Goal: Task Accomplishment & Management: Manage account settings

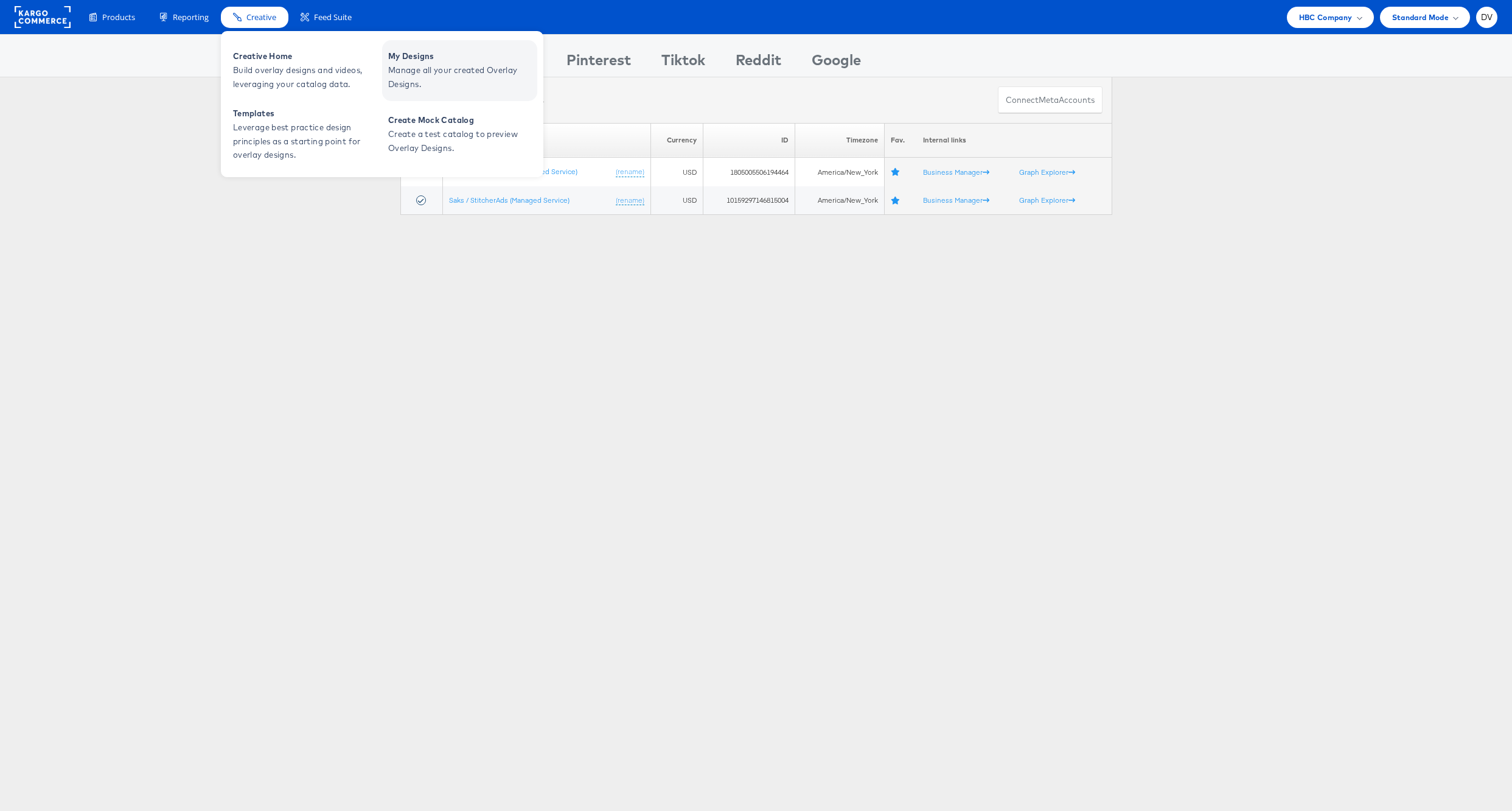
click at [406, 55] on span "My Designs" at bounding box center [461, 56] width 146 height 14
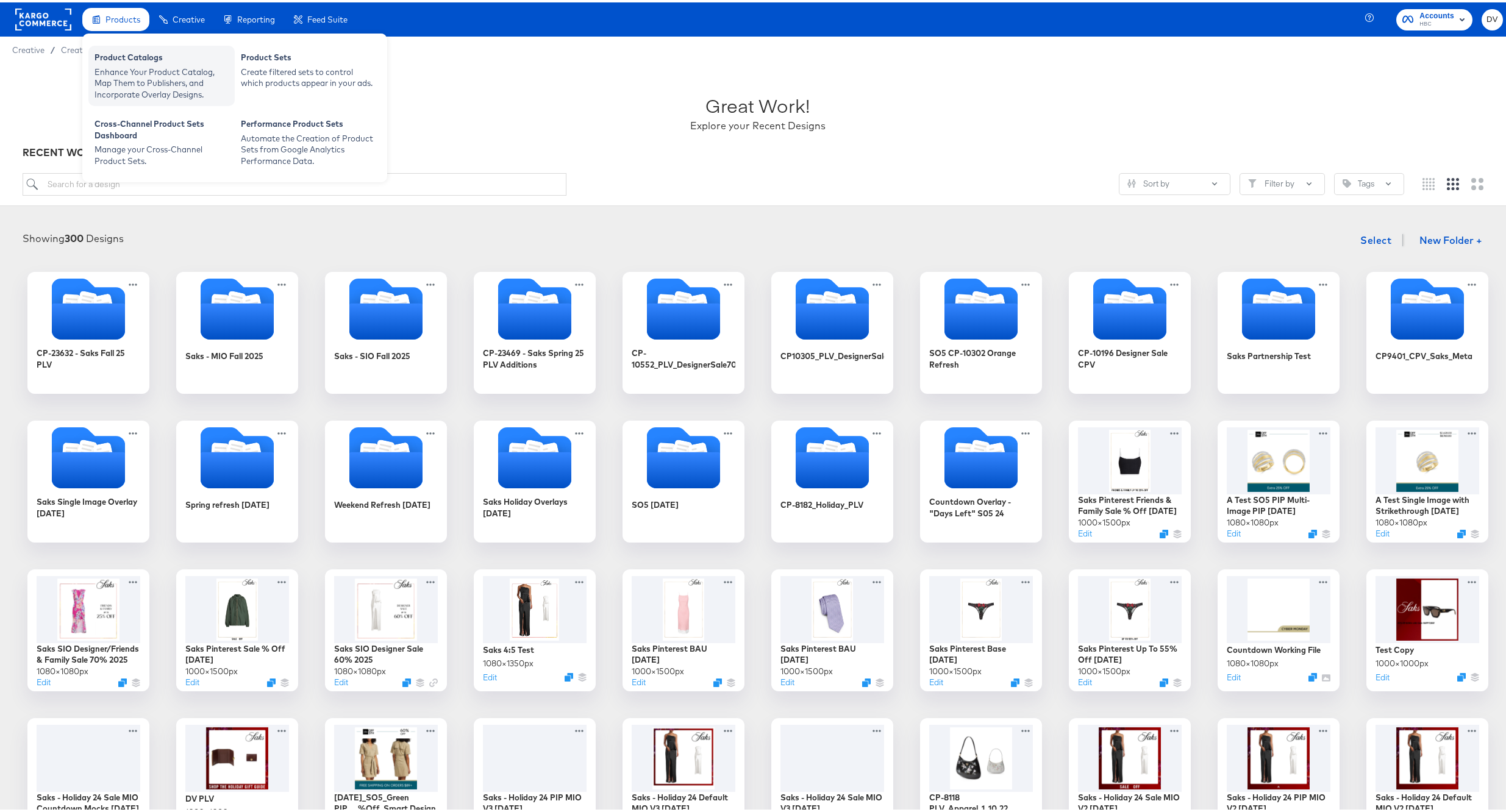
click at [132, 64] on div "Enhance Your Product Catalog, Map Them to Publishers, and Incorporate Overlay D…" at bounding box center [161, 81] width 134 height 34
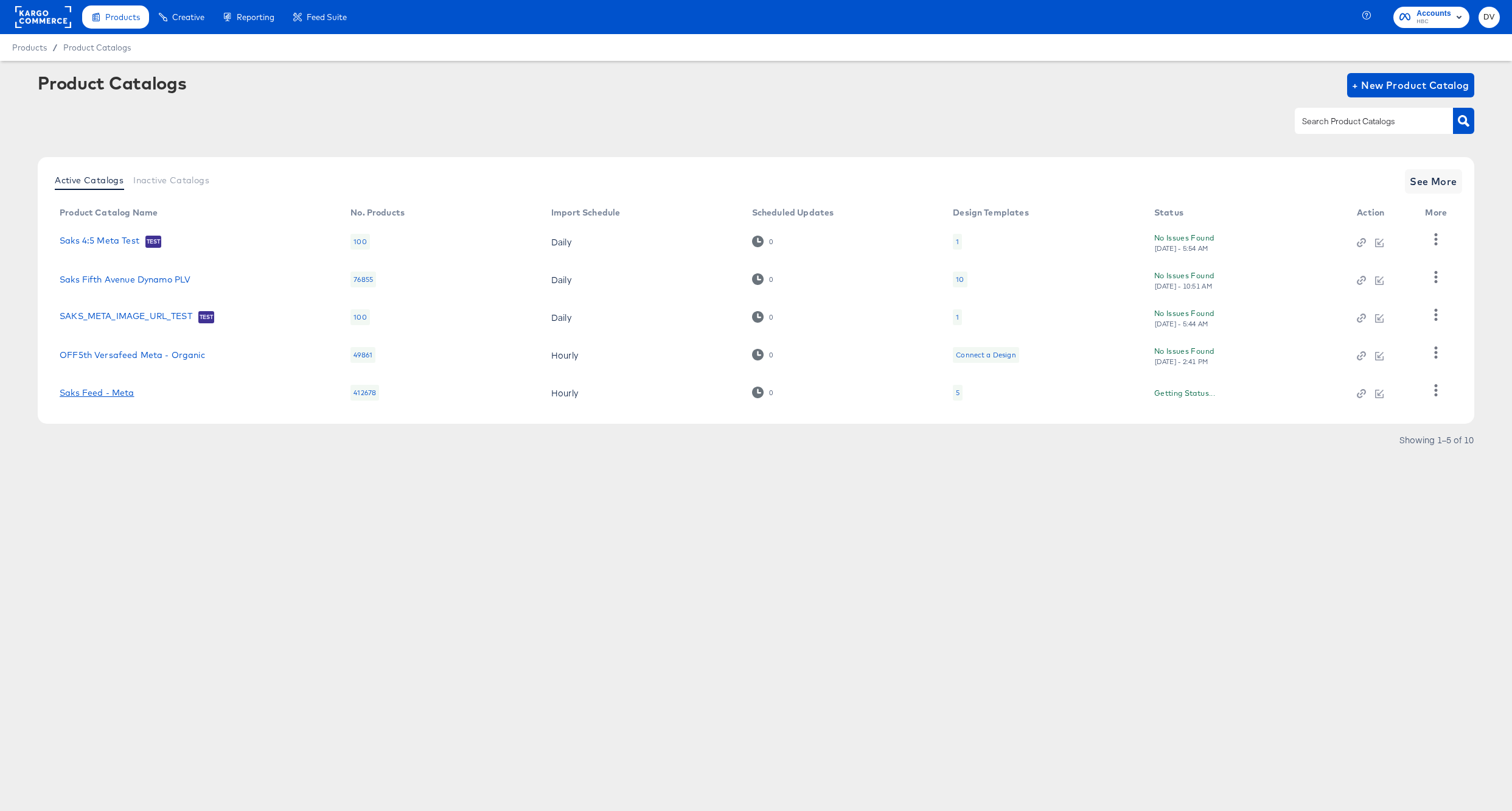
click at [78, 398] on link "Saks Feed - Meta" at bounding box center [97, 392] width 74 height 9
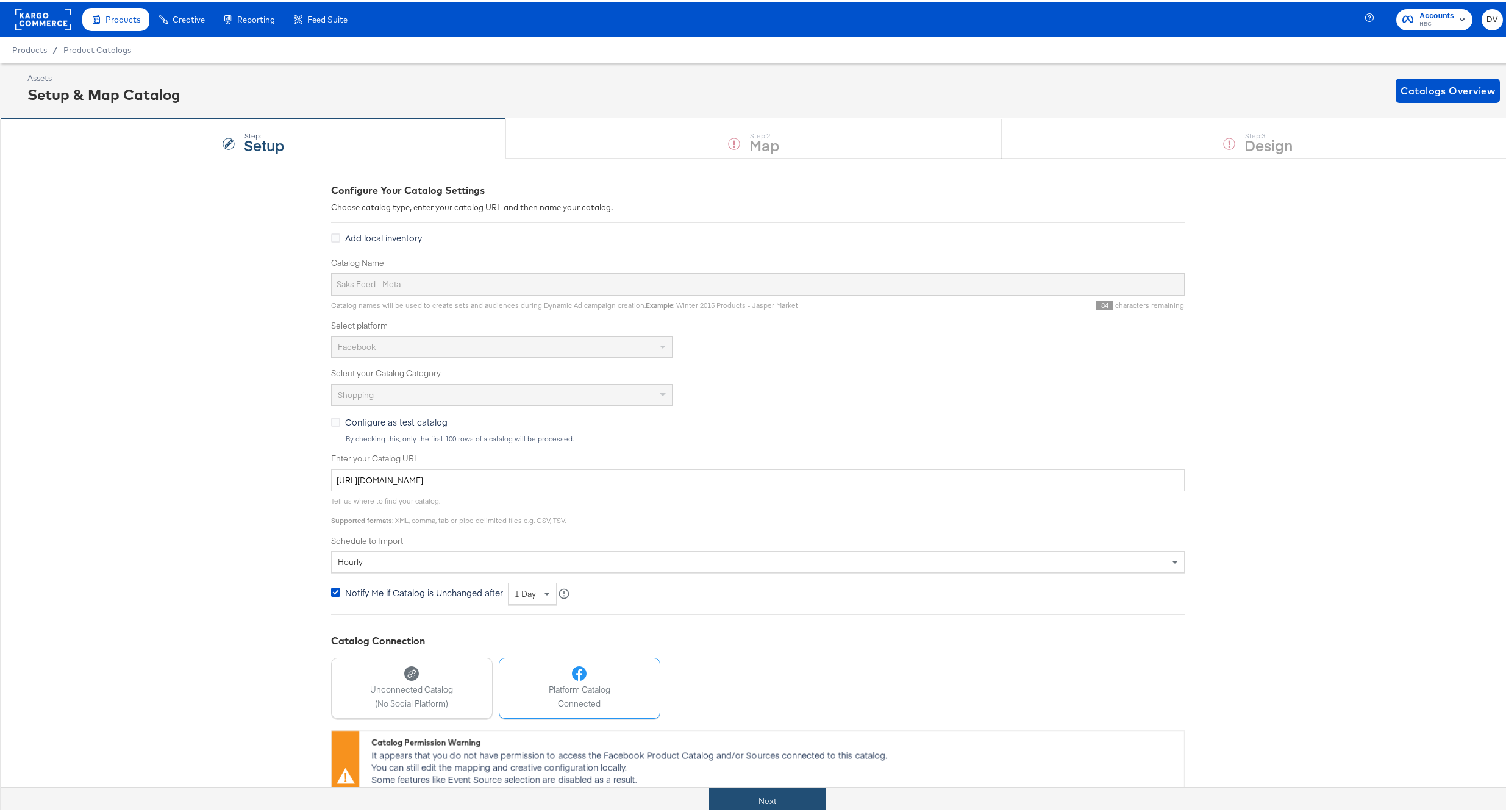
click at [813, 790] on button "Next" at bounding box center [768, 799] width 116 height 28
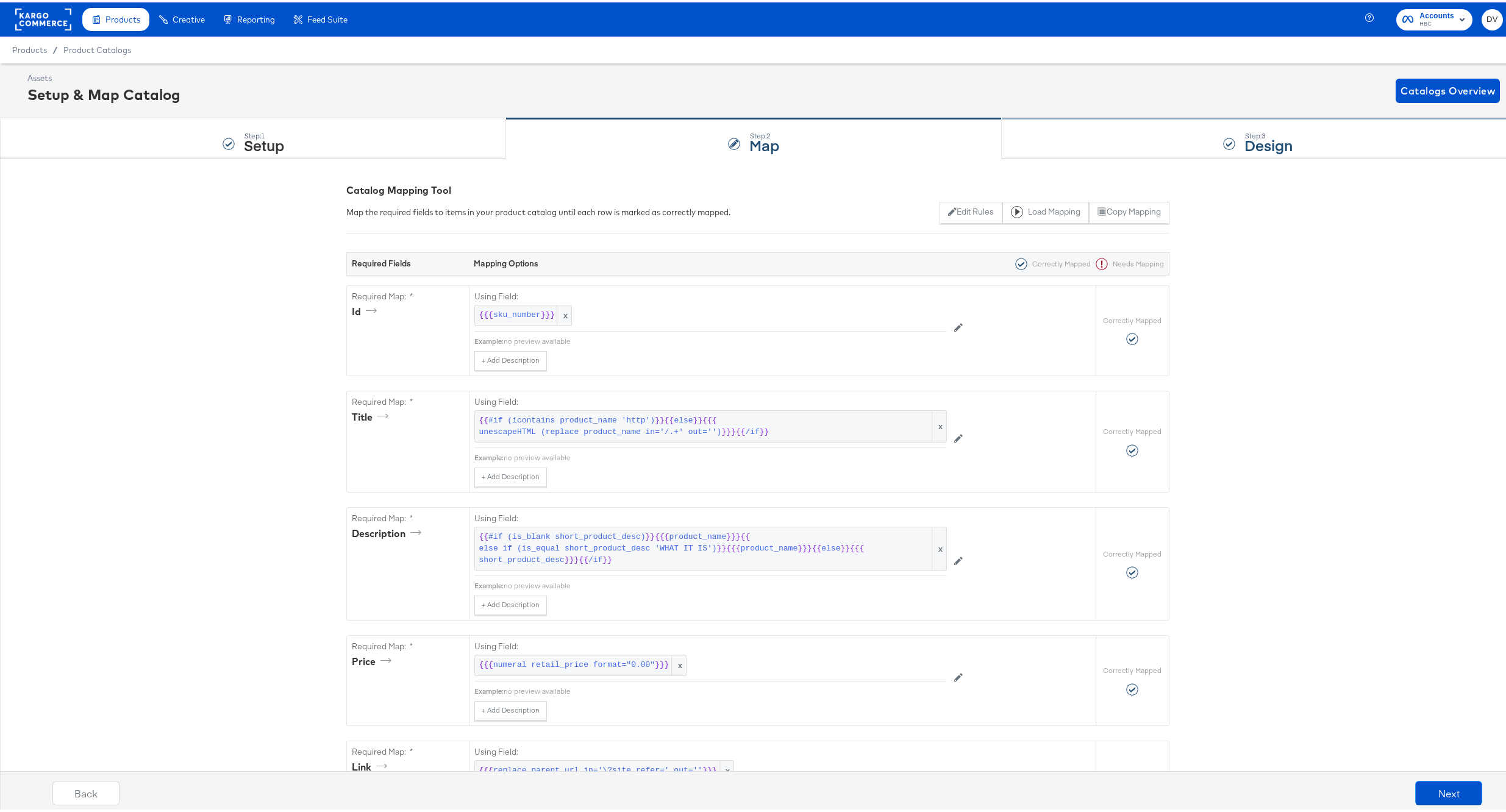
click at [1089, 148] on div "Step: 3 Design" at bounding box center [1259, 136] width 514 height 40
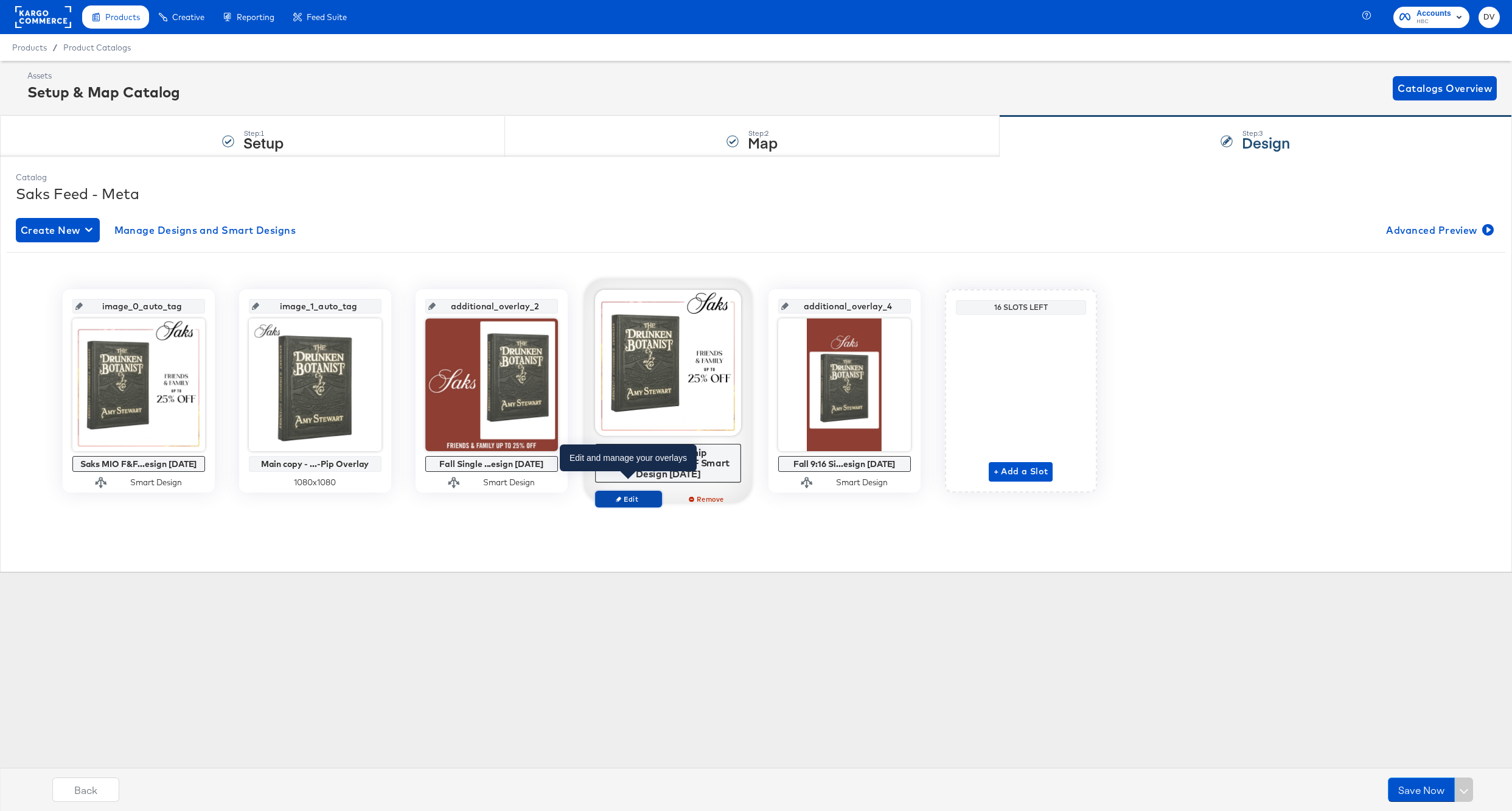
click at [644, 495] on span "Edit" at bounding box center [627, 500] width 56 height 9
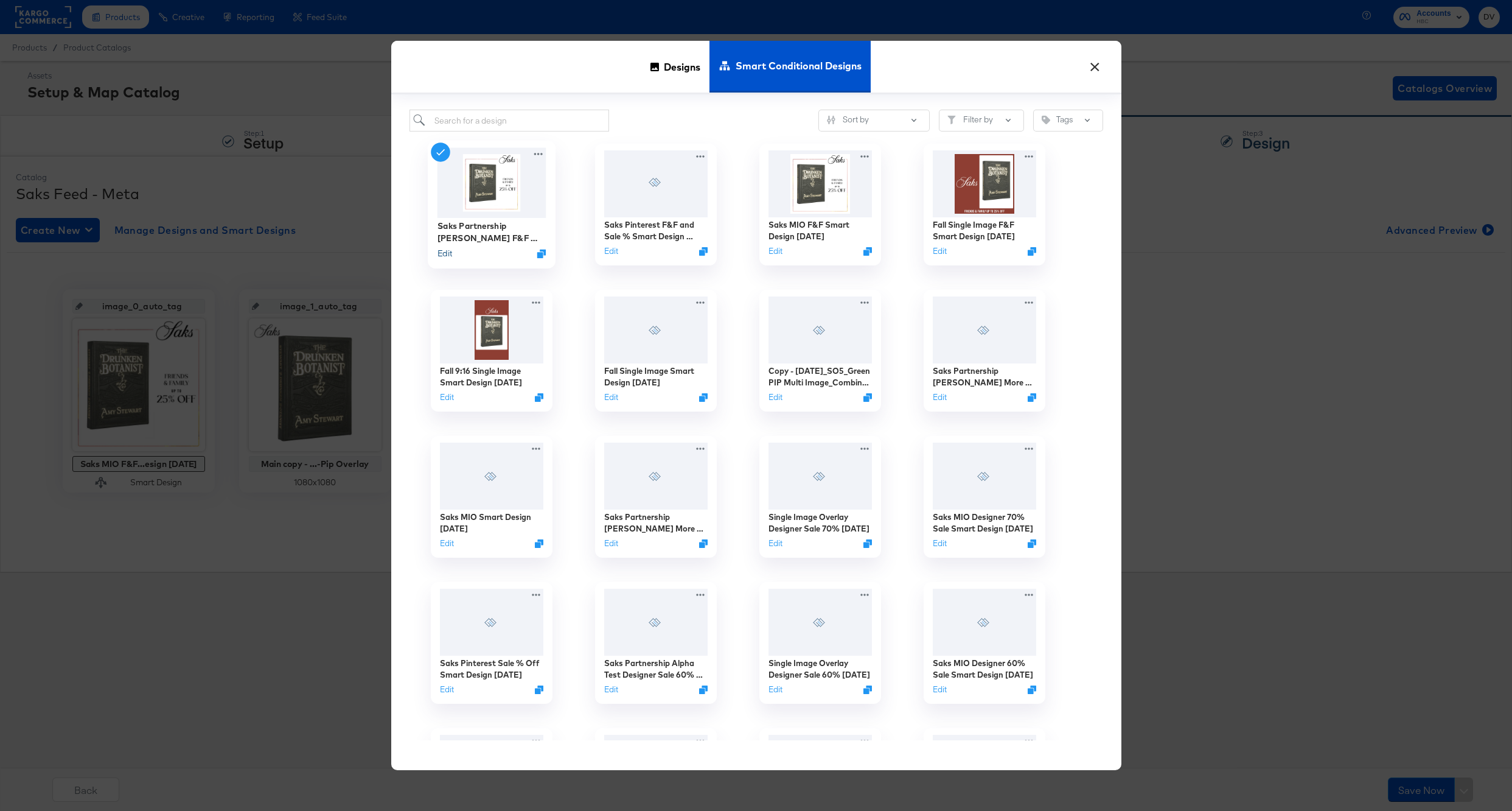
click at [450, 251] on button "Edit" at bounding box center [443, 254] width 14 height 11
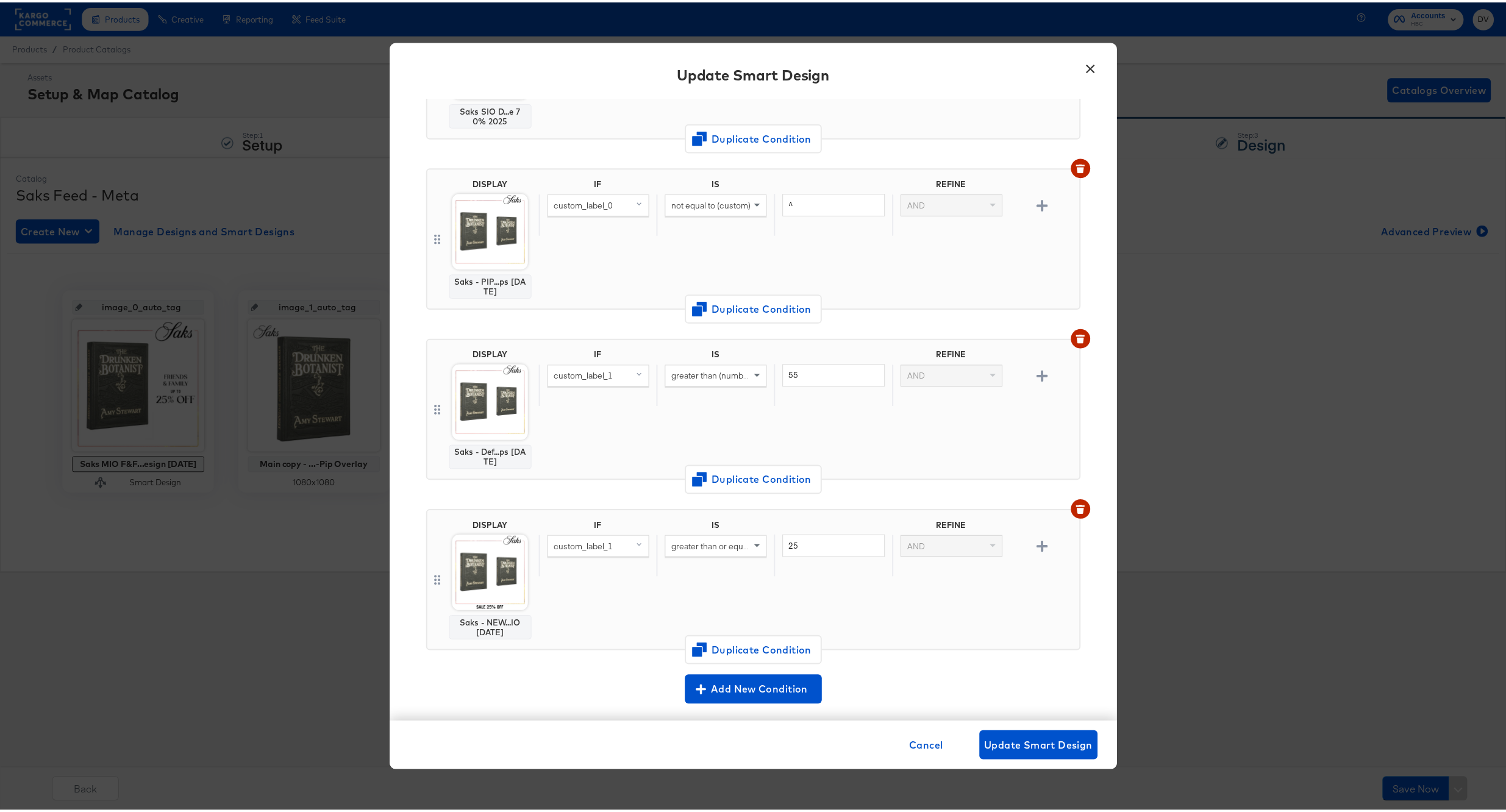
scroll to position [68, 0]
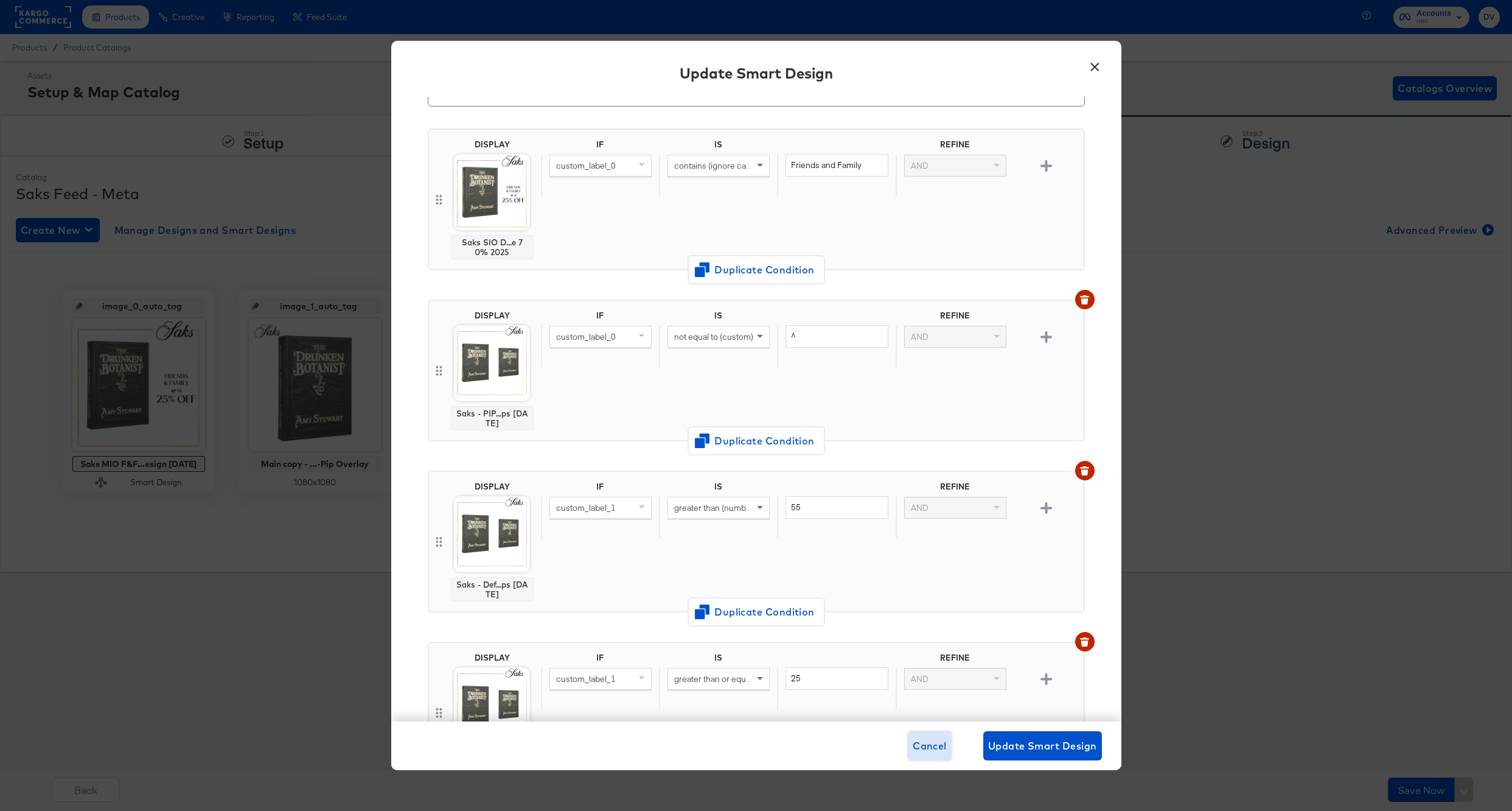
click at [921, 739] on span "Cancel" at bounding box center [930, 745] width 34 height 17
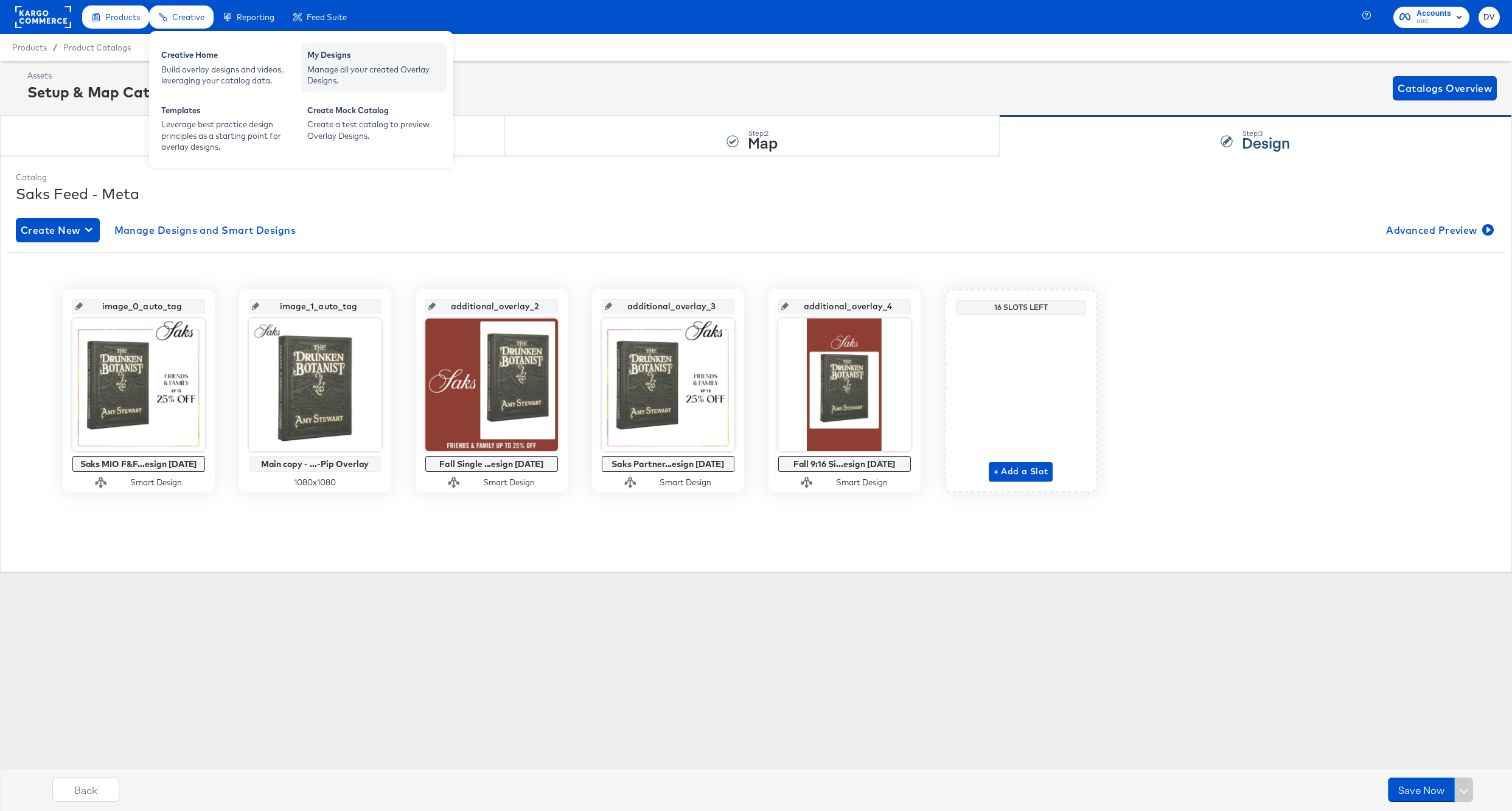
click at [353, 66] on div "Manage all your created Overlay Designs." at bounding box center [374, 75] width 134 height 23
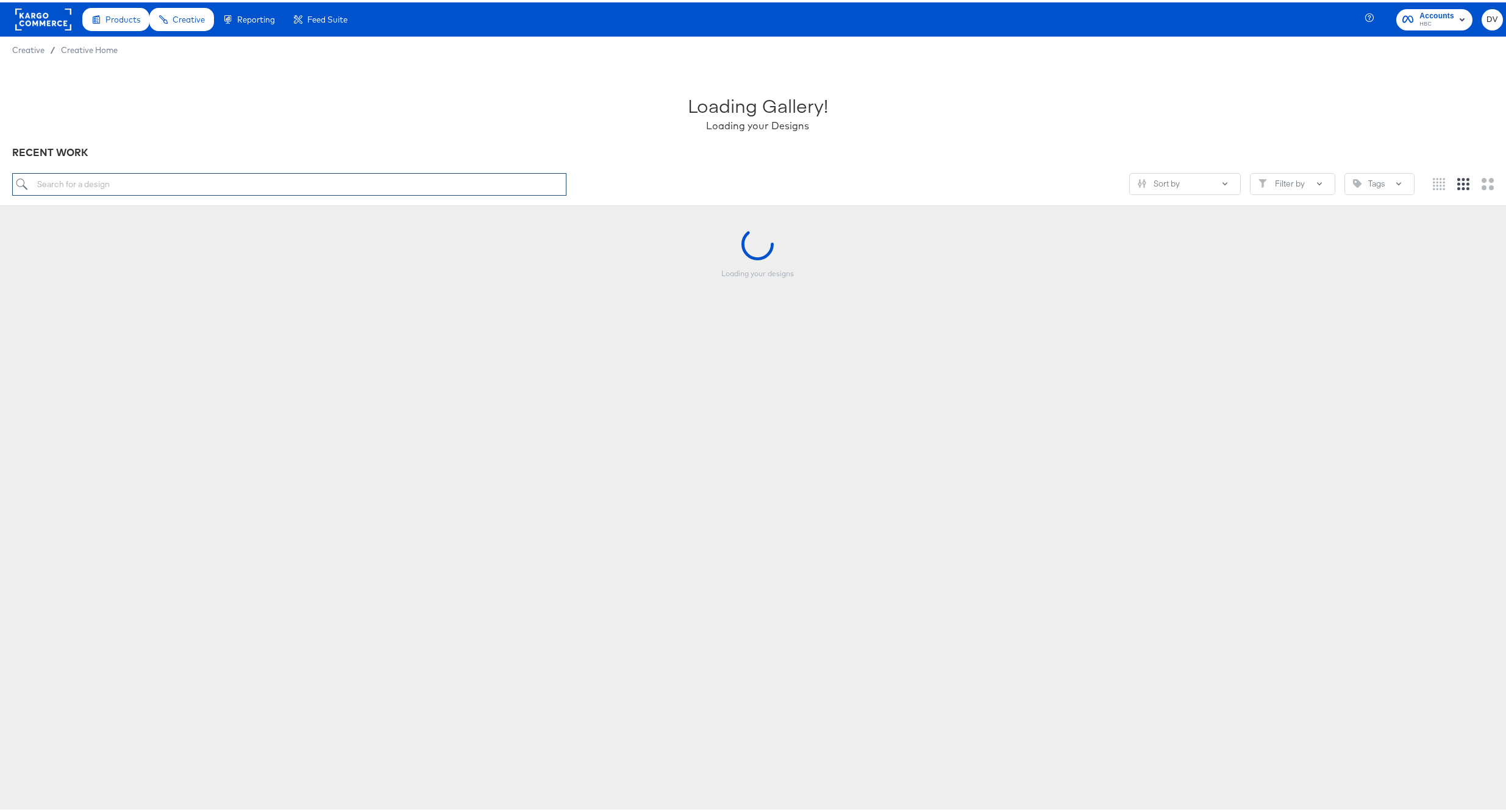
click at [350, 185] on input "search" at bounding box center [289, 182] width 555 height 23
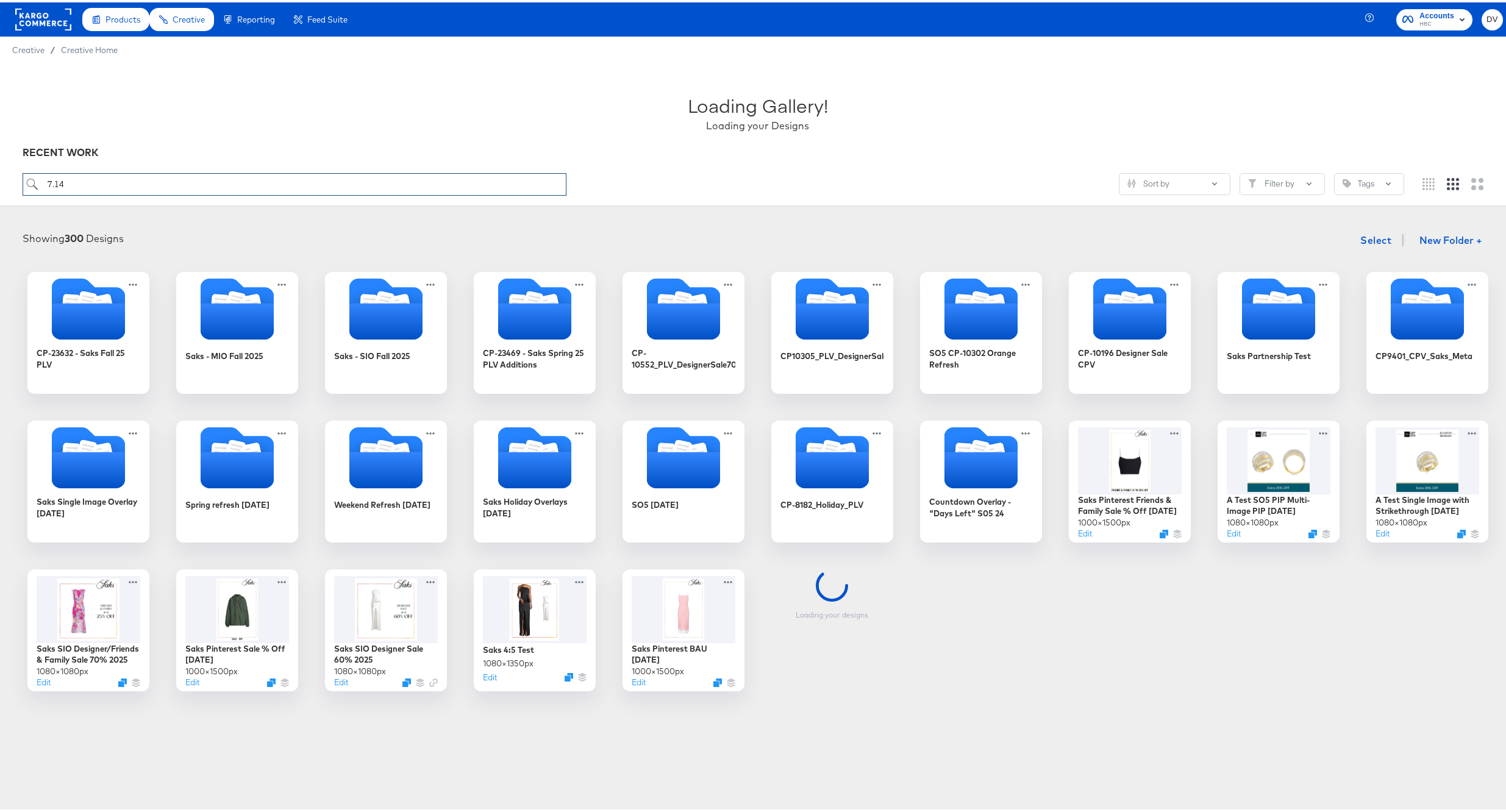
type input "7.14"
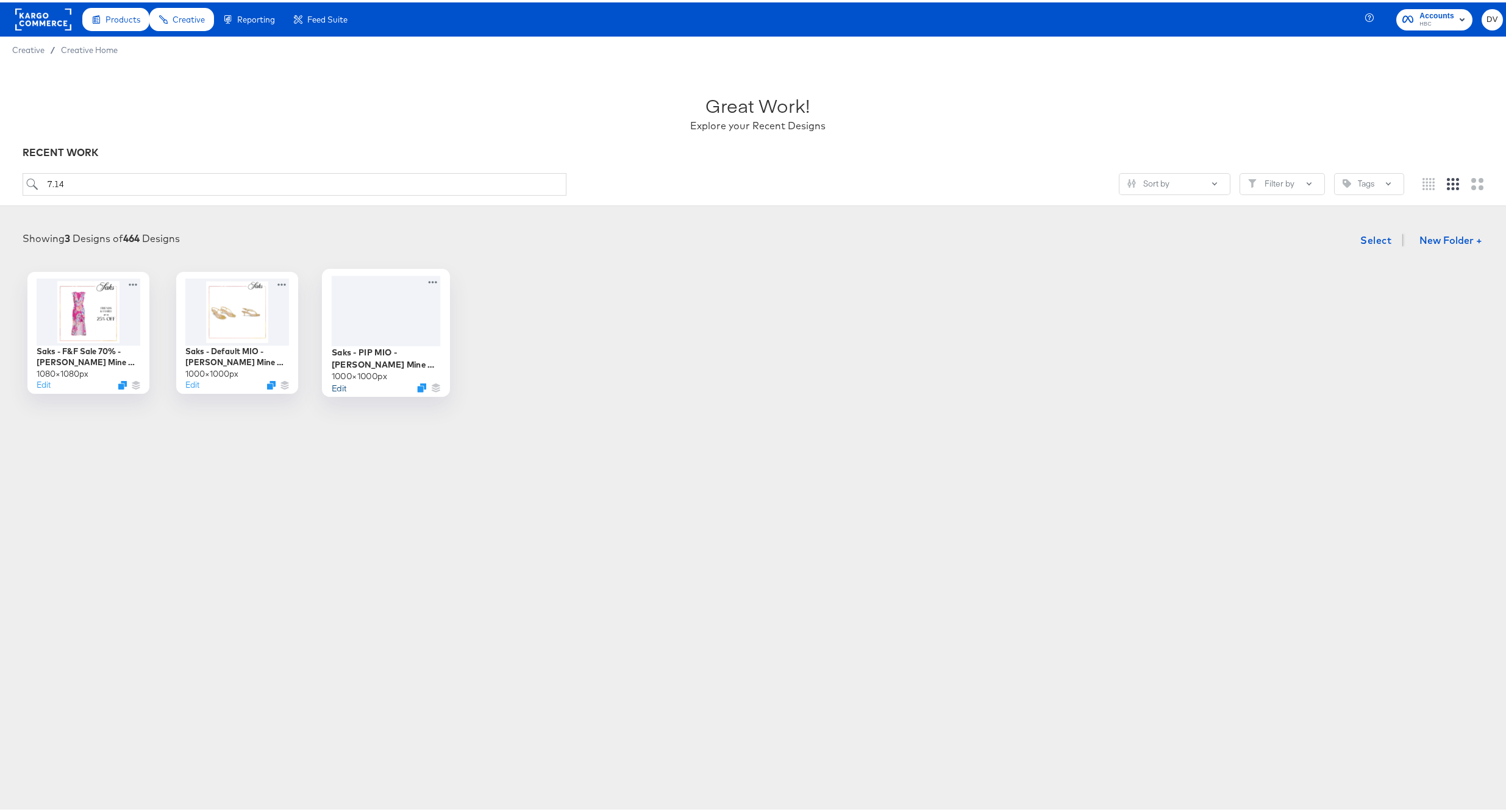
click at [331, 388] on button "Edit" at bounding box center [338, 385] width 14 height 11
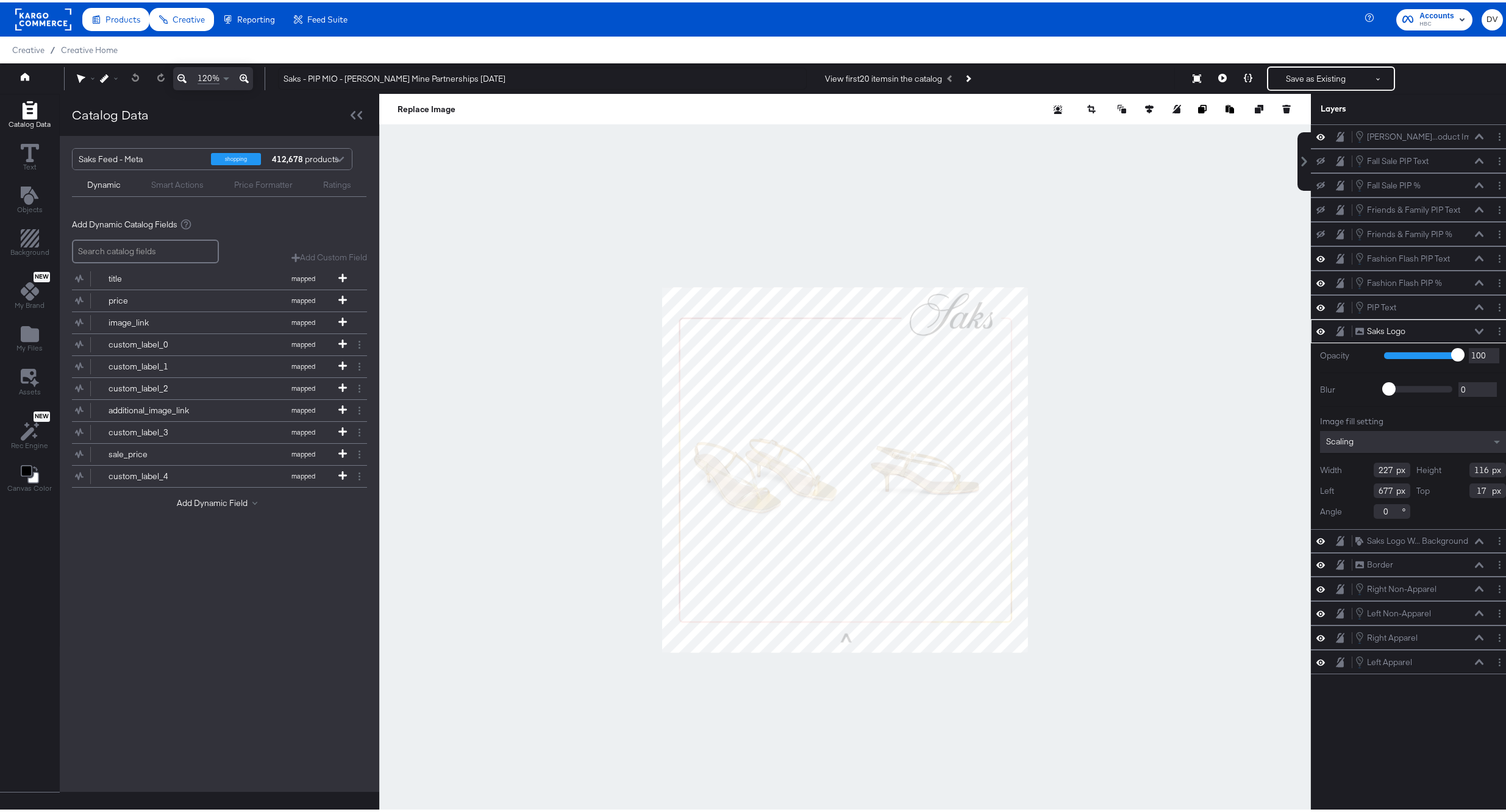
click at [1116, 330] on div at bounding box center [846, 467] width 932 height 751
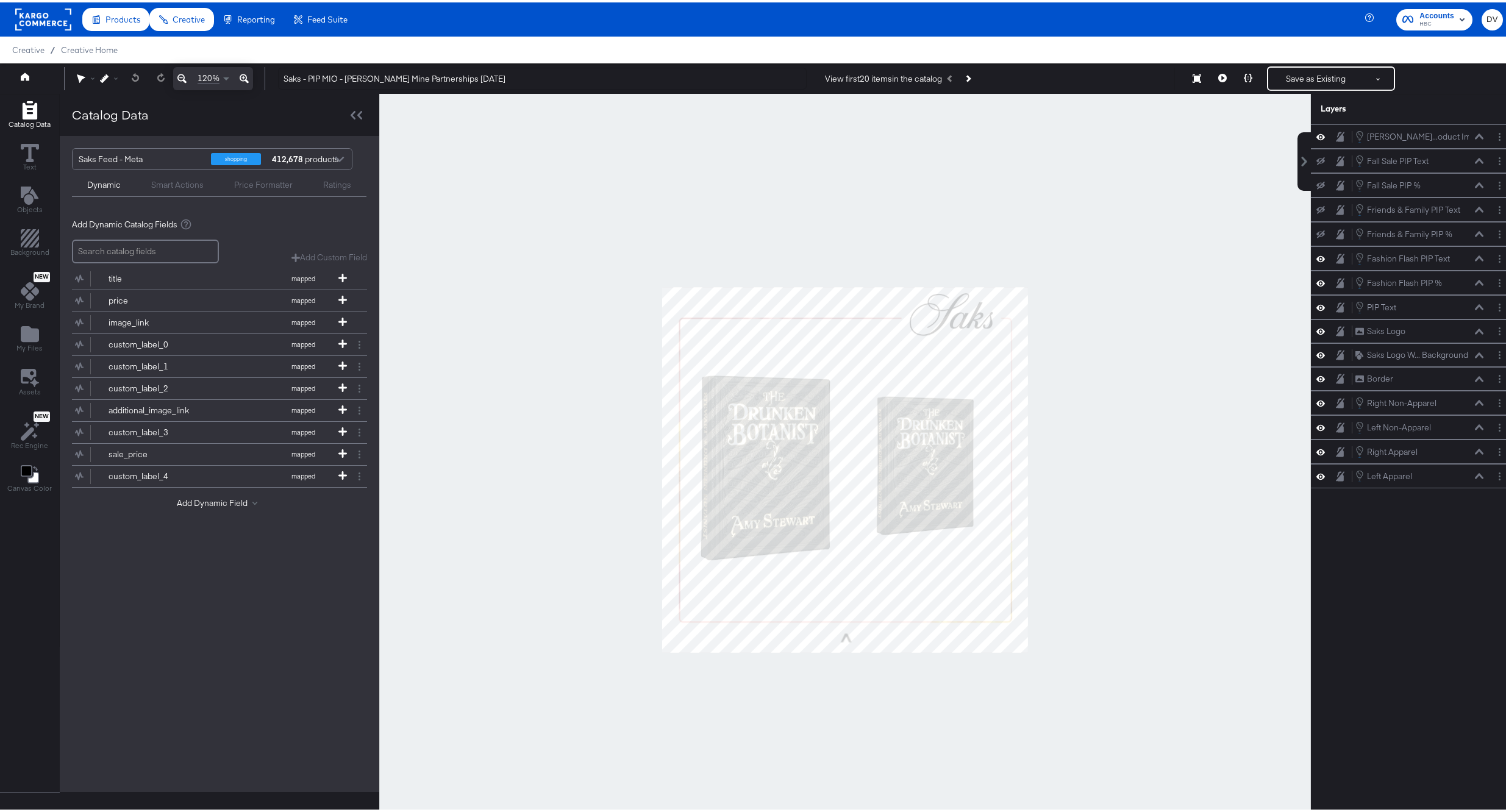
click at [1116, 330] on div at bounding box center [846, 467] width 932 height 751
click at [1499, 133] on icon "Layer Options" at bounding box center [1500, 134] width 2 height 8
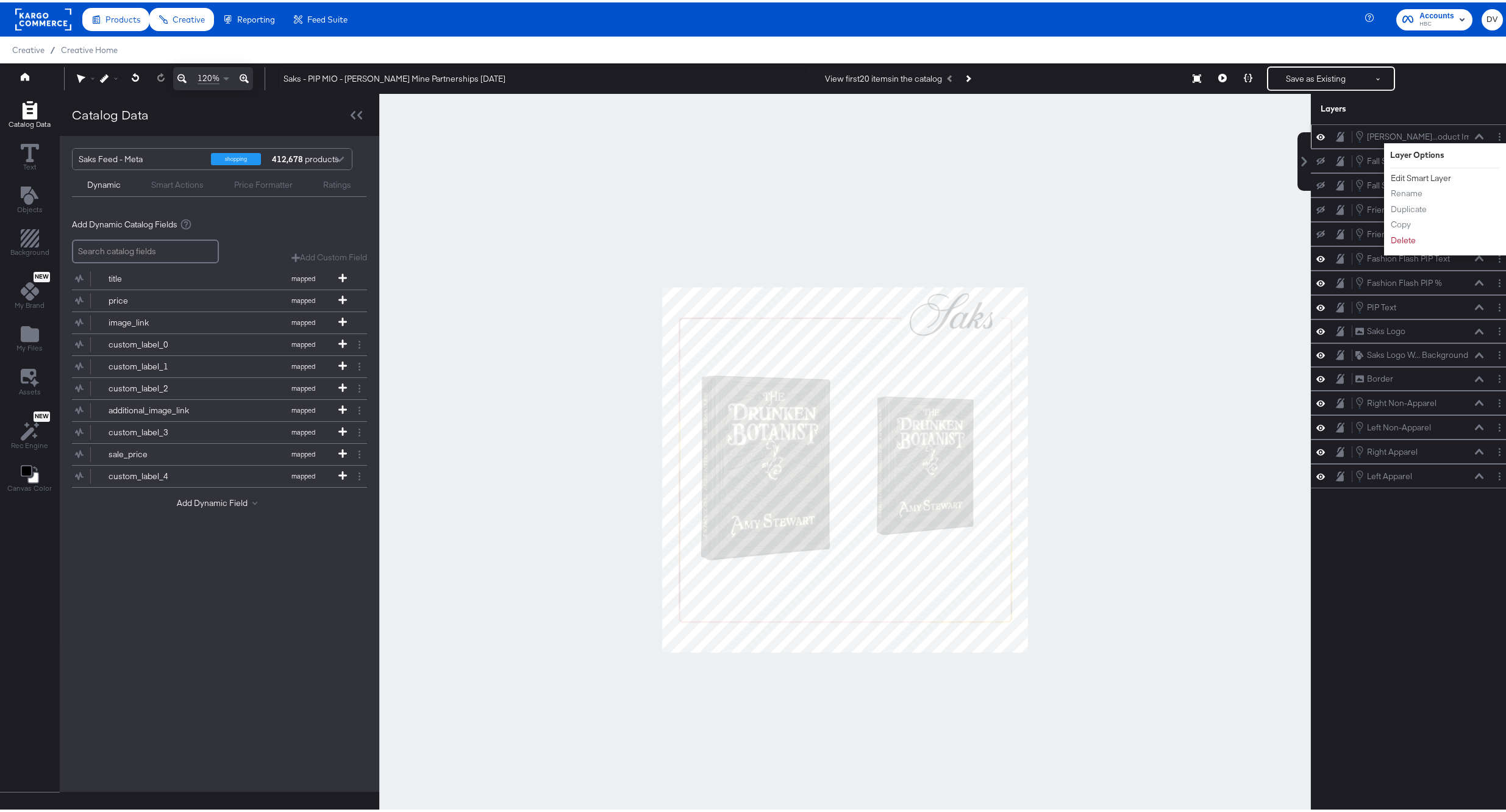
click at [1428, 174] on button "Edit Smart Layer" at bounding box center [1421, 175] width 62 height 12
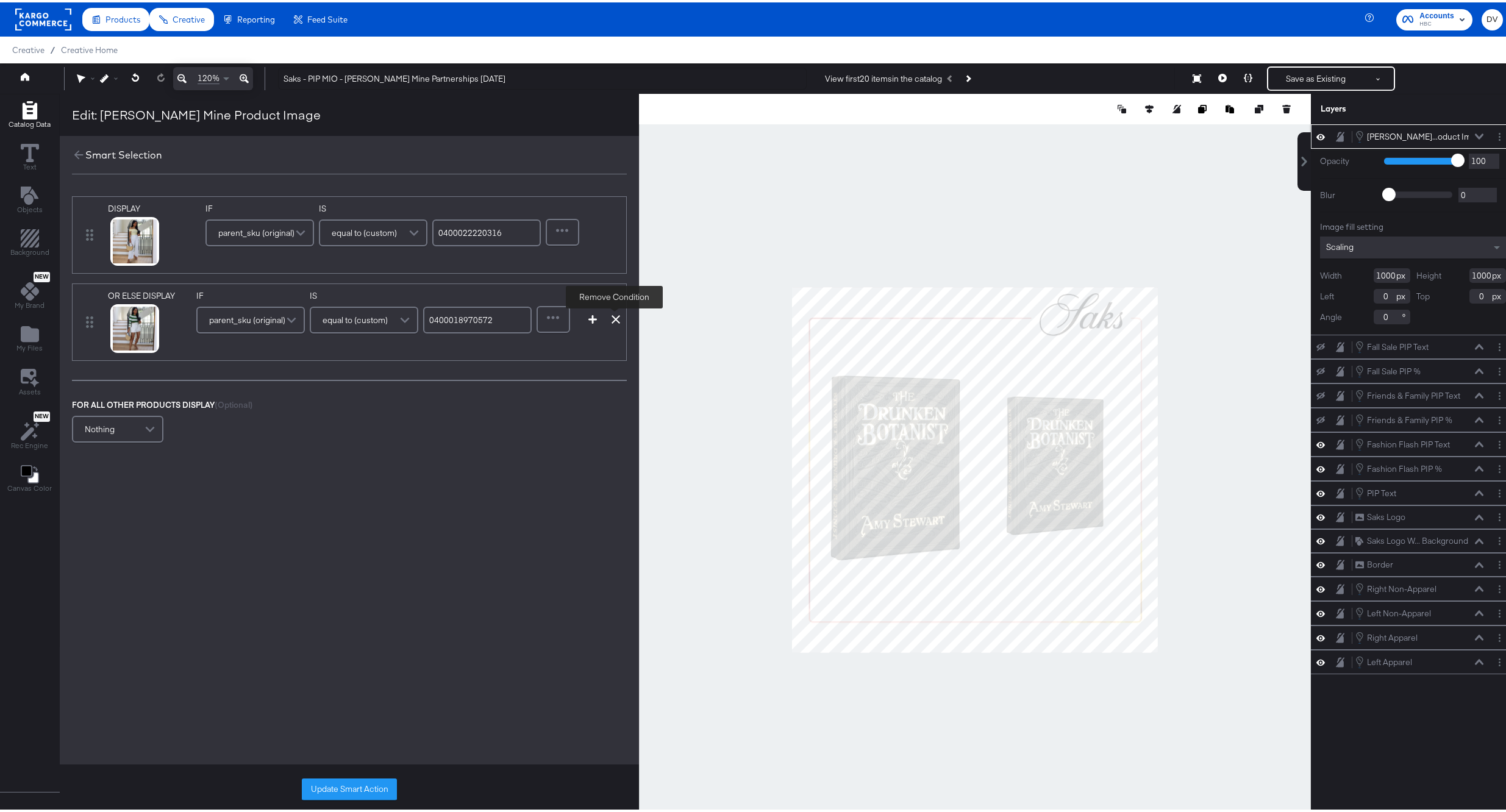
click at [613, 320] on icon at bounding box center [616, 317] width 9 height 9
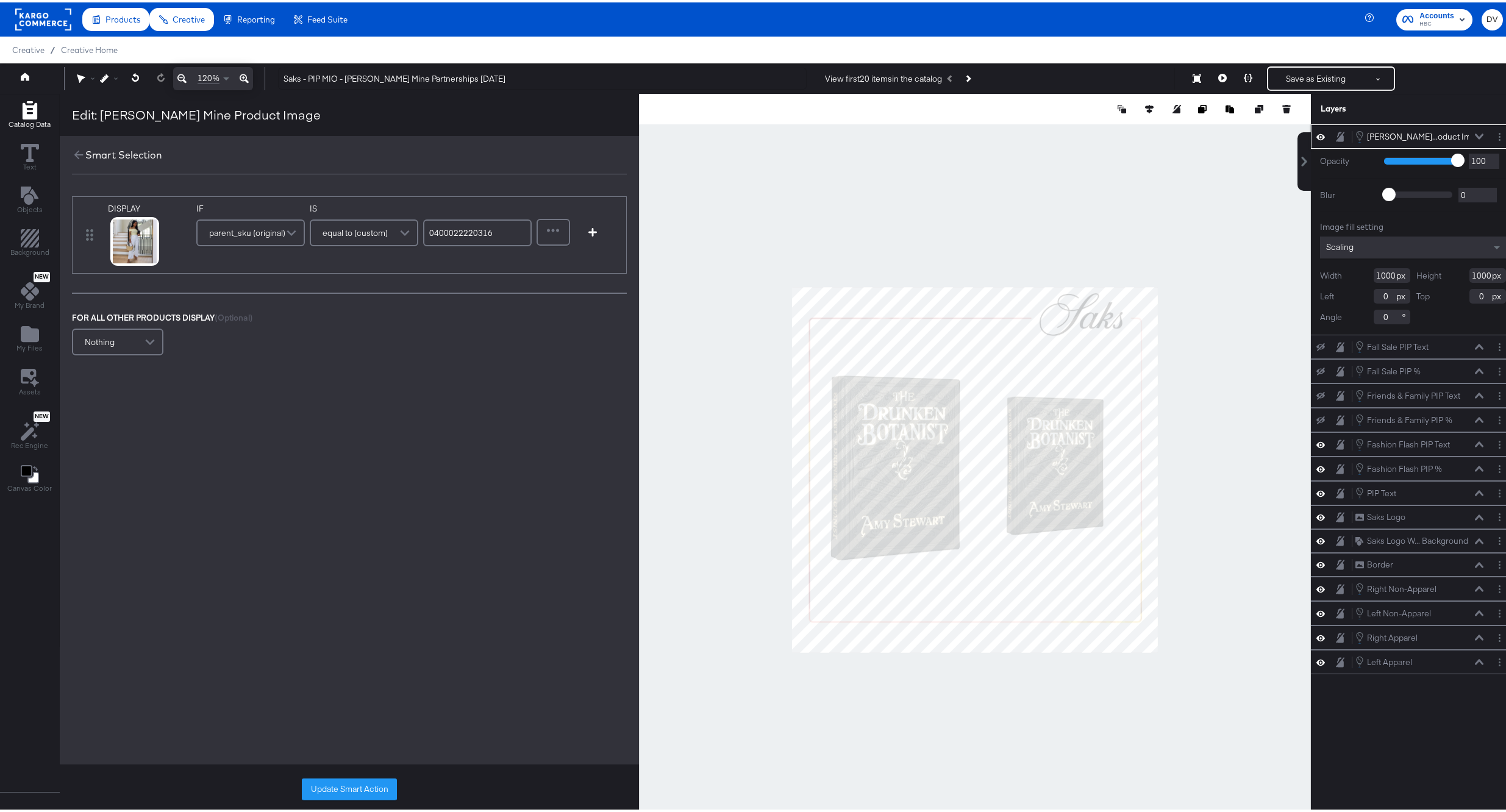
click at [470, 222] on input "0400022220316" at bounding box center [478, 230] width 108 height 27
click at [440, 230] on input "0400022220316" at bounding box center [478, 230] width 108 height 27
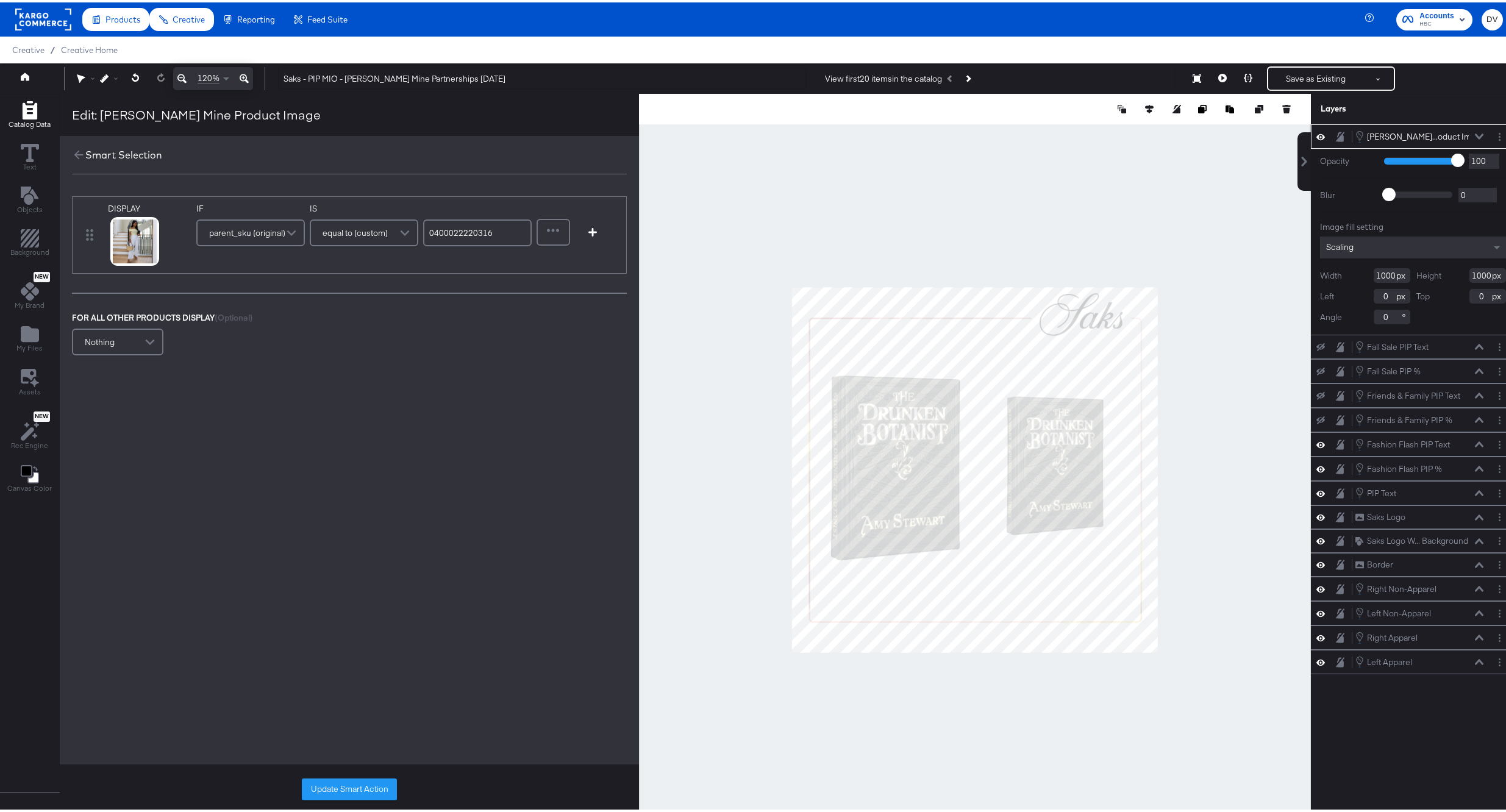
click at [440, 230] on input "0400022220316" at bounding box center [478, 230] width 108 height 27
click at [445, 219] on input "0400022220316" at bounding box center [478, 230] width 108 height 27
click at [451, 228] on input "0400022220316" at bounding box center [478, 230] width 108 height 27
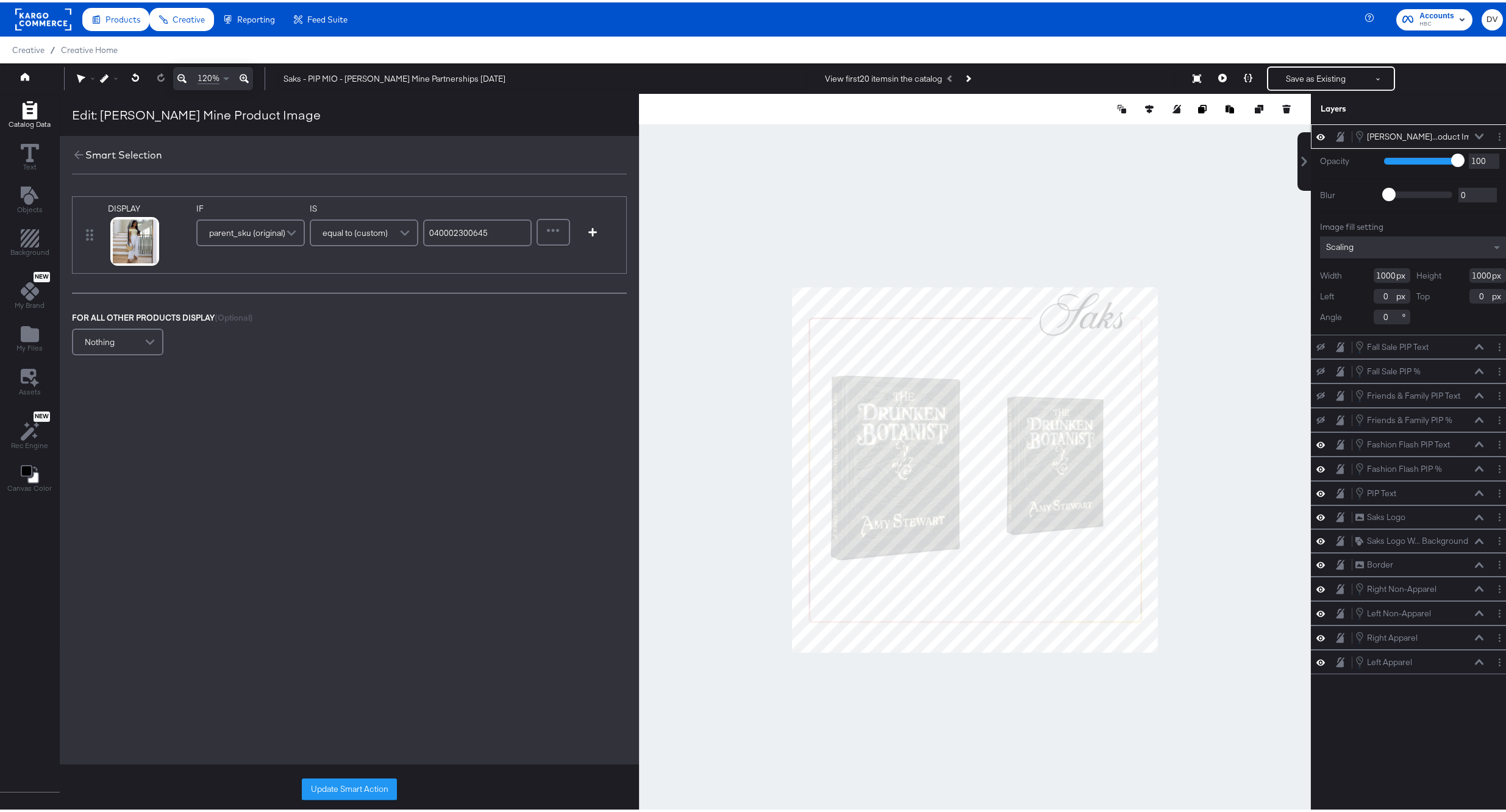
type input "0400023006450"
click at [117, 258] on icon at bounding box center [119, 254] width 9 height 9
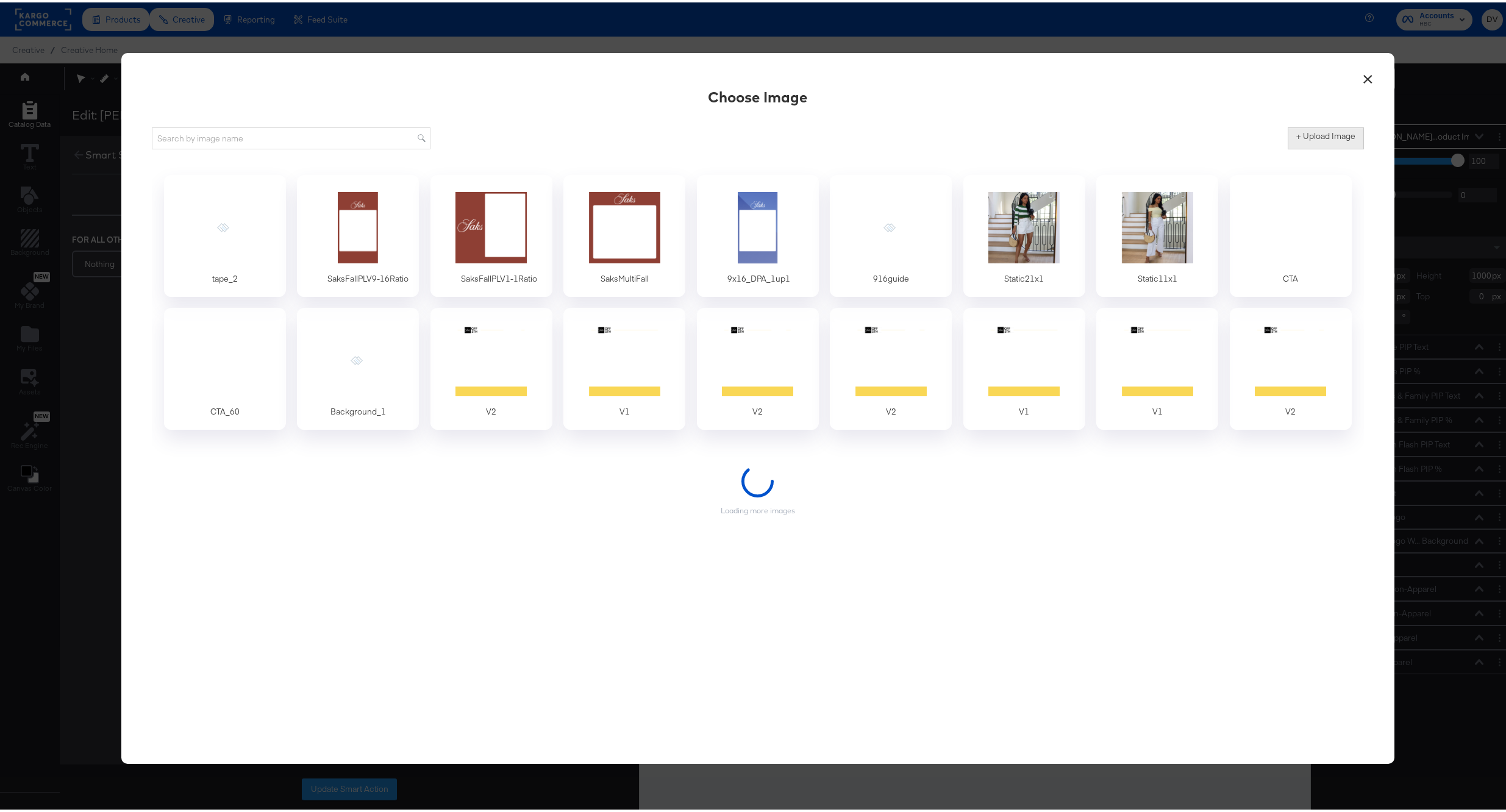
click at [1309, 128] on label "+ Upload Image" at bounding box center [1326, 134] width 59 height 11
click at [1309, 146] on input "+ Upload Image" at bounding box center [1427, 146] width 279 height 0
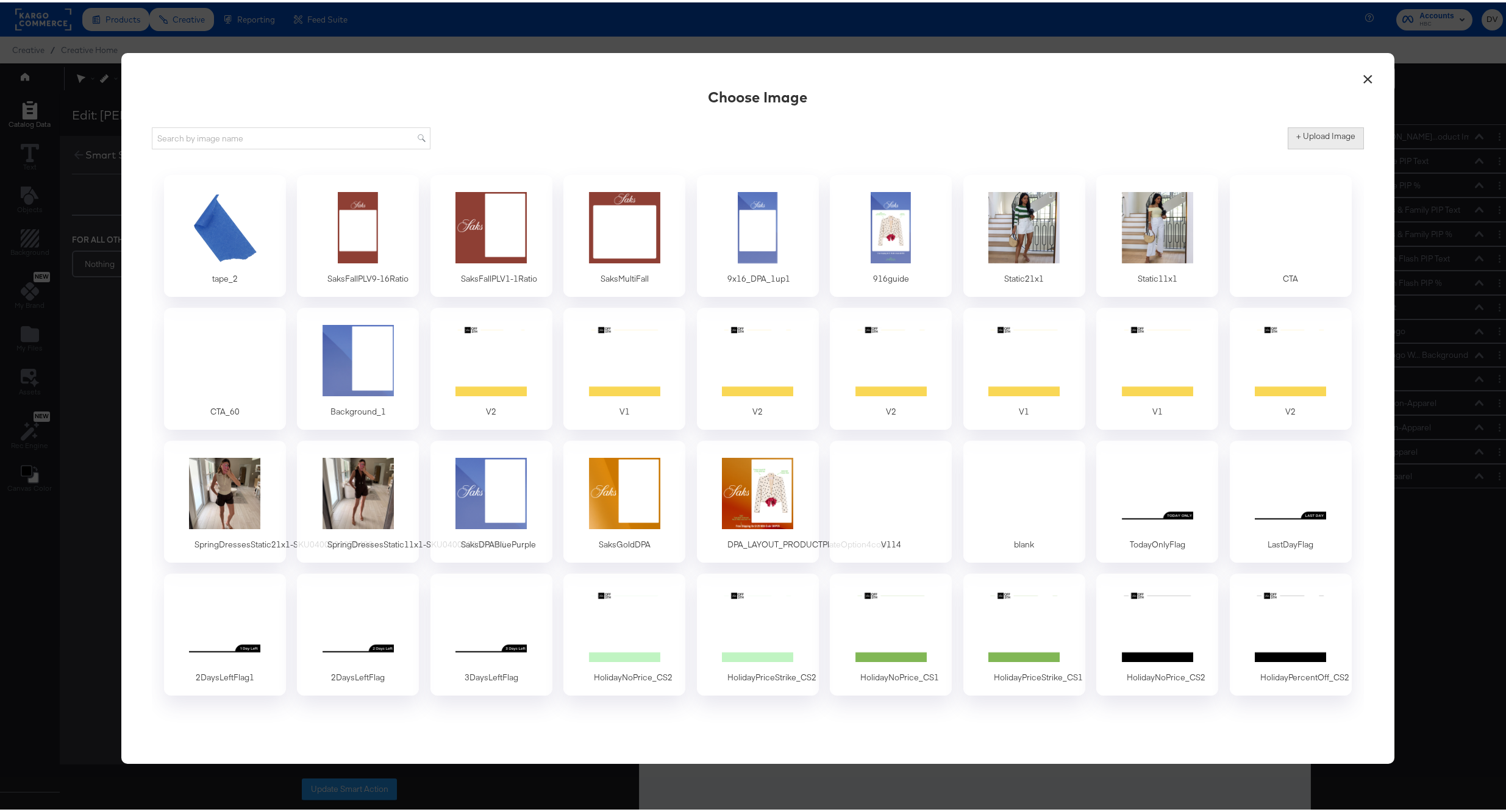
type input "C:\fakepath\1x1.png"
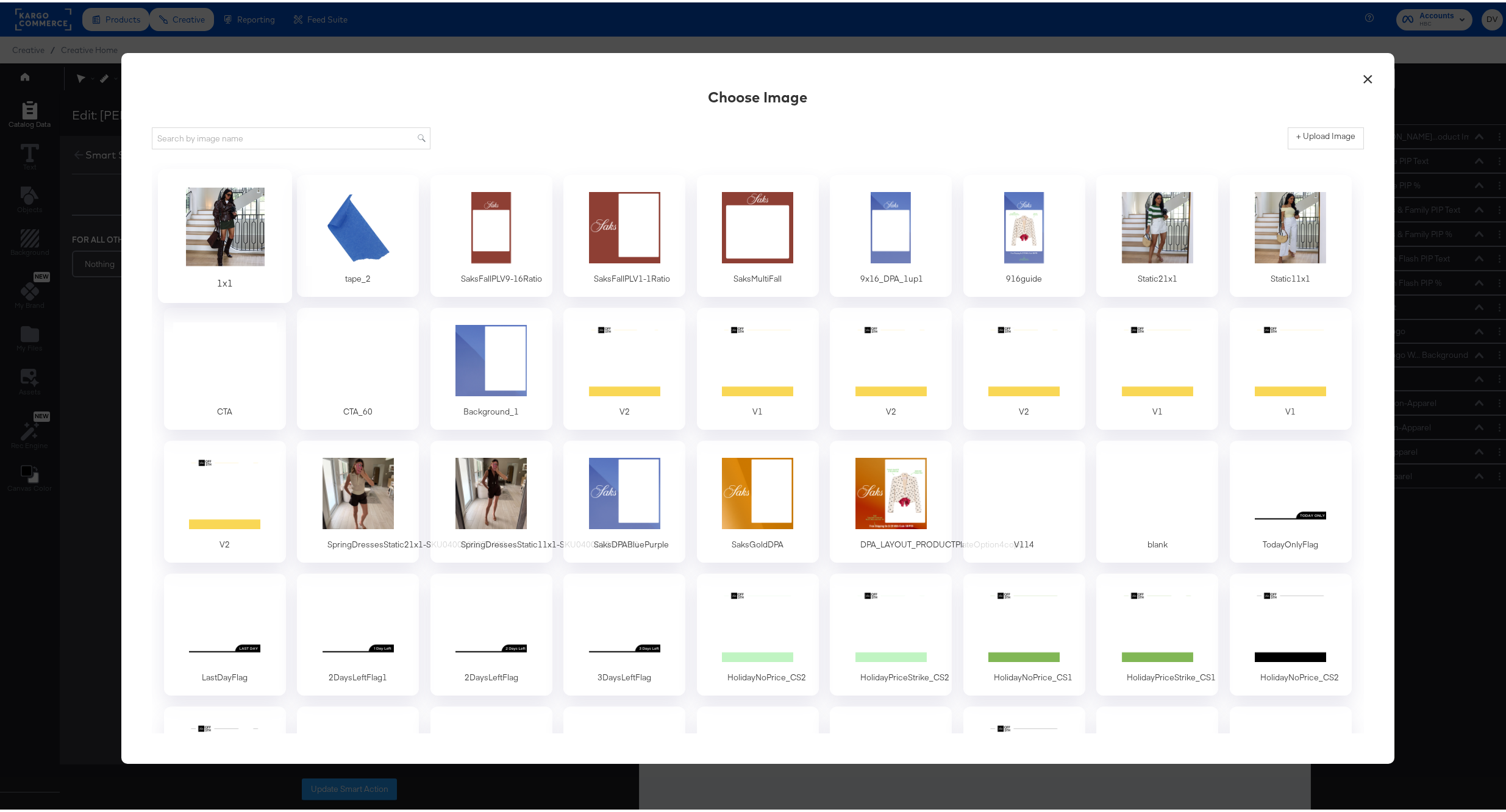
click at [227, 244] on div at bounding box center [225, 224] width 114 height 84
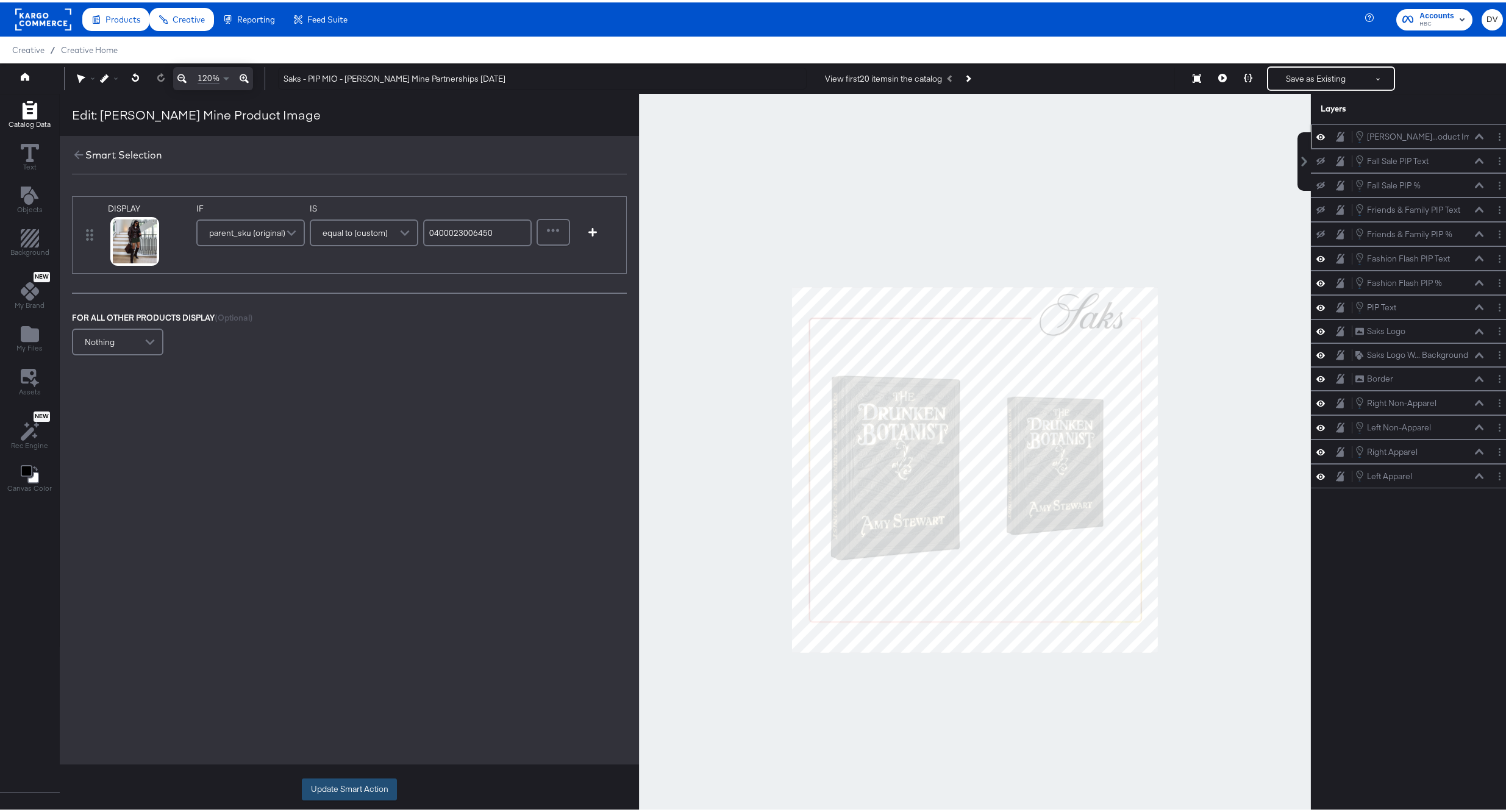
click at [358, 785] on button "Update Smart Action" at bounding box center [349, 786] width 95 height 22
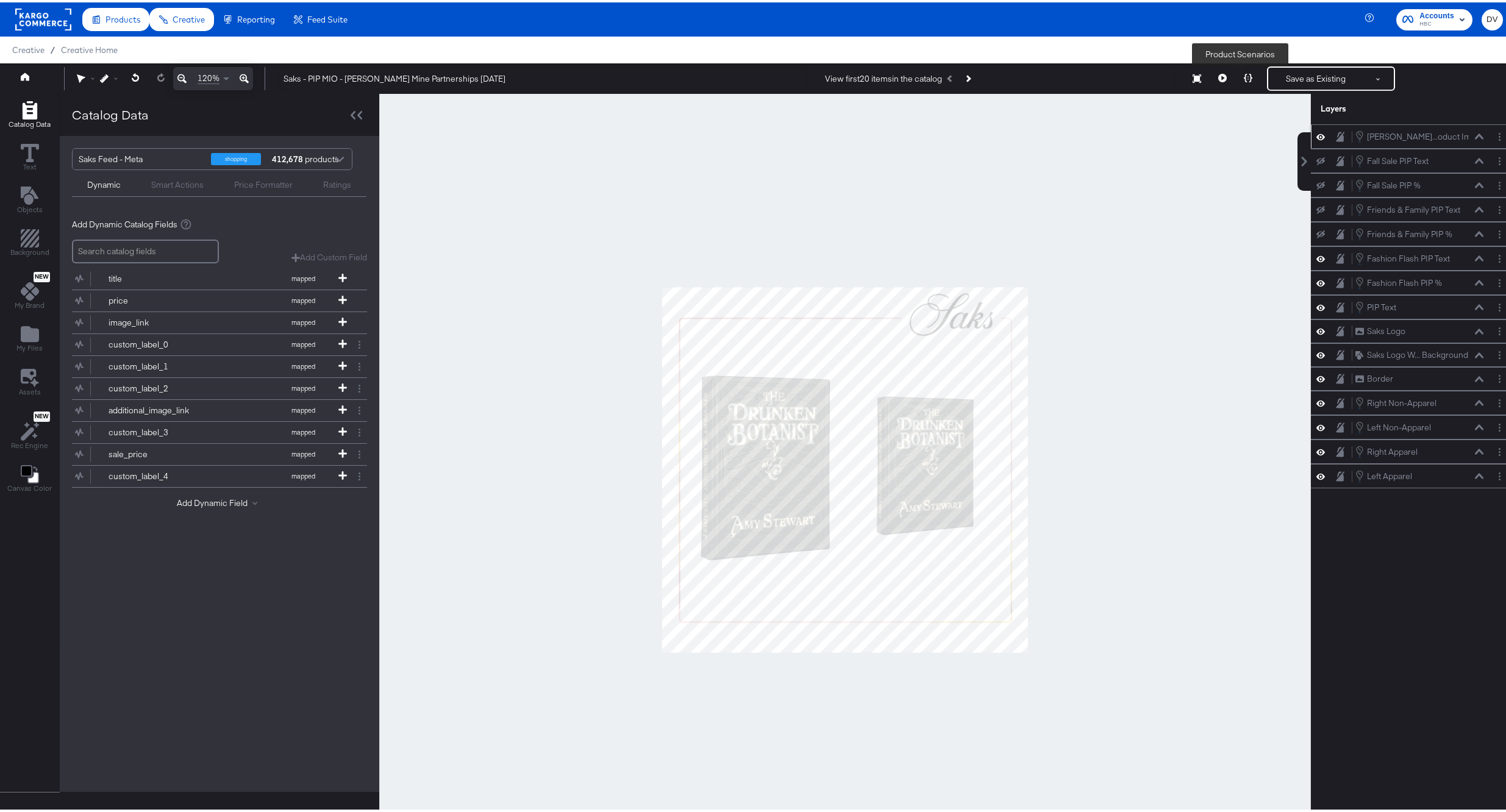
click at [1244, 72] on icon at bounding box center [1248, 75] width 9 height 9
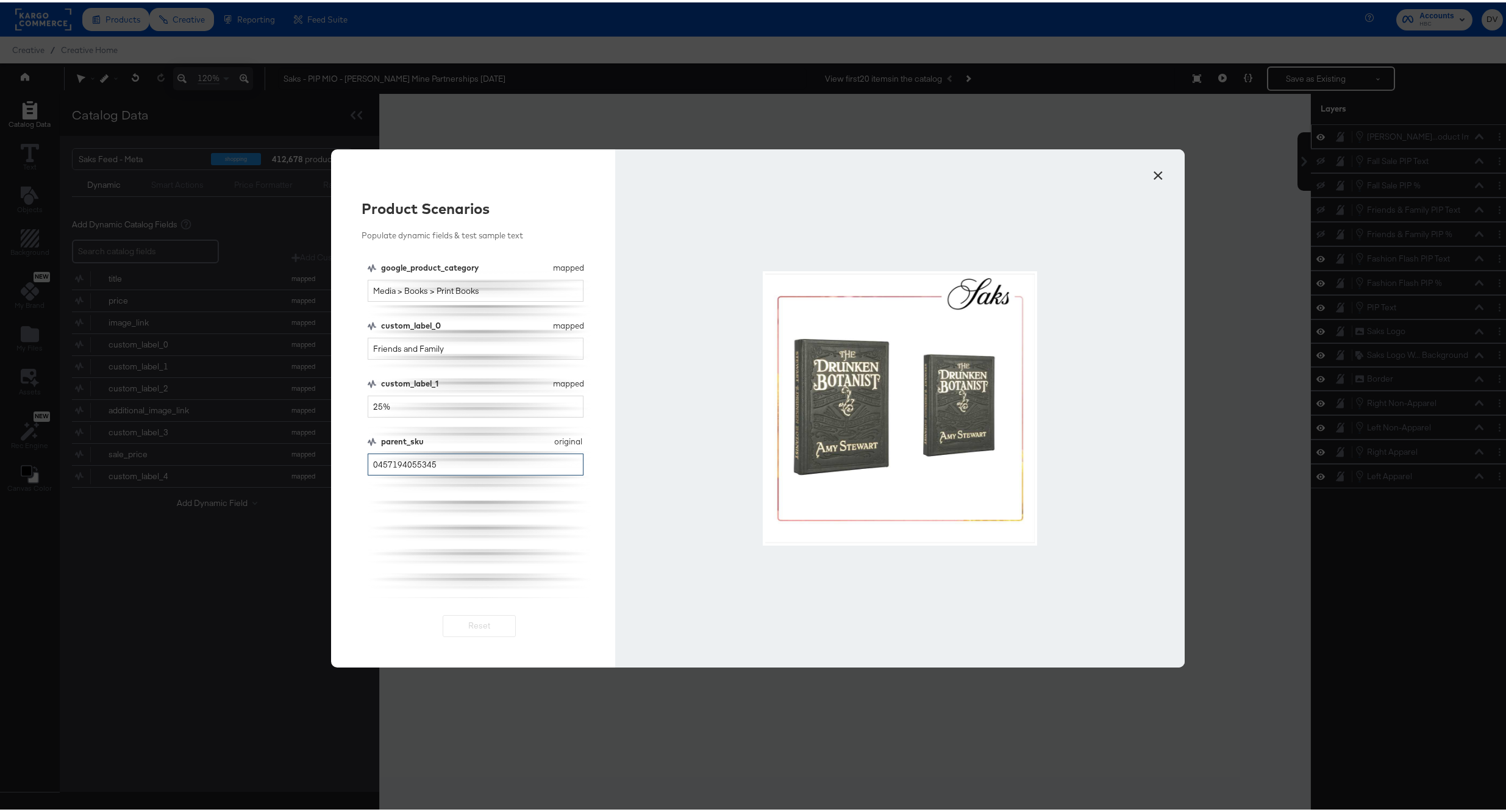
click at [432, 472] on input "0457194055345" at bounding box center [477, 462] width 217 height 23
click at [432, 472] on input "parent_sku" at bounding box center [477, 462] width 217 height 23
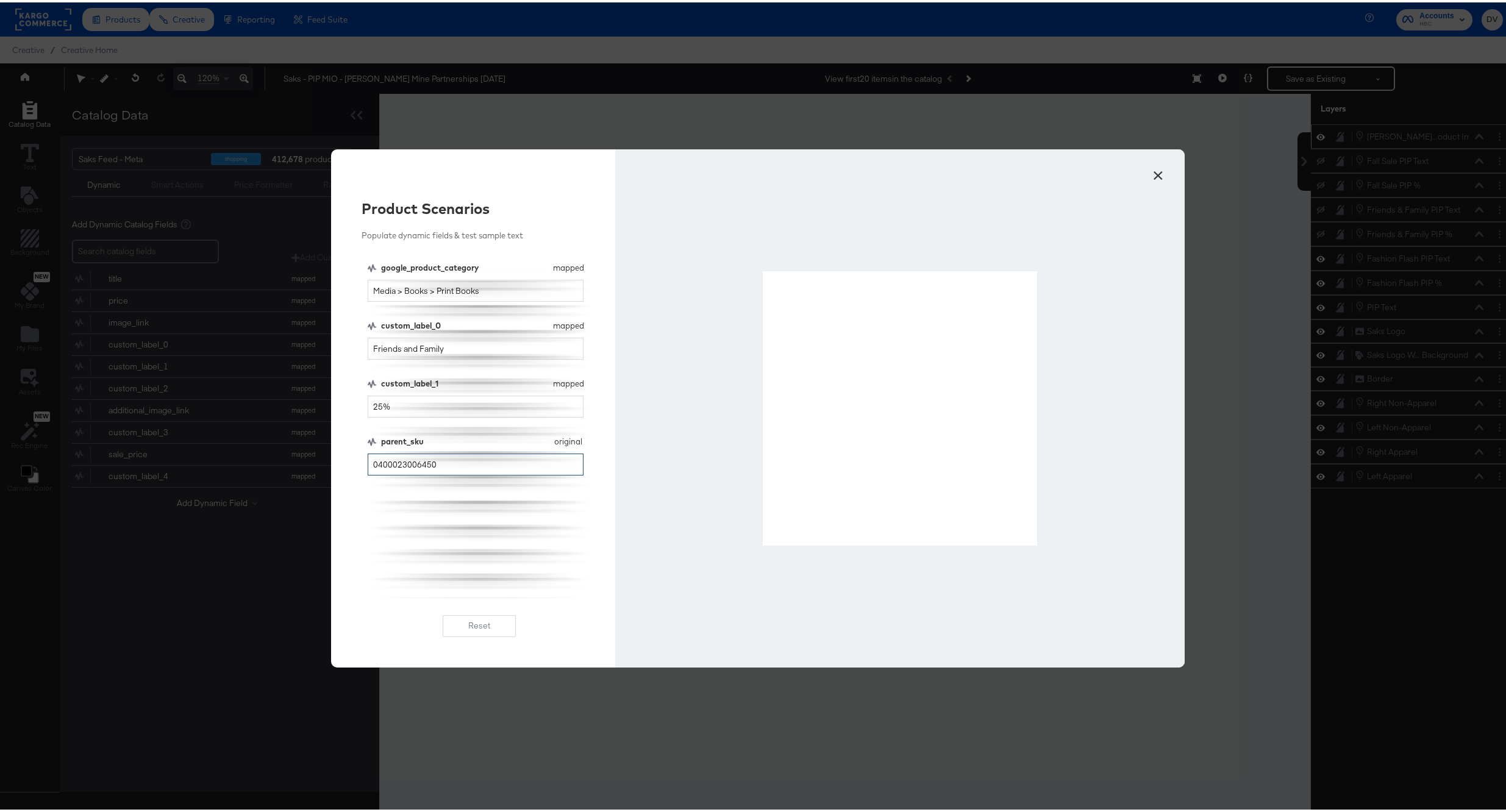
type input "0400023006450"
click at [1153, 180] on button "×" at bounding box center [1158, 169] width 22 height 22
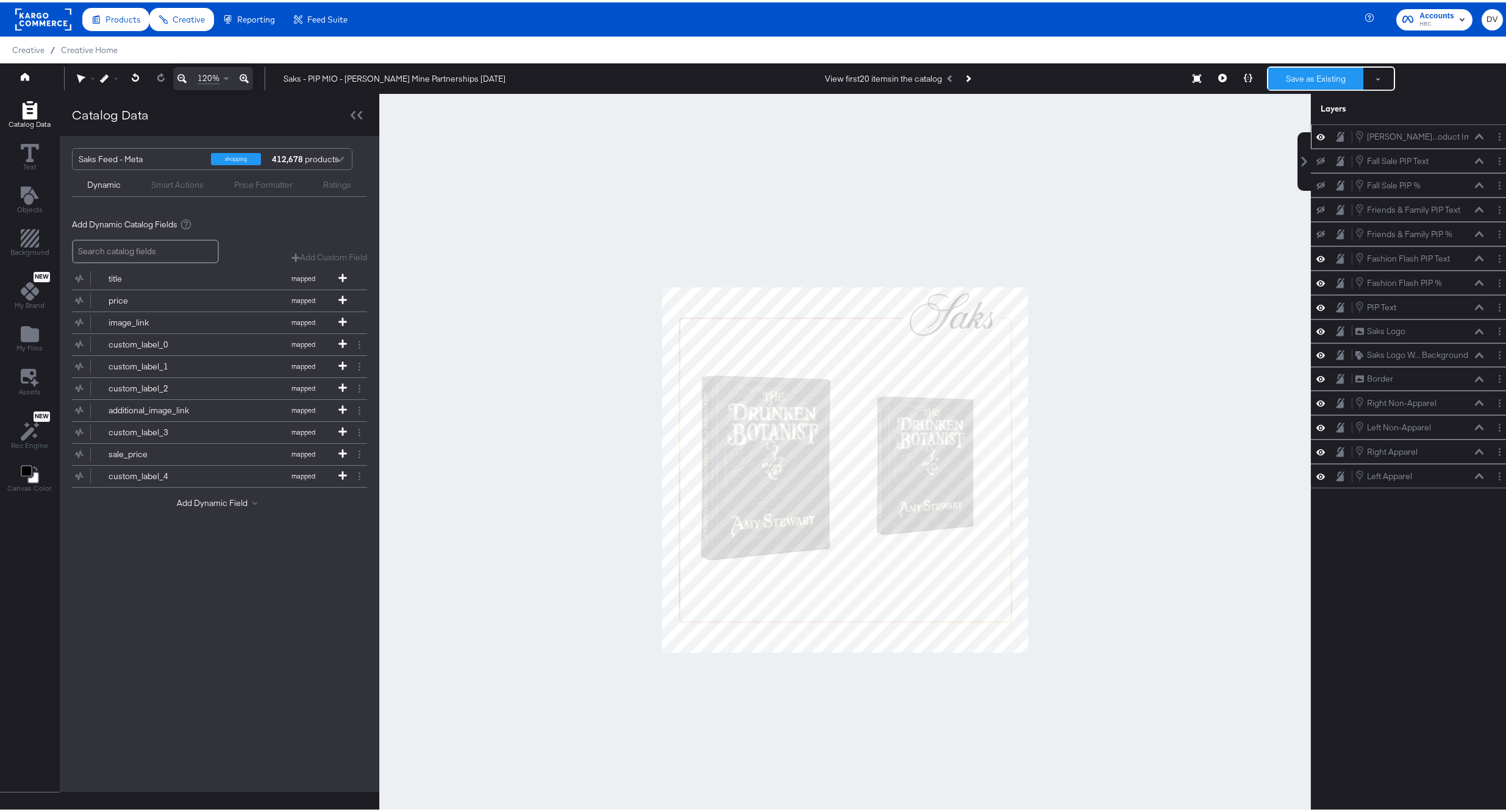
click at [1308, 86] on button "Save as Existing" at bounding box center [1316, 76] width 95 height 22
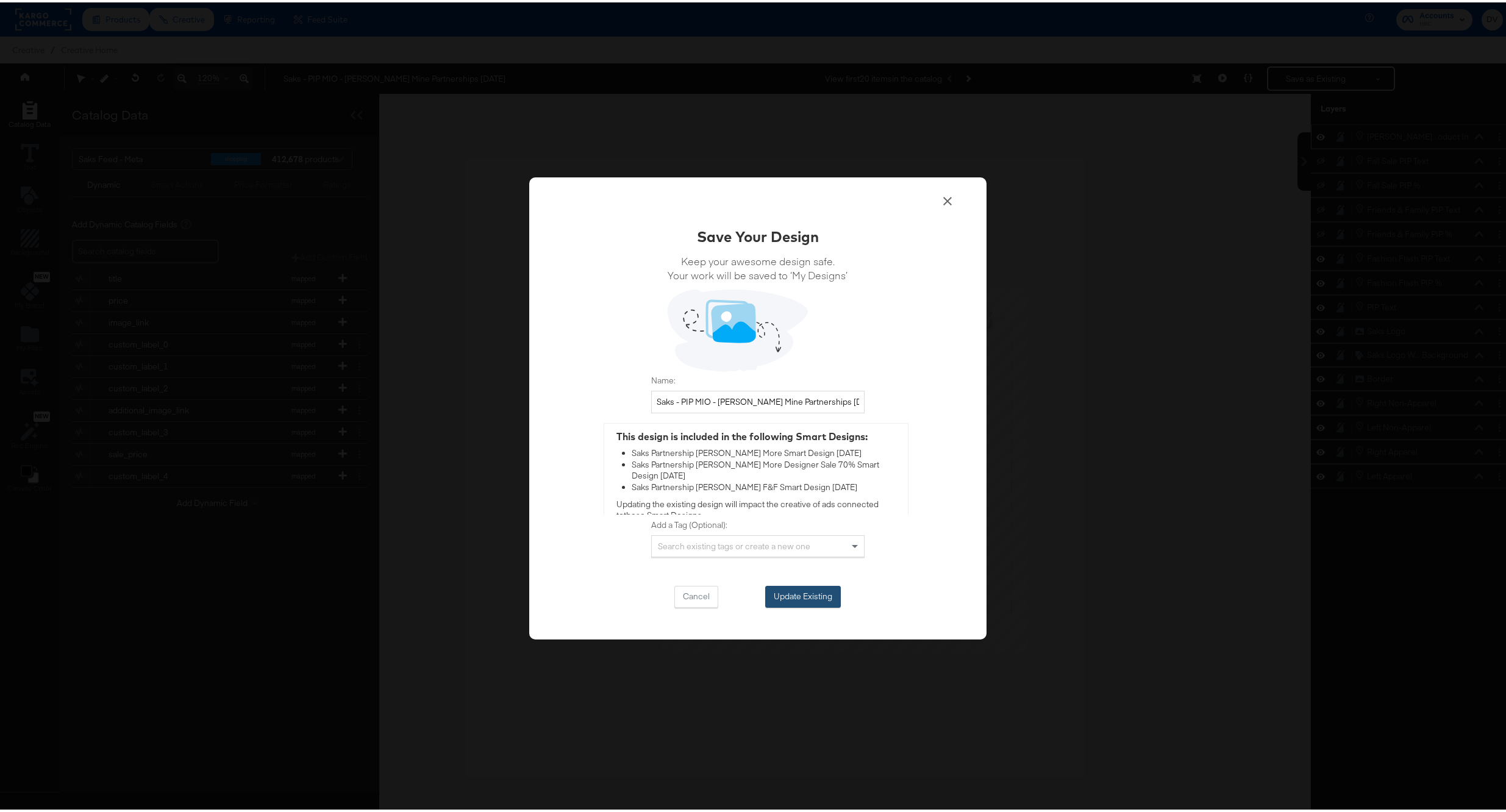
click at [792, 595] on button "Update Existing" at bounding box center [803, 593] width 75 height 22
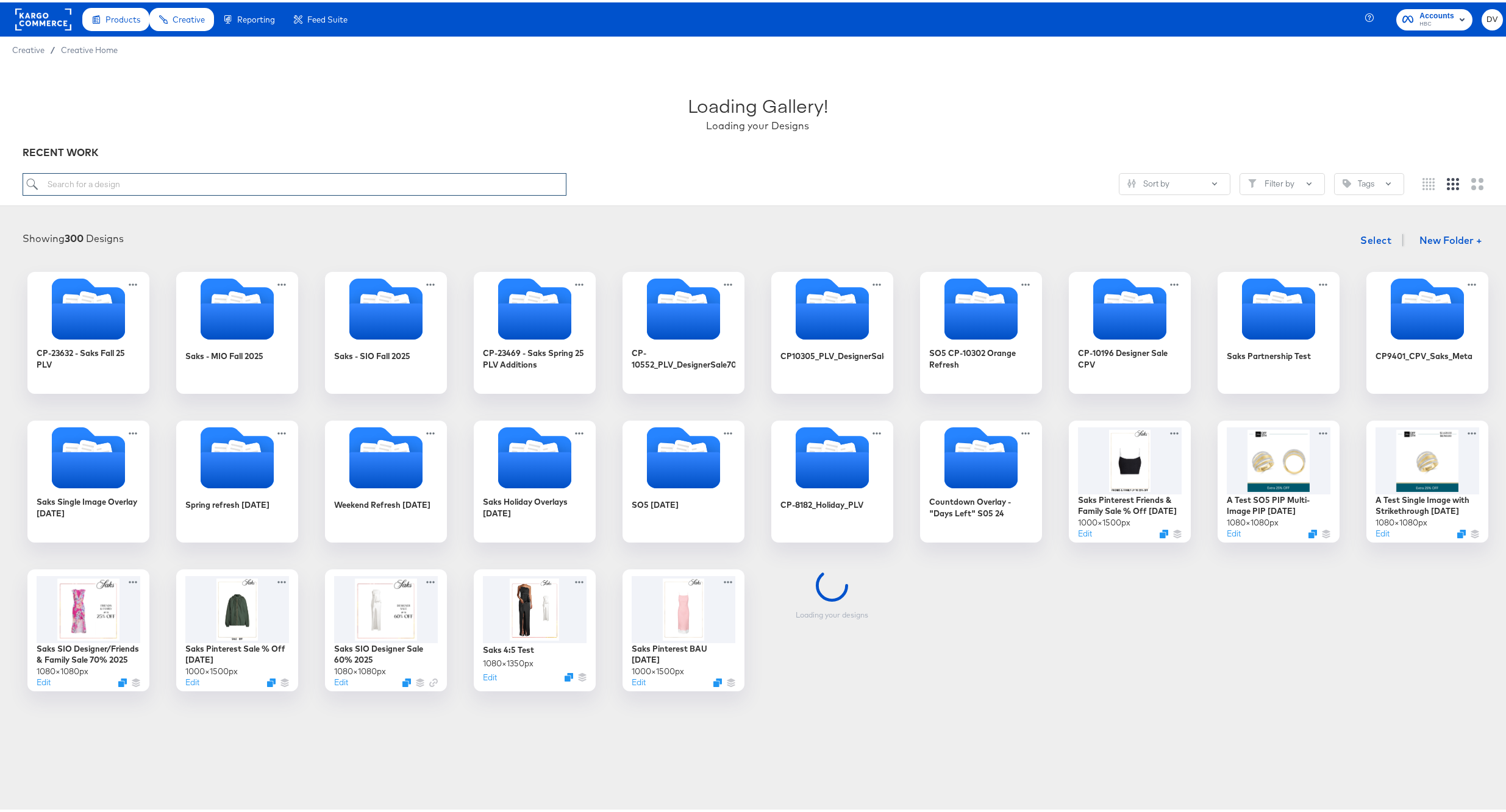
click at [393, 184] on input "search" at bounding box center [295, 182] width 544 height 23
type input "7"
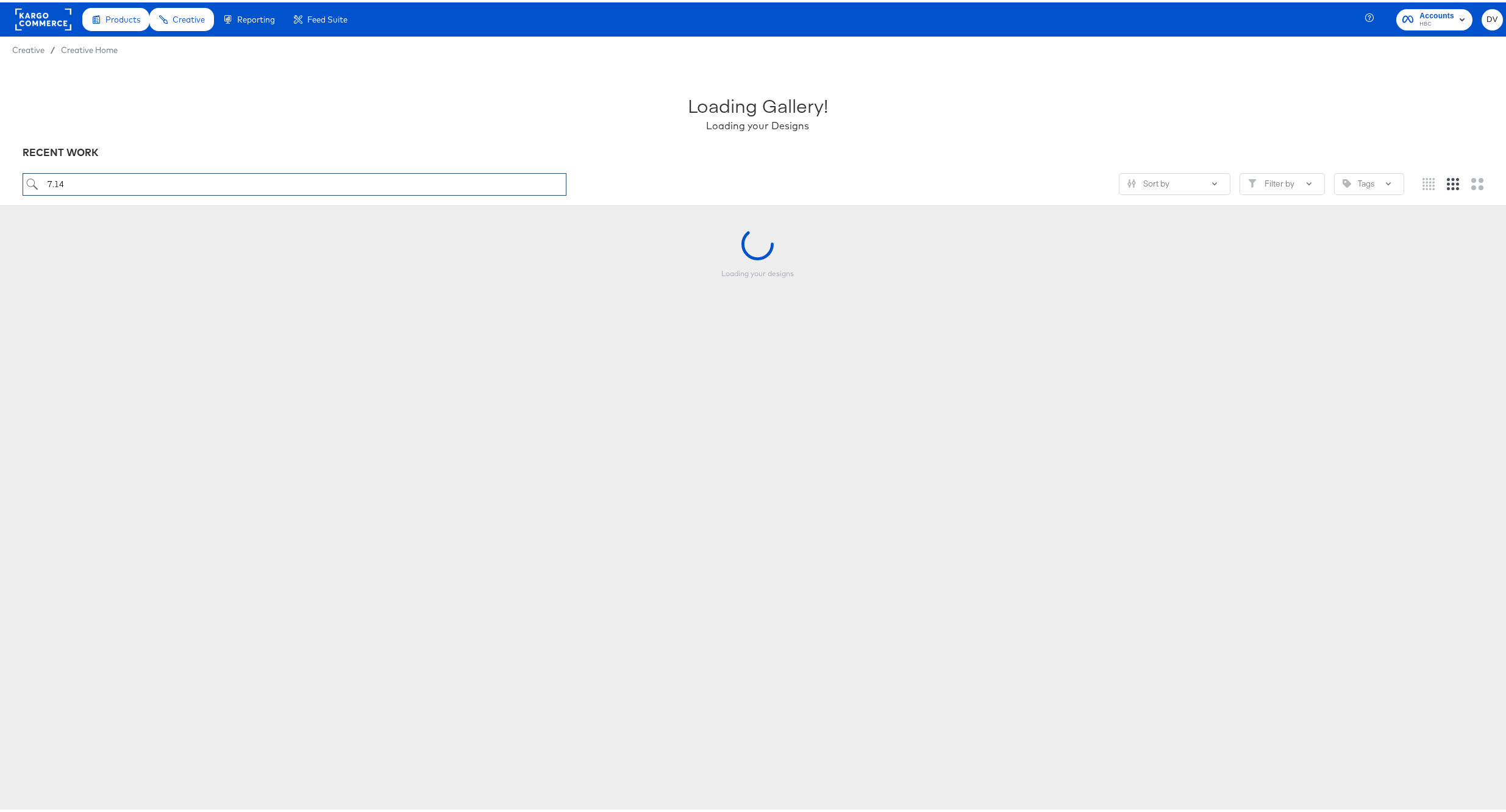
type input "7.14"
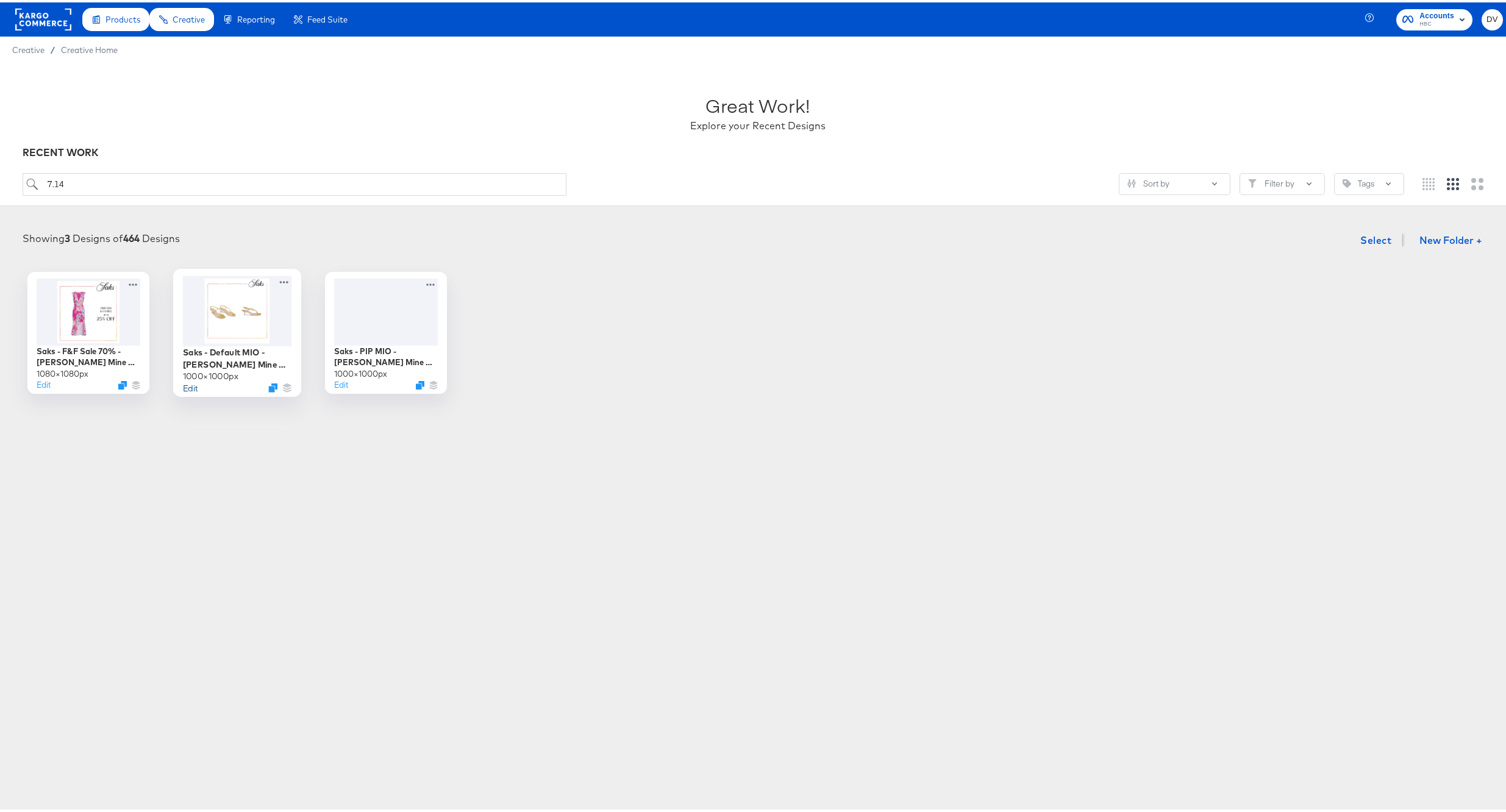
click at [185, 386] on button "Edit" at bounding box center [189, 385] width 14 height 11
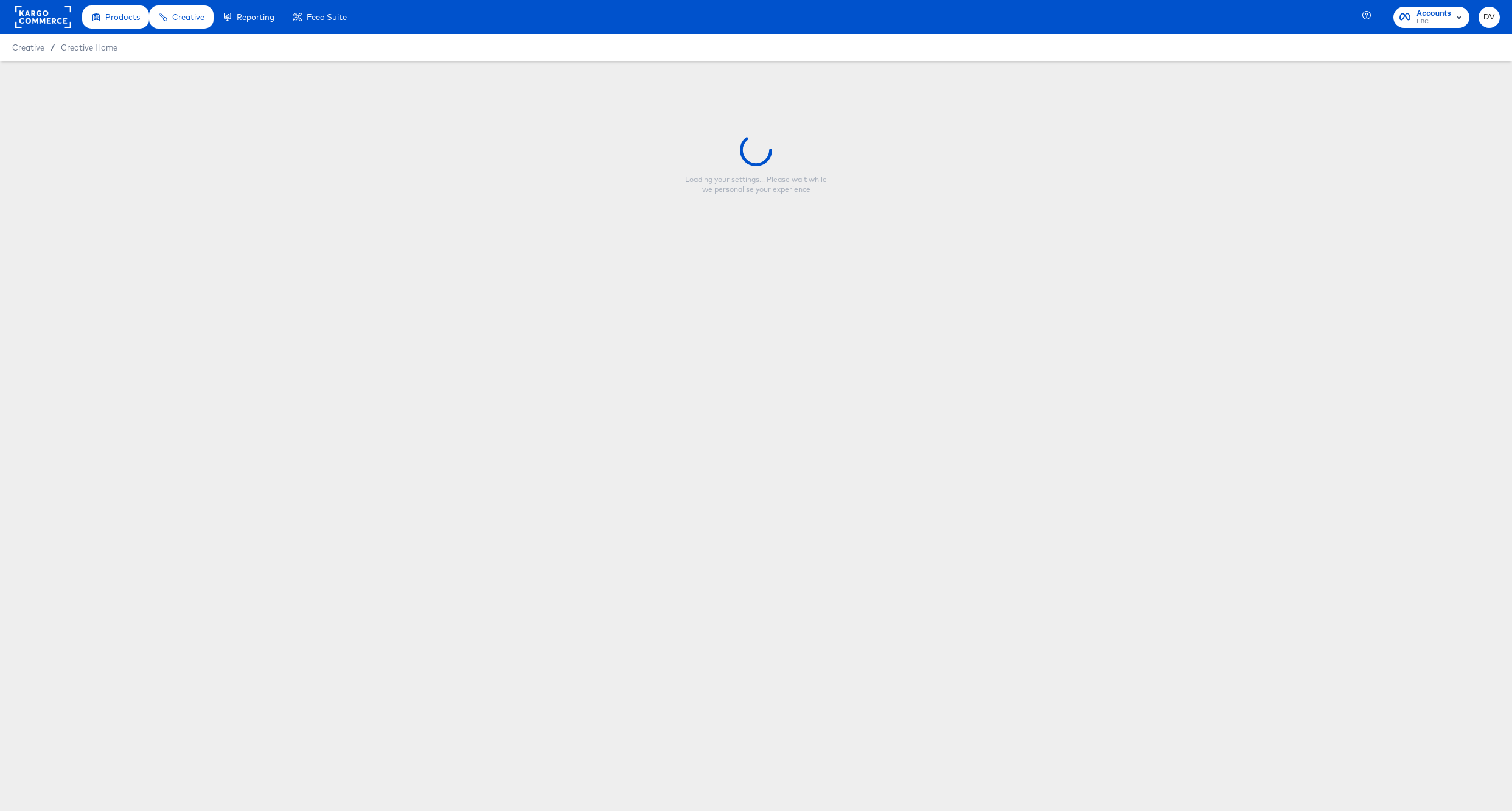
type input "Saks - Default MIO - Mia Mia Mine Partnerships 7.14.25"
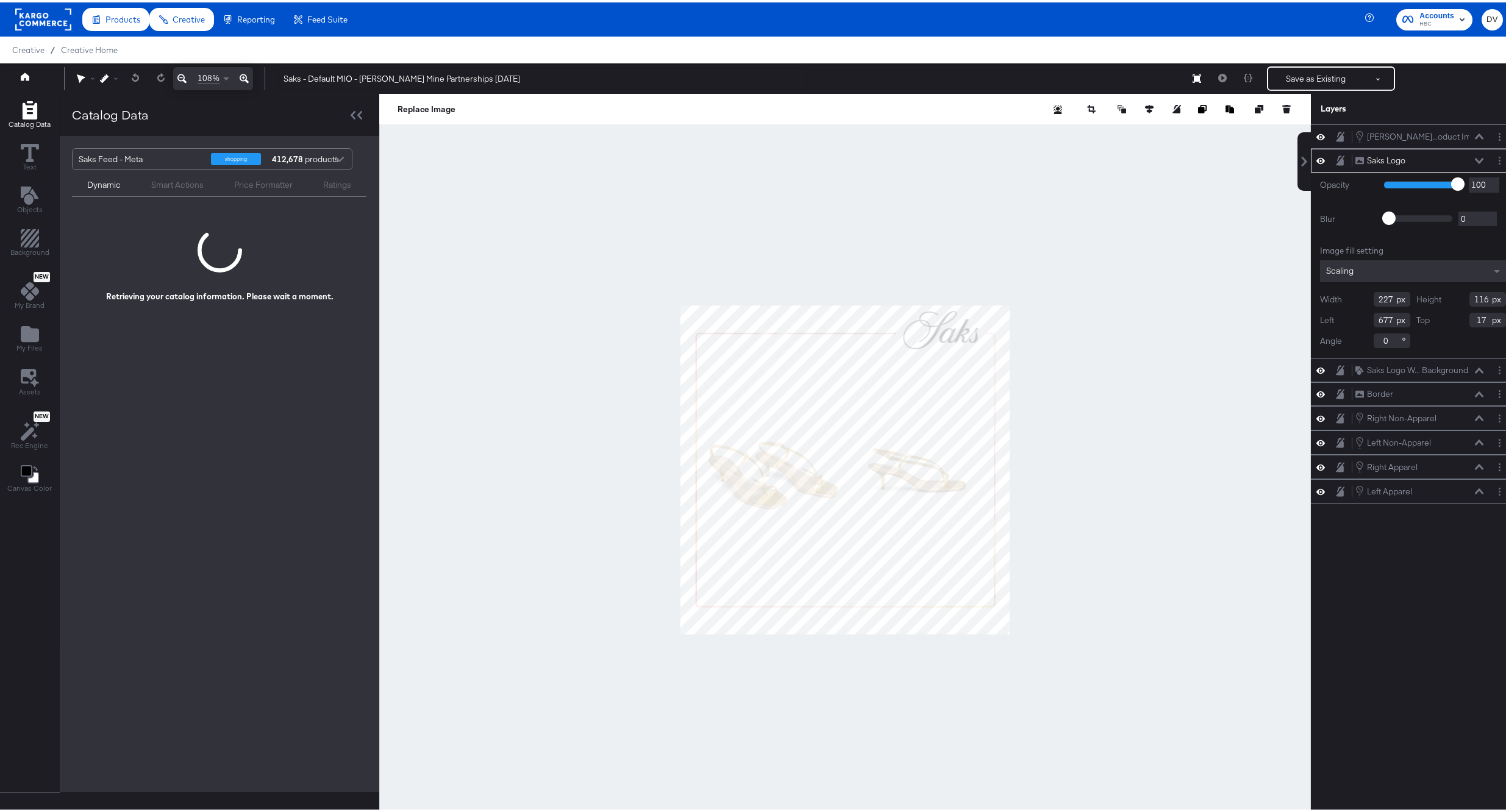
click at [1476, 159] on icon at bounding box center [1479, 158] width 9 height 6
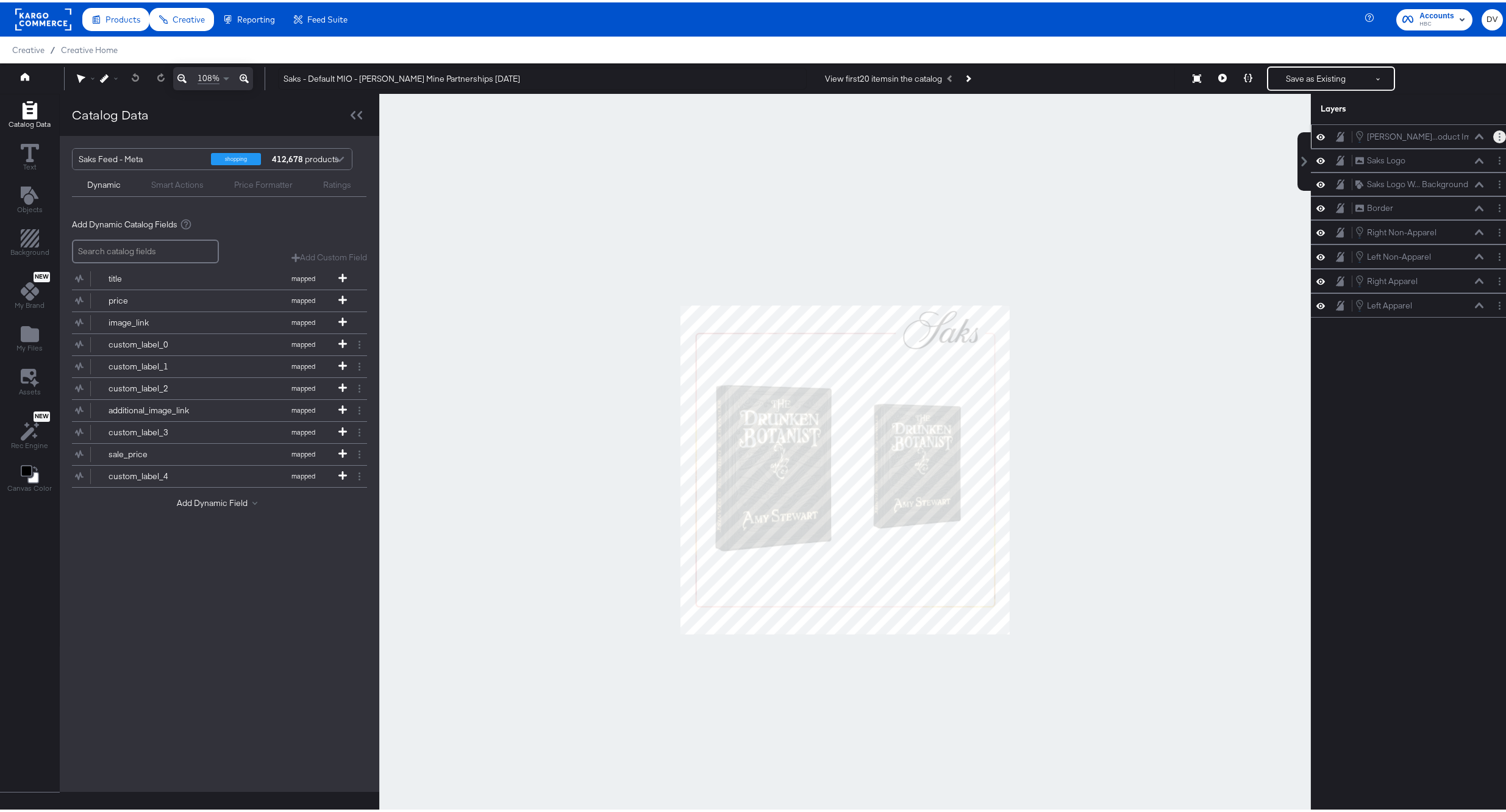
click at [1499, 133] on circle "Layer Options" at bounding box center [1500, 134] width 2 height 2
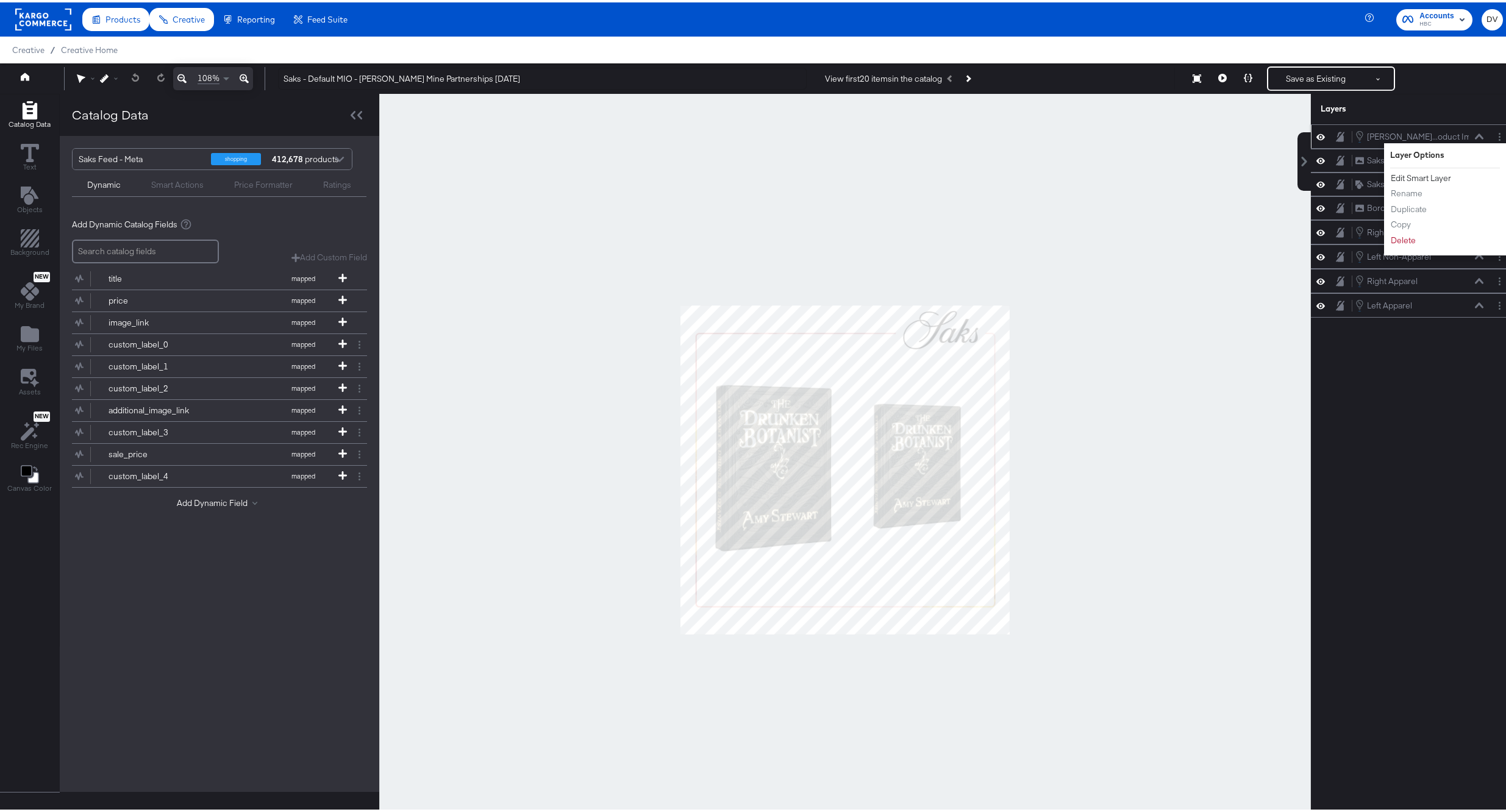
click at [1430, 178] on button "Edit Smart Layer" at bounding box center [1421, 175] width 62 height 12
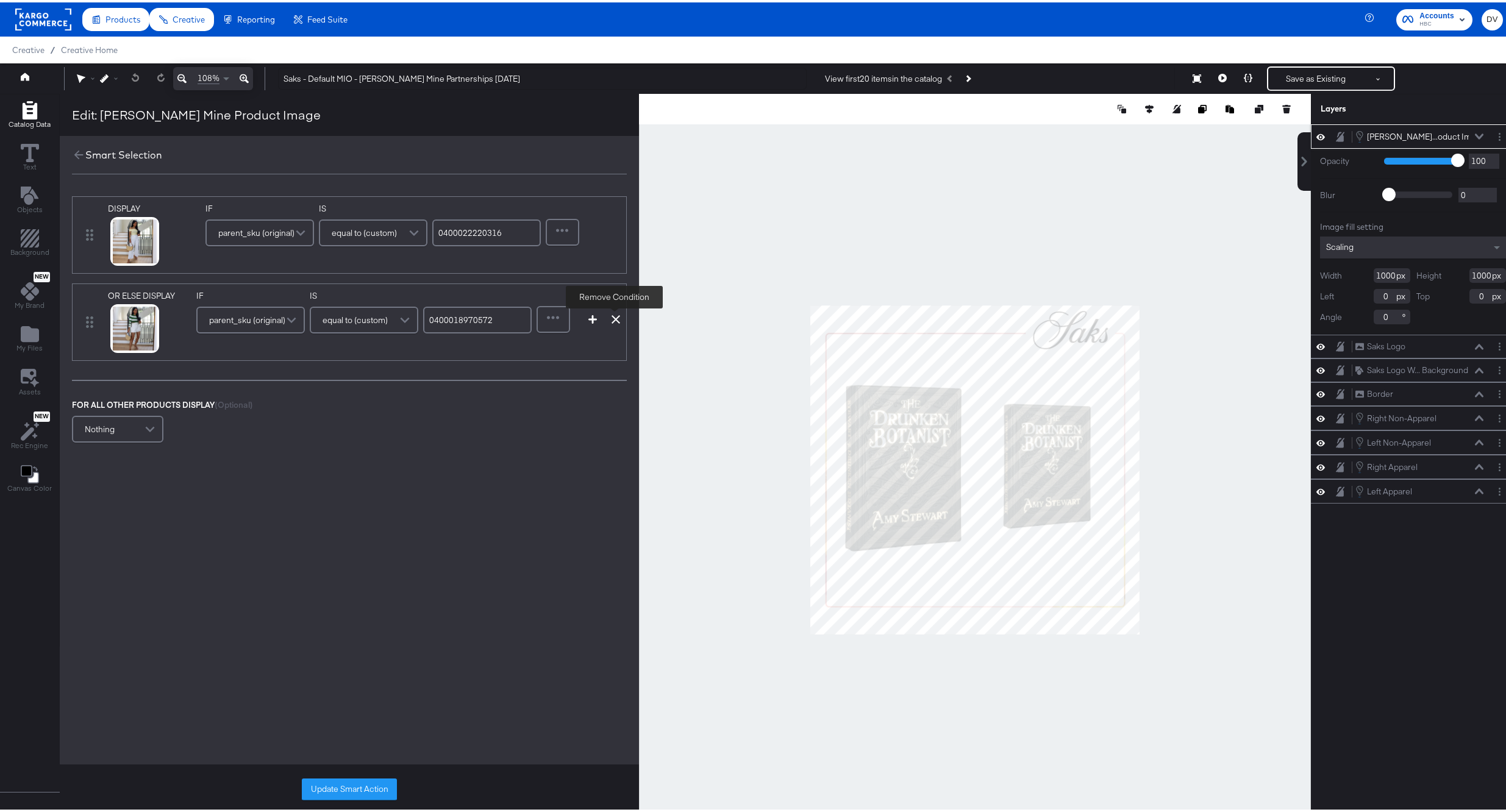
click at [613, 319] on icon at bounding box center [616, 317] width 9 height 9
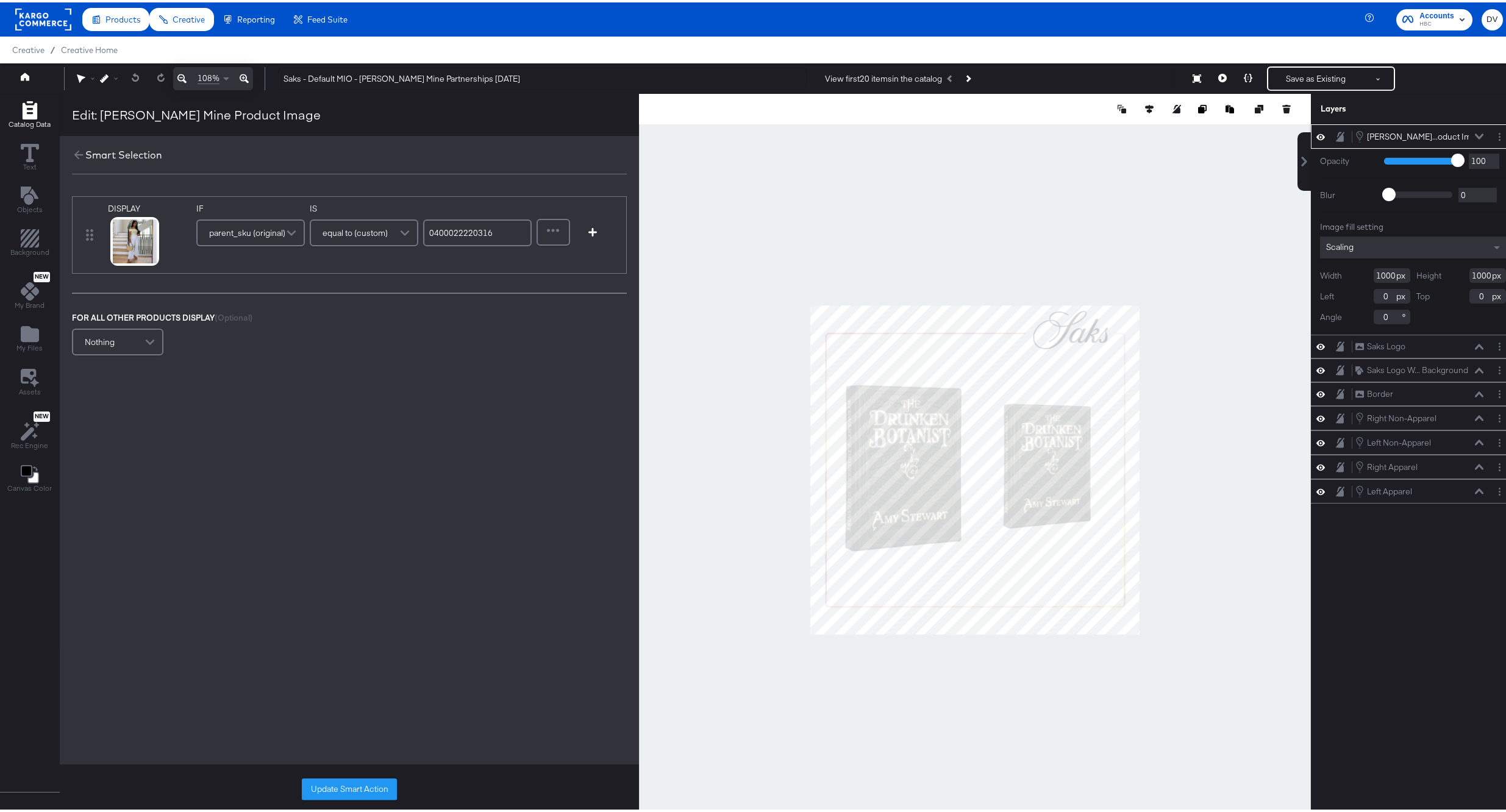
click at [445, 230] on input "0400022220316" at bounding box center [478, 230] width 108 height 27
type input "0400023006450"
click at [120, 252] on icon at bounding box center [119, 254] width 9 height 9
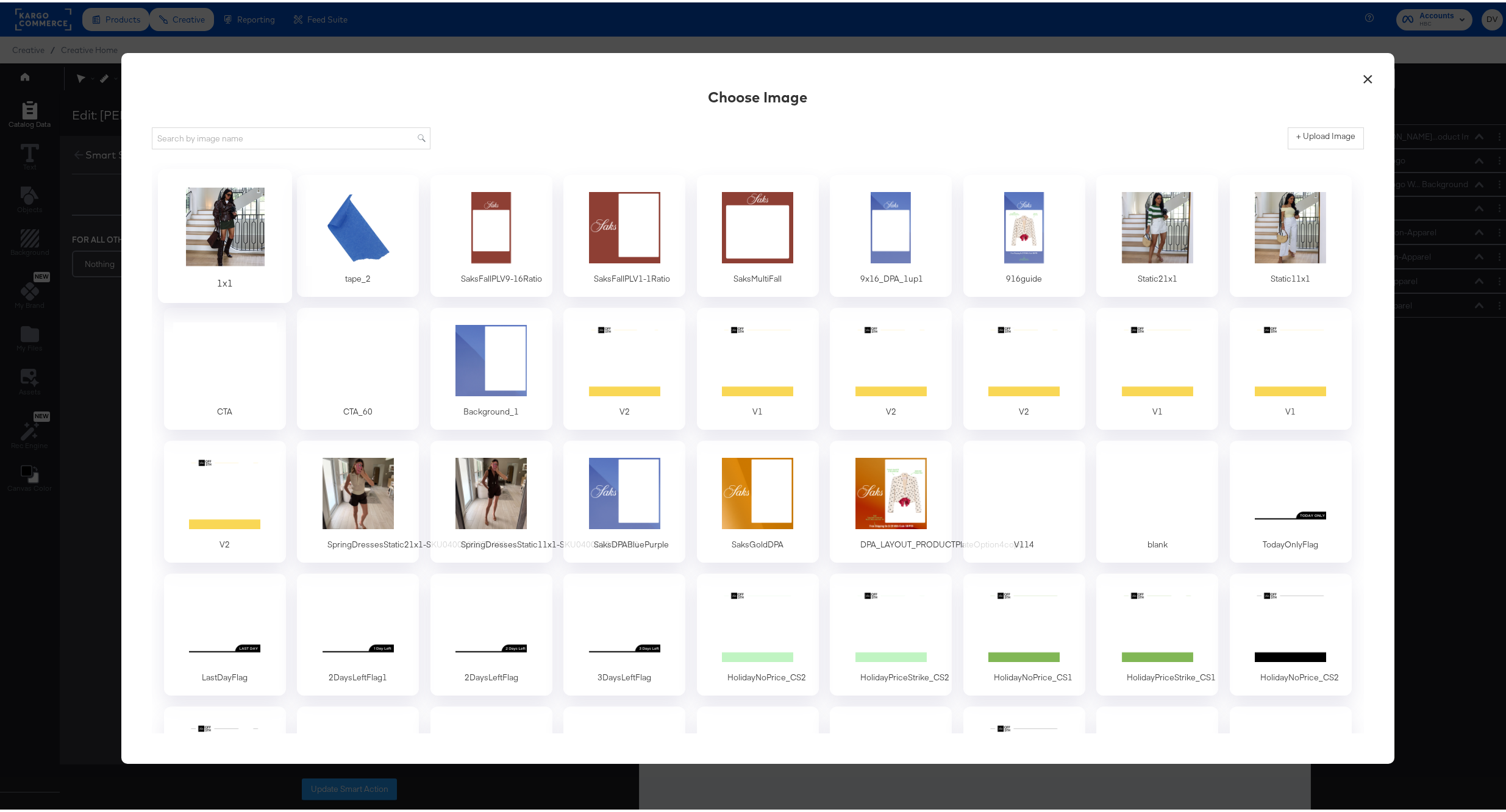
click at [256, 246] on div at bounding box center [225, 224] width 114 height 84
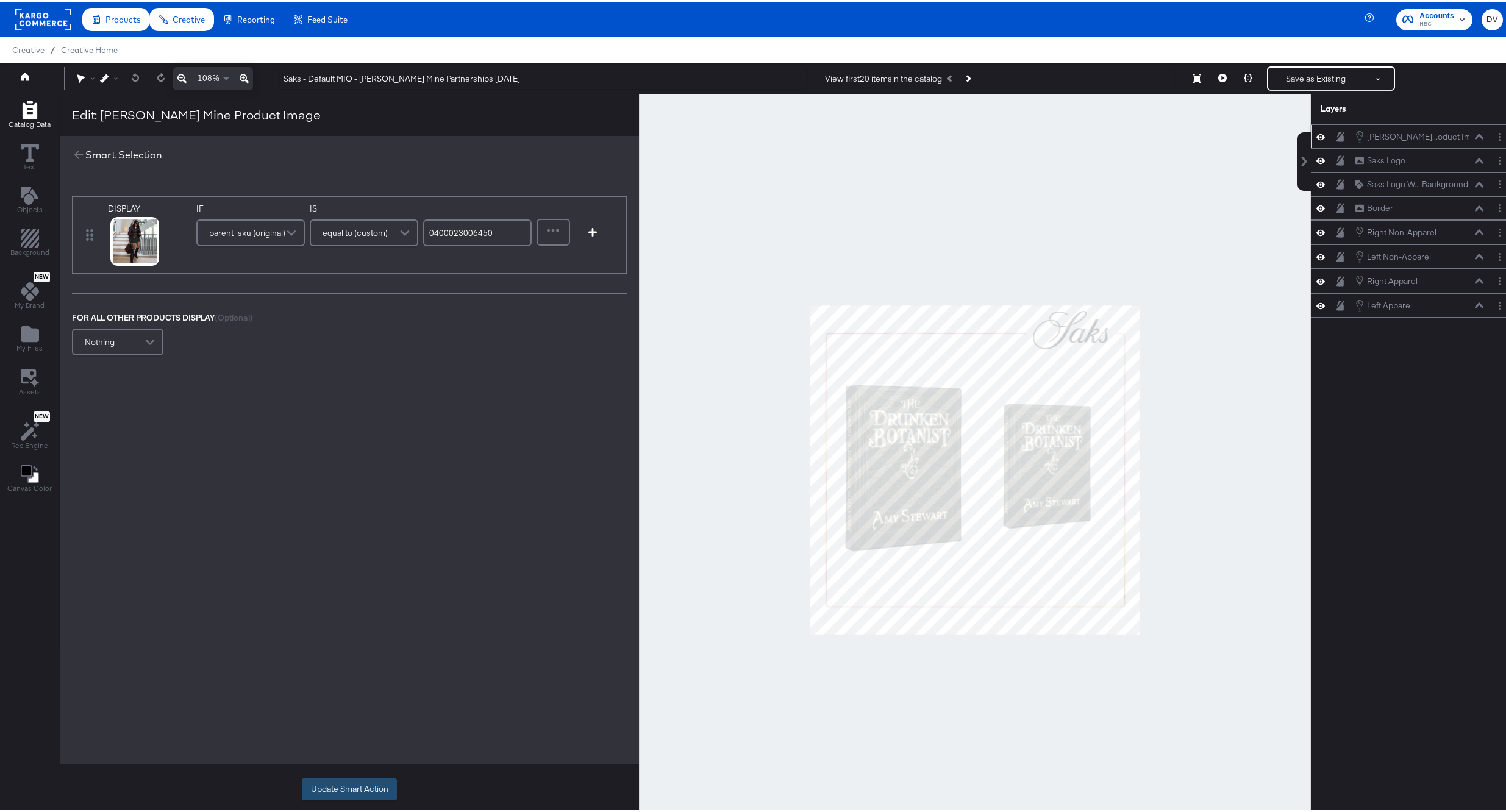
click at [359, 782] on button "Update Smart Action" at bounding box center [349, 786] width 95 height 22
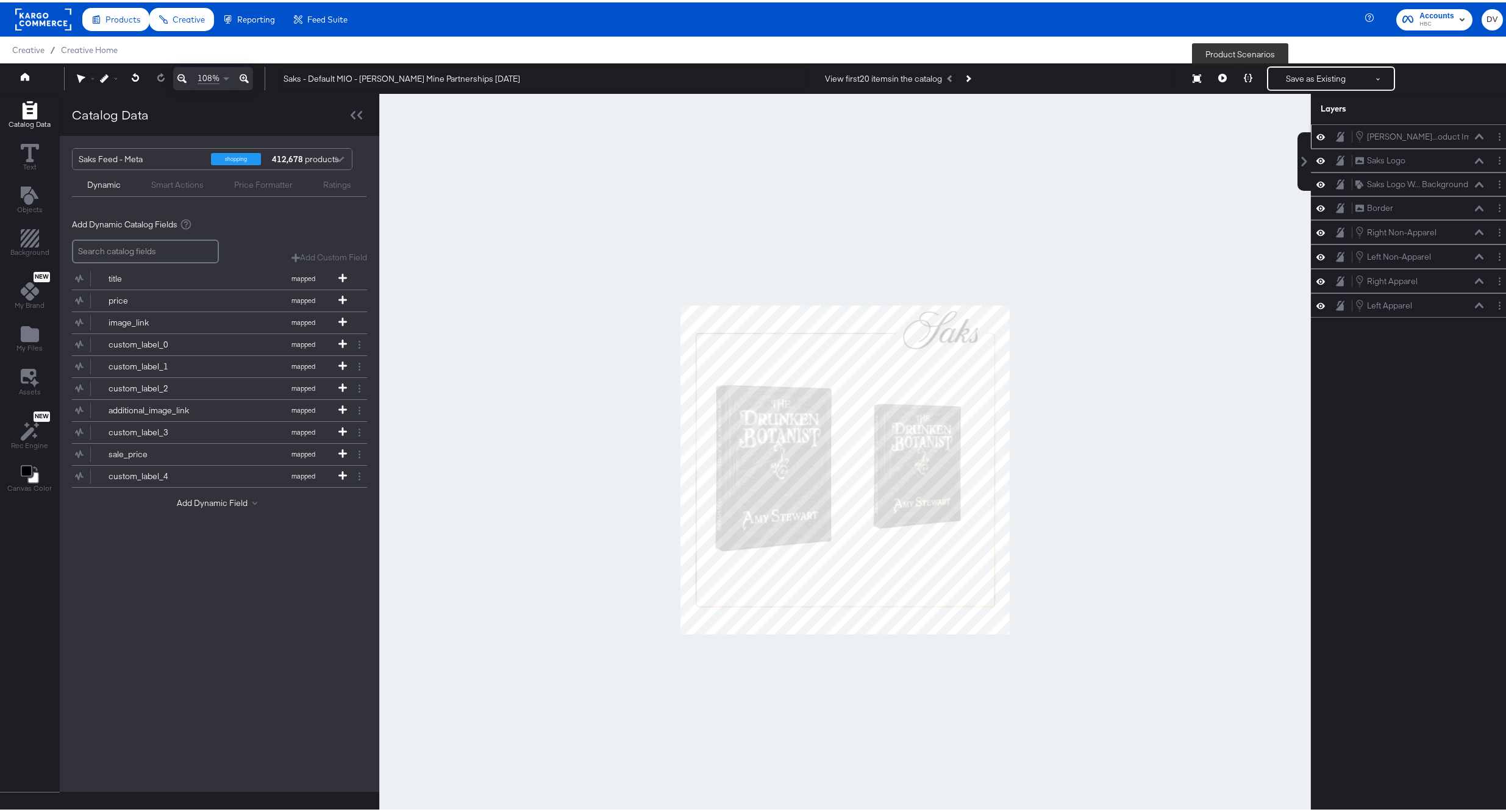
click at [1244, 75] on icon at bounding box center [1248, 75] width 9 height 9
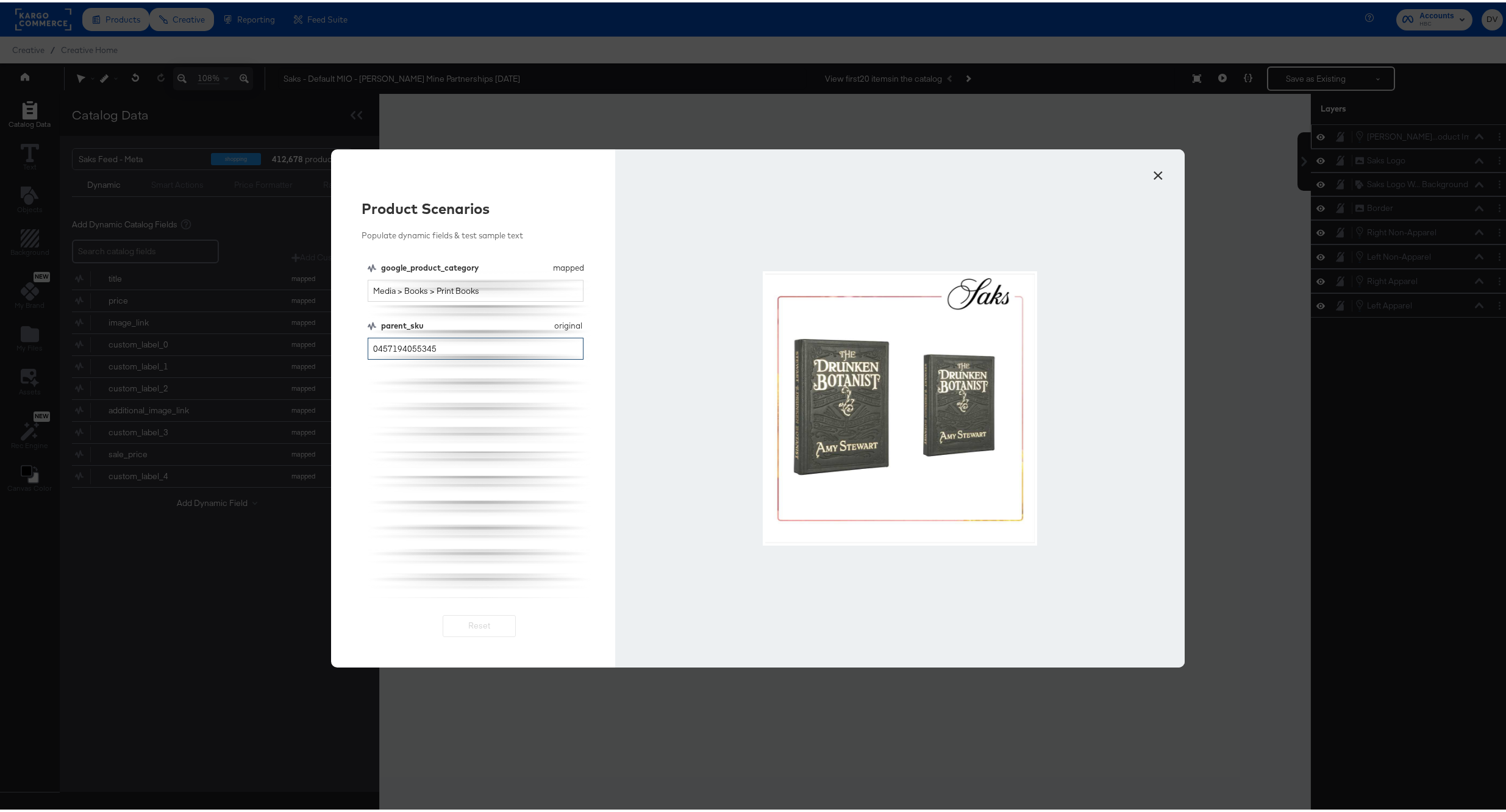
click at [551, 343] on input "0457194055345" at bounding box center [477, 347] width 217 height 23
type input "0400023006450"
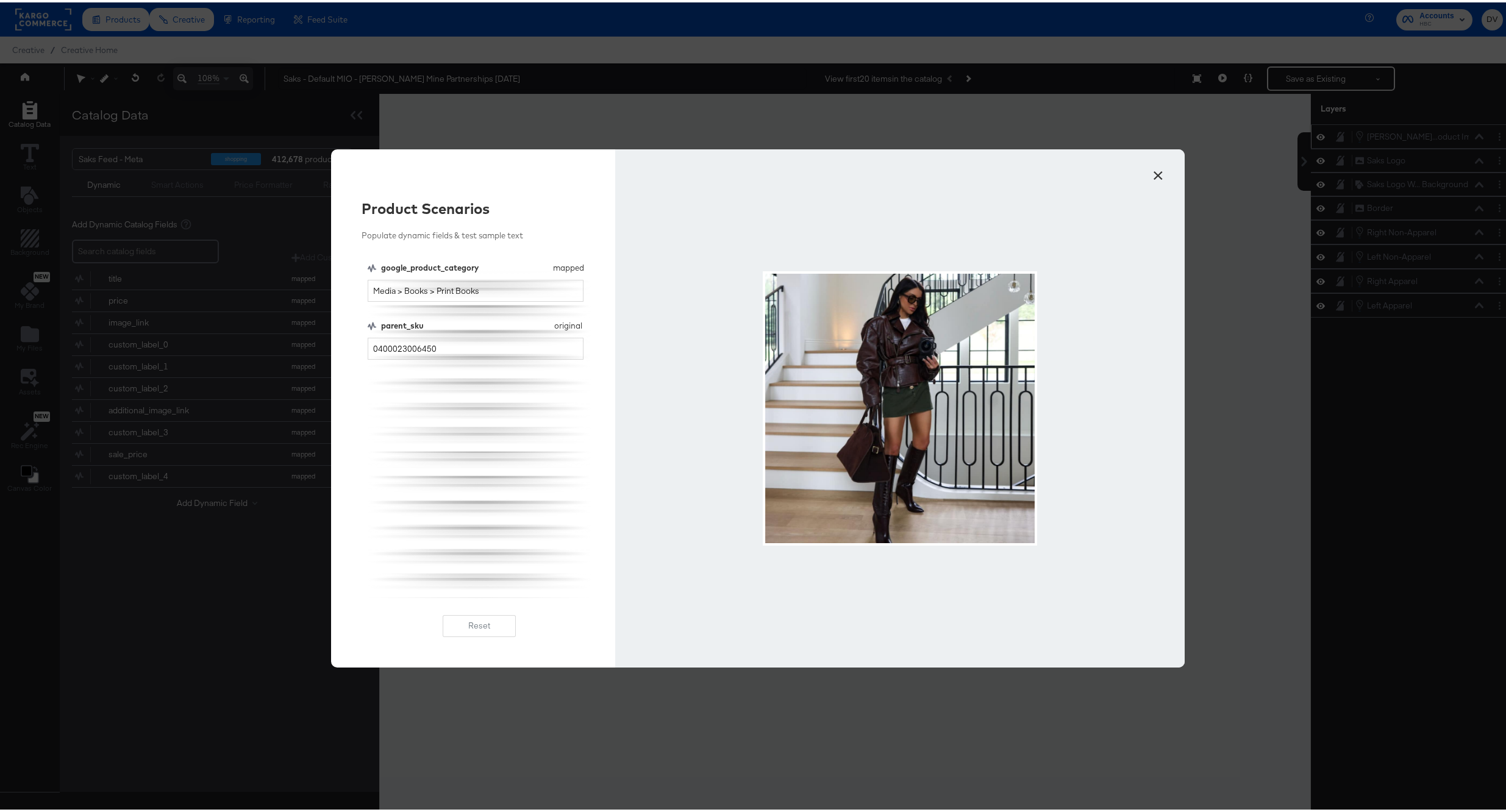
click at [1156, 176] on button "×" at bounding box center [1158, 169] width 22 height 22
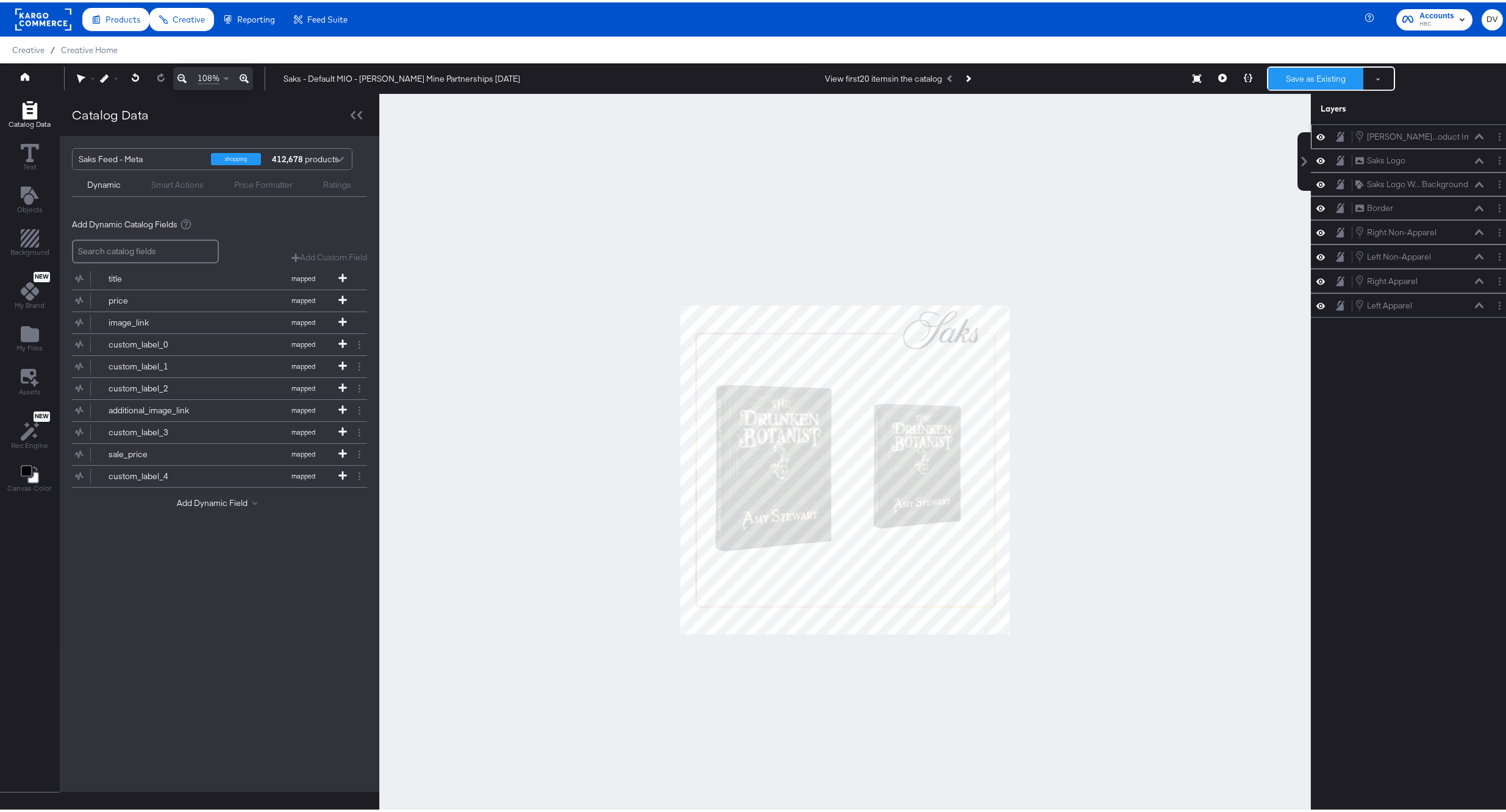
click at [1298, 79] on button "Save as Existing" at bounding box center [1316, 76] width 95 height 22
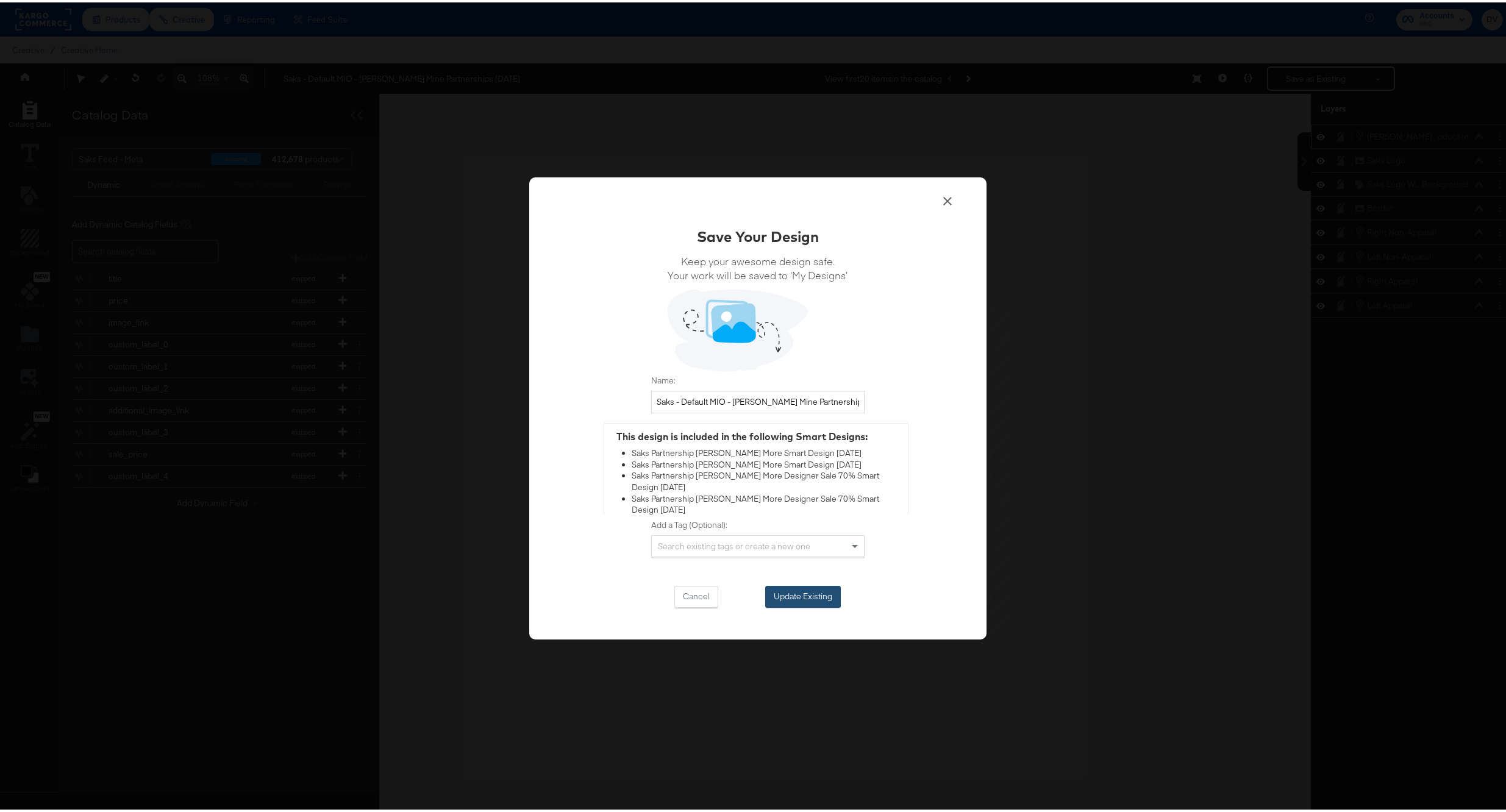
click at [815, 588] on button "Update Existing" at bounding box center [803, 593] width 75 height 22
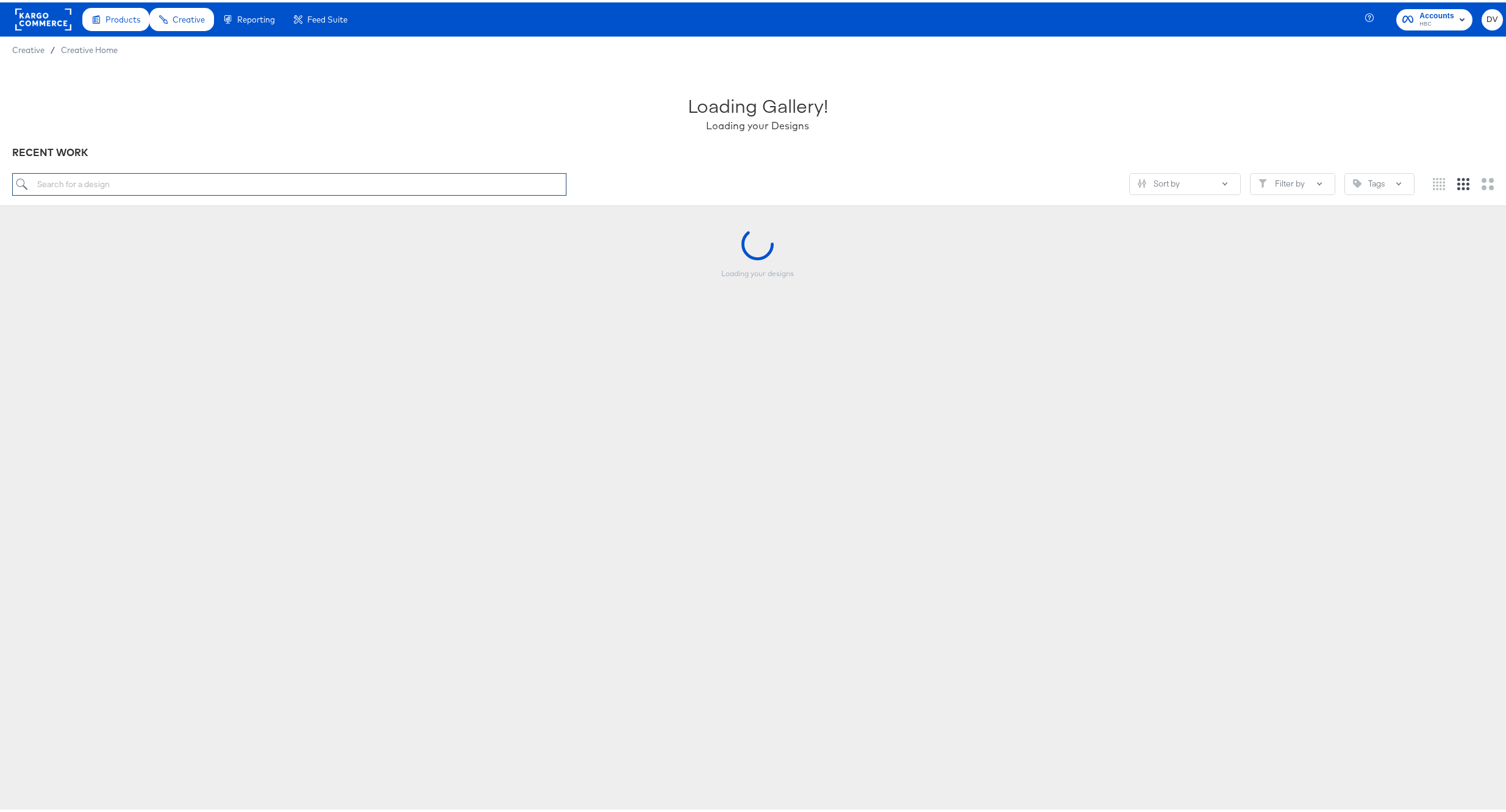
click at [454, 177] on input "search" at bounding box center [289, 182] width 555 height 23
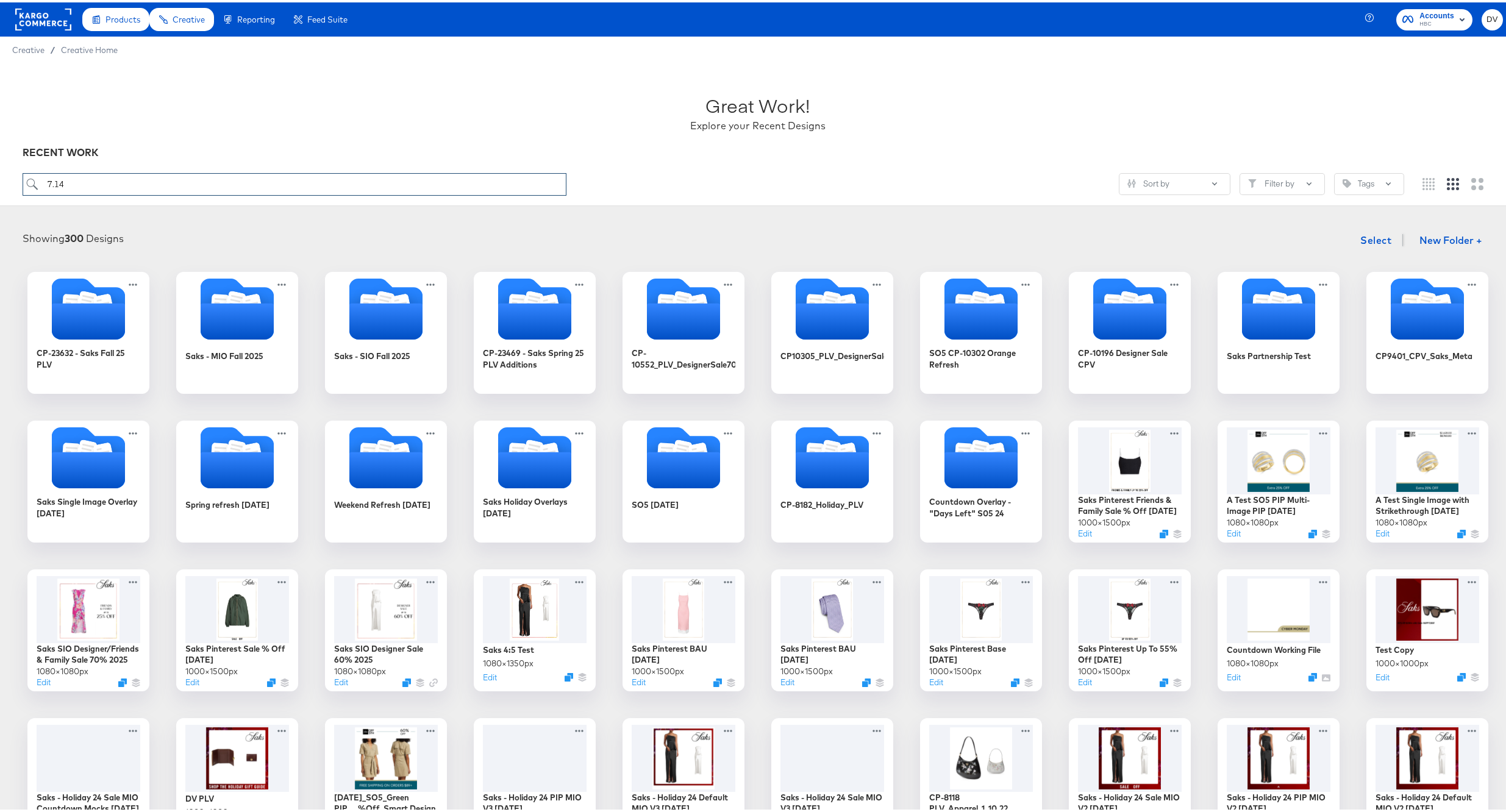
type input "7.14"
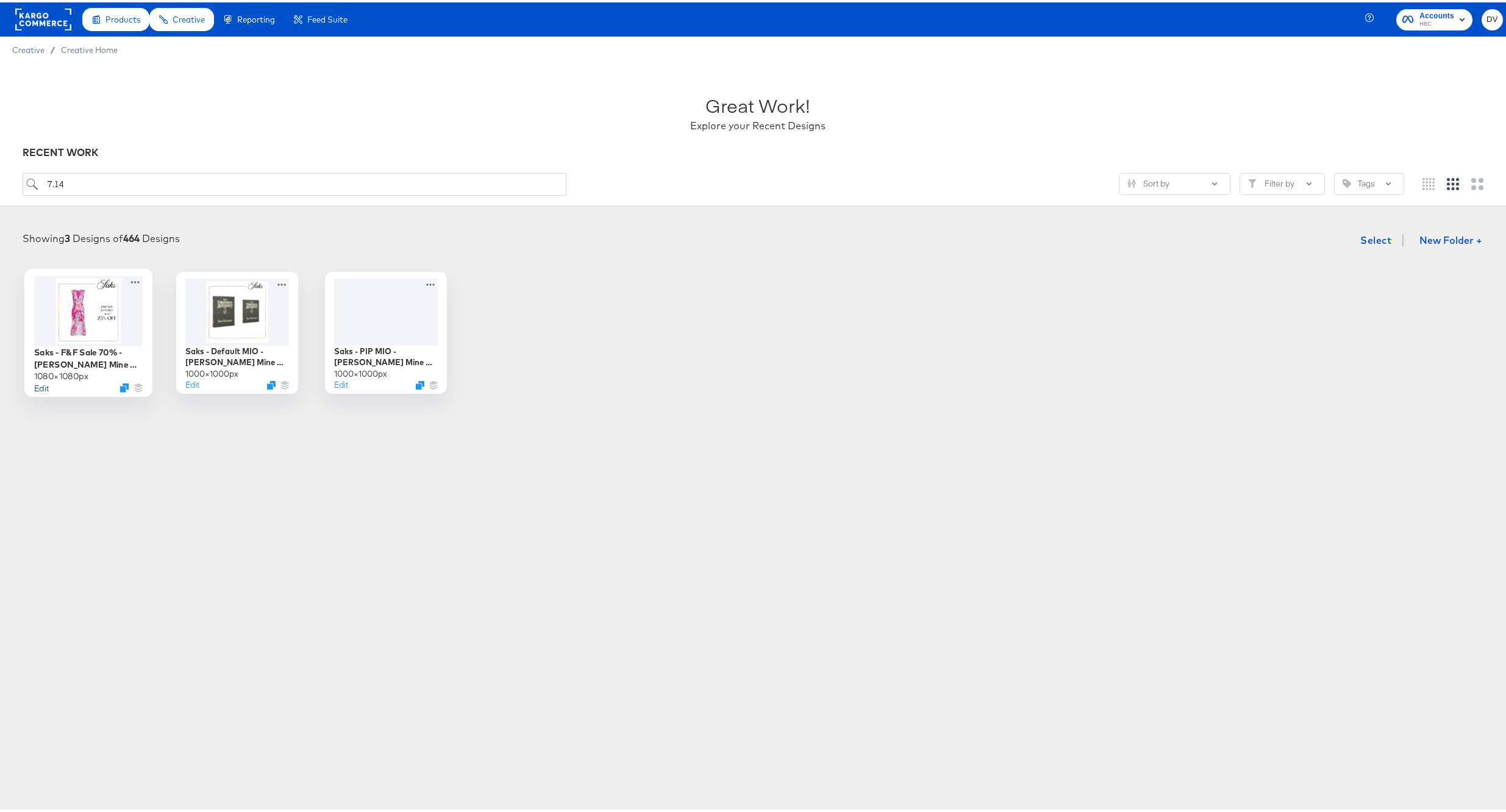
click at [36, 386] on button "Edit" at bounding box center [40, 385] width 14 height 11
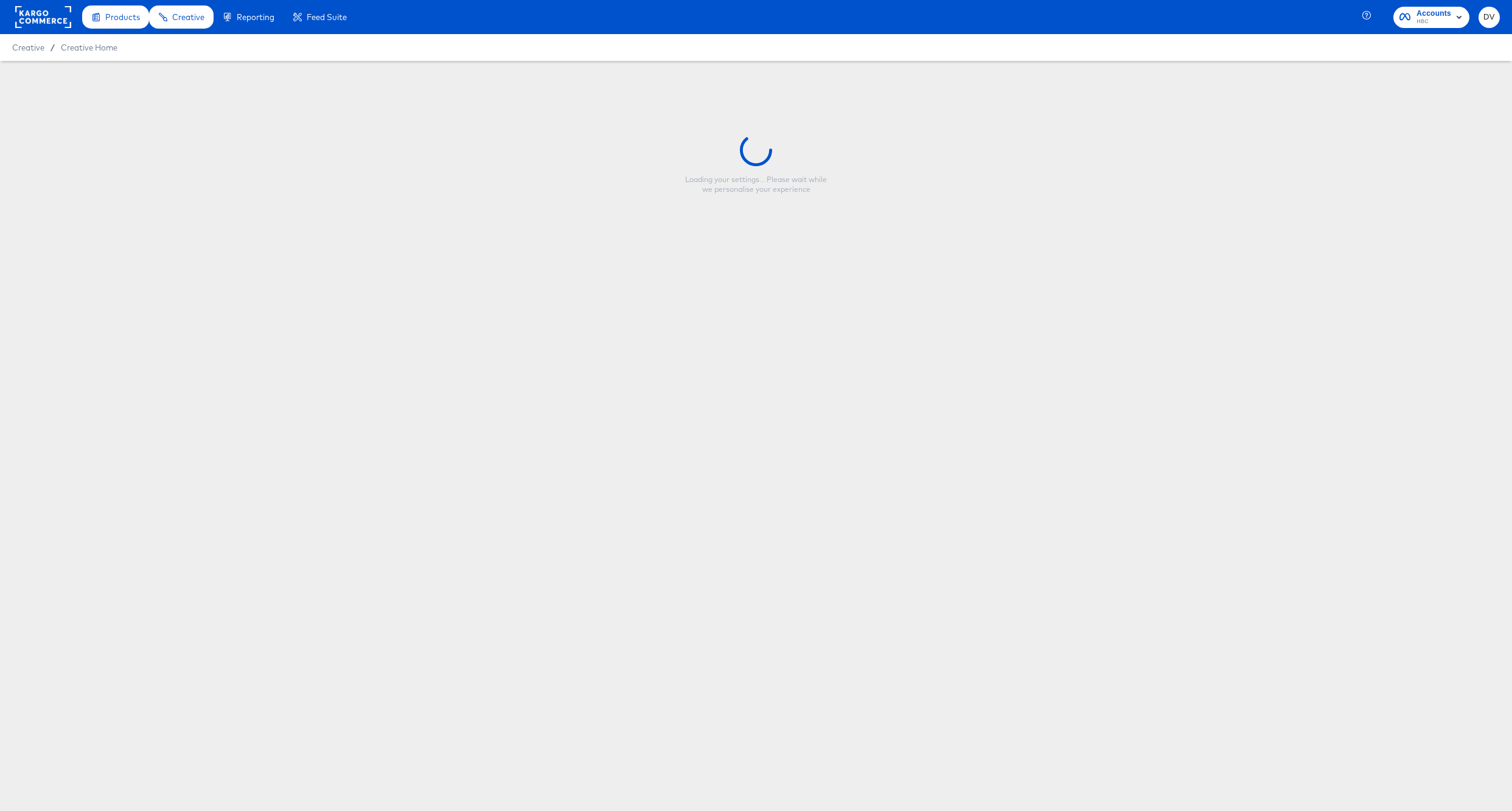
type input "Saks - F&F Sale 70% - Mia Mia Mine Partnerships 7.14.25"
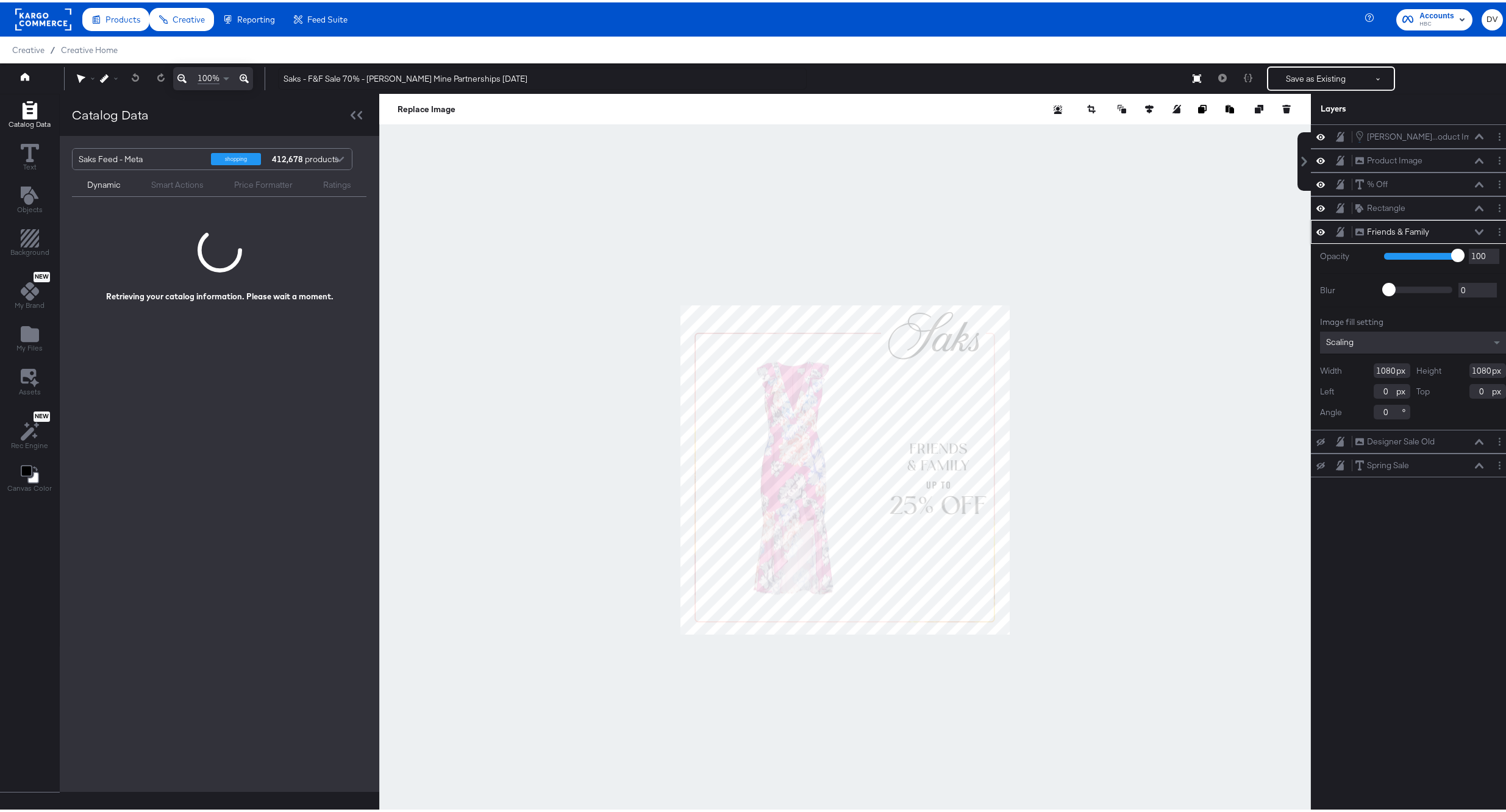
click at [1476, 230] on icon at bounding box center [1479, 229] width 9 height 6
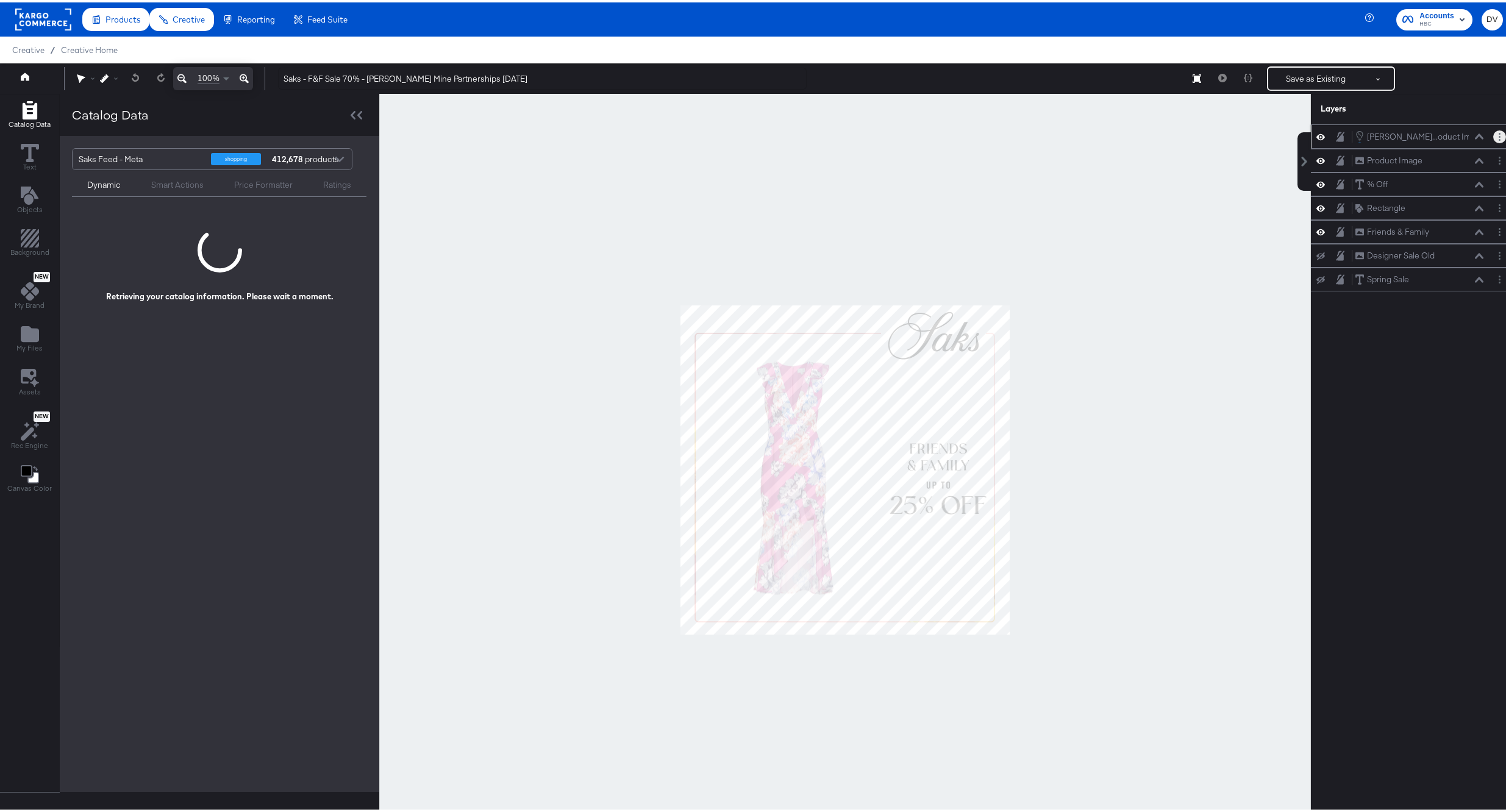
click at [1494, 128] on button "Layer Options" at bounding box center [1499, 134] width 12 height 12
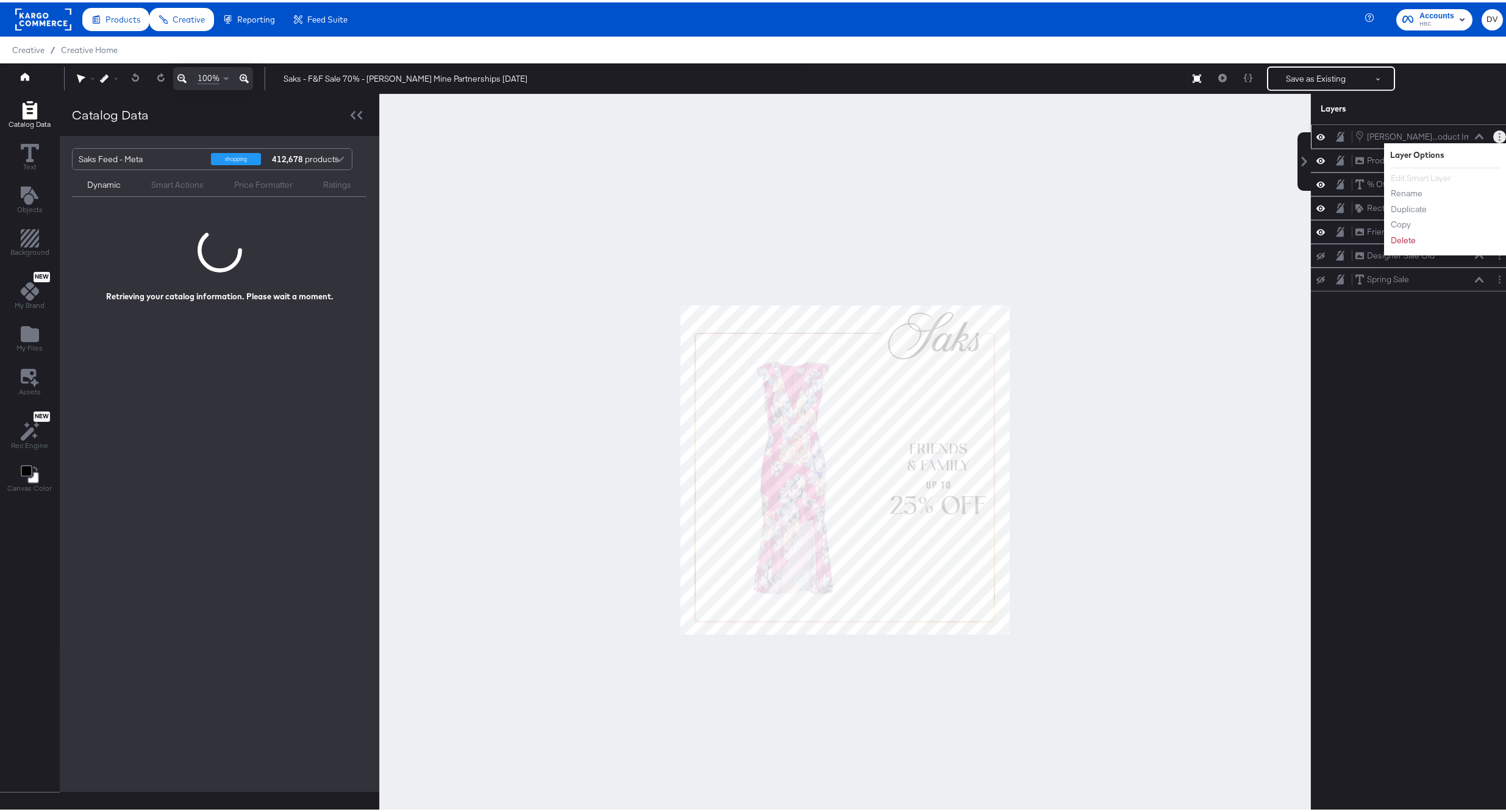
click at [1494, 132] on button "Layer Options" at bounding box center [1499, 134] width 12 height 12
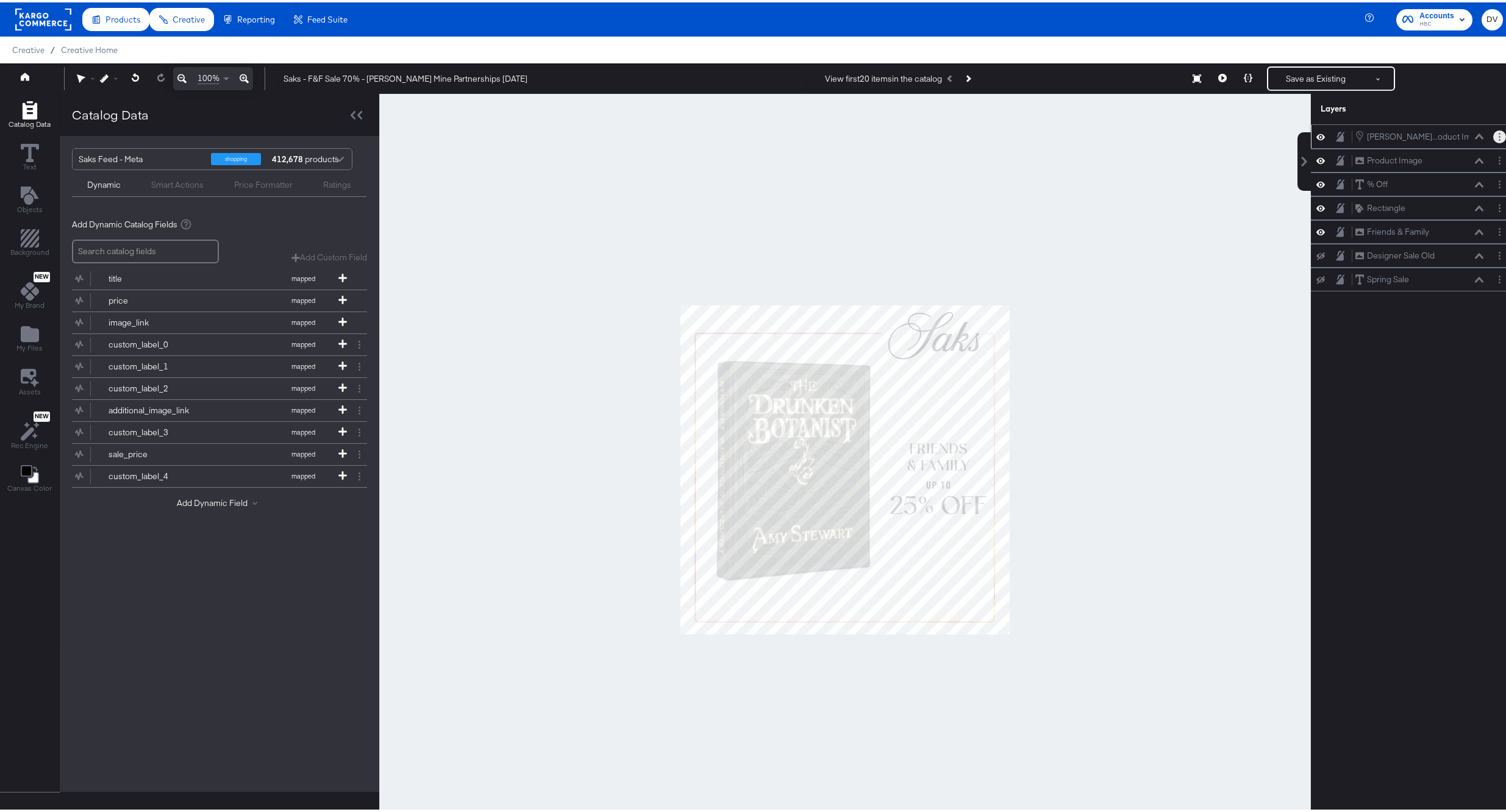
click at [1494, 132] on button "Layer Options" at bounding box center [1499, 134] width 12 height 12
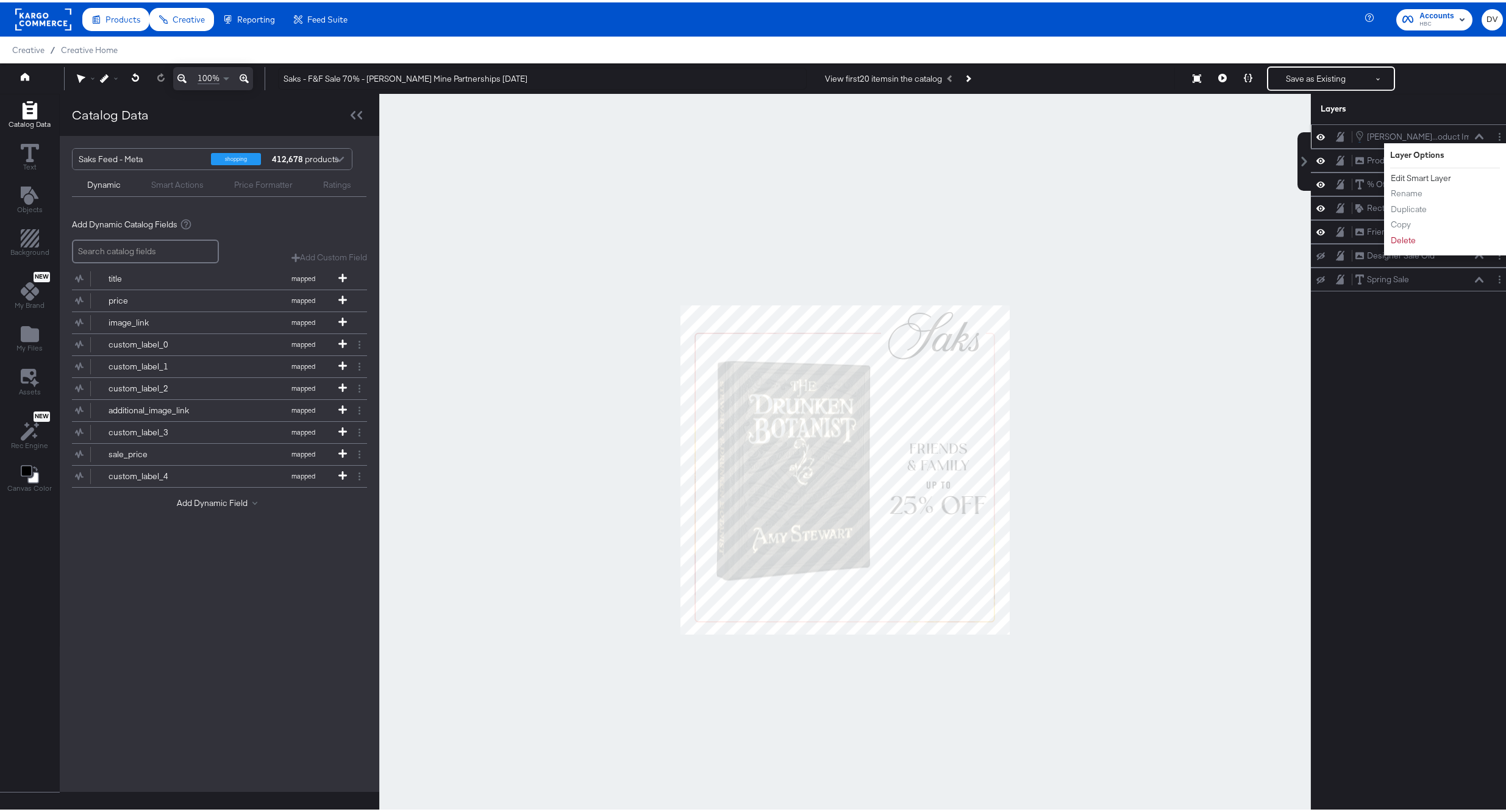
click at [1438, 172] on button "Edit Smart Layer" at bounding box center [1421, 175] width 62 height 12
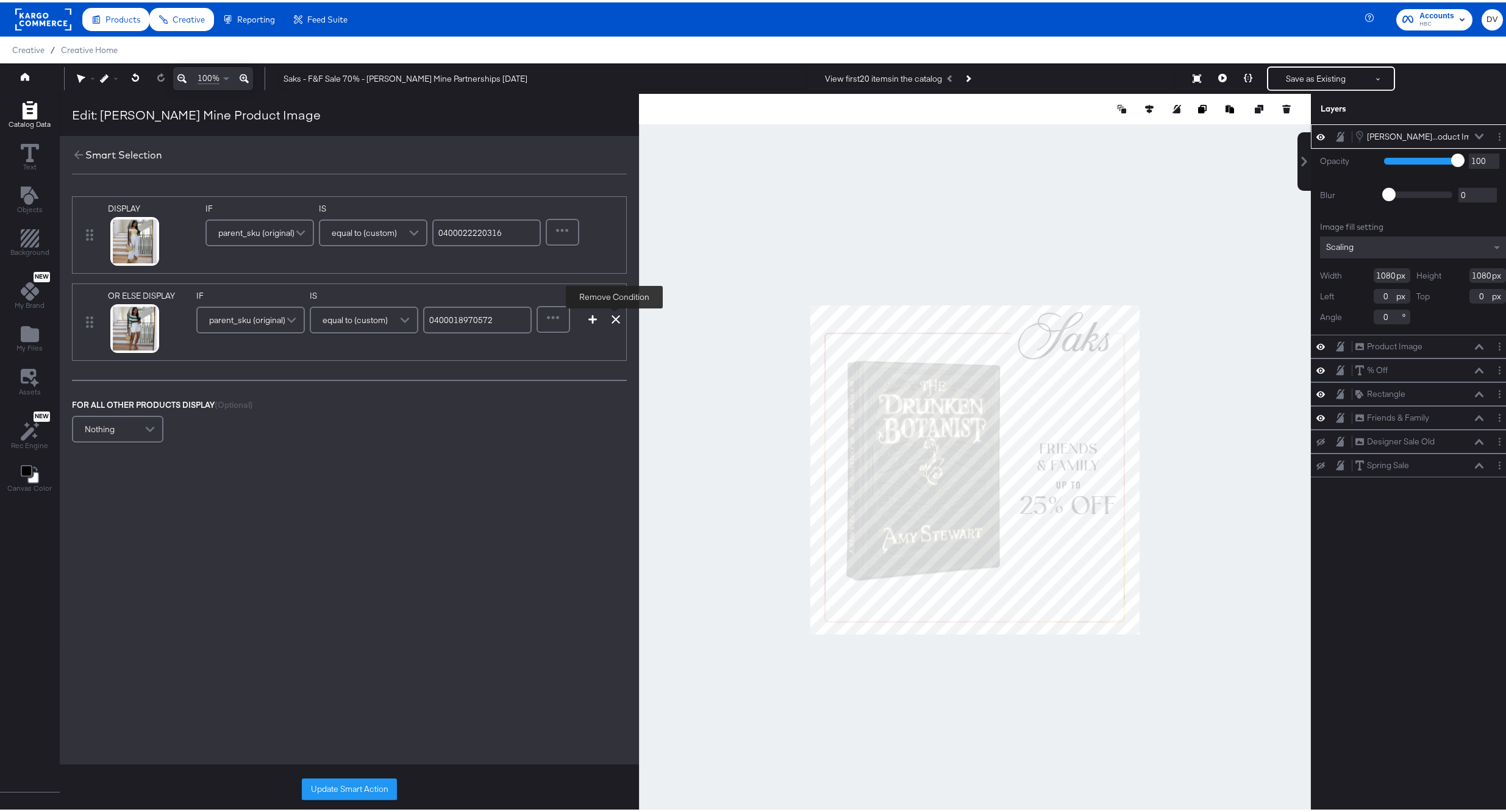
click at [612, 314] on icon at bounding box center [616, 317] width 9 height 9
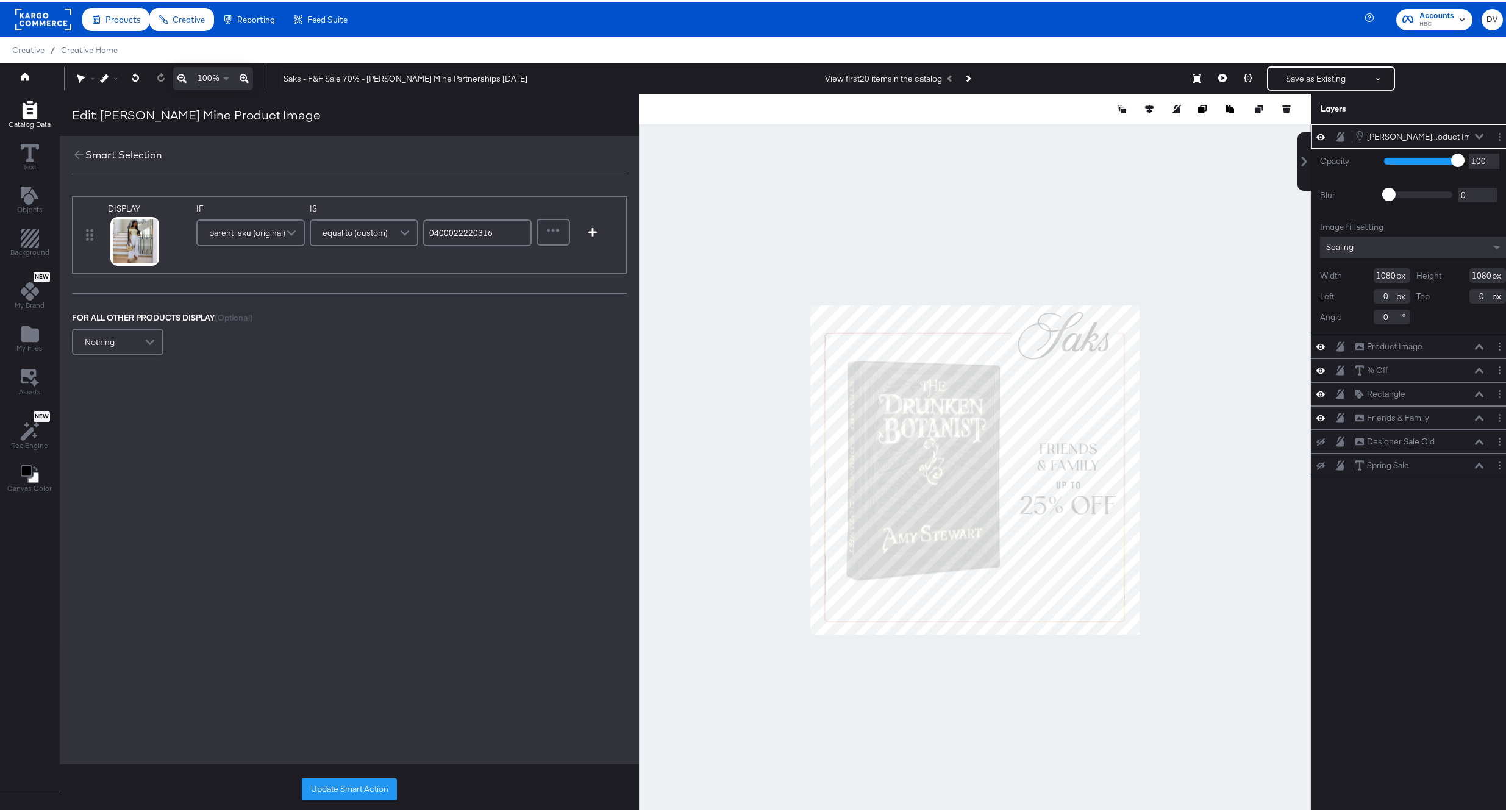
click at [477, 234] on input "0400022220316" at bounding box center [478, 230] width 108 height 27
type input "0400023006450"
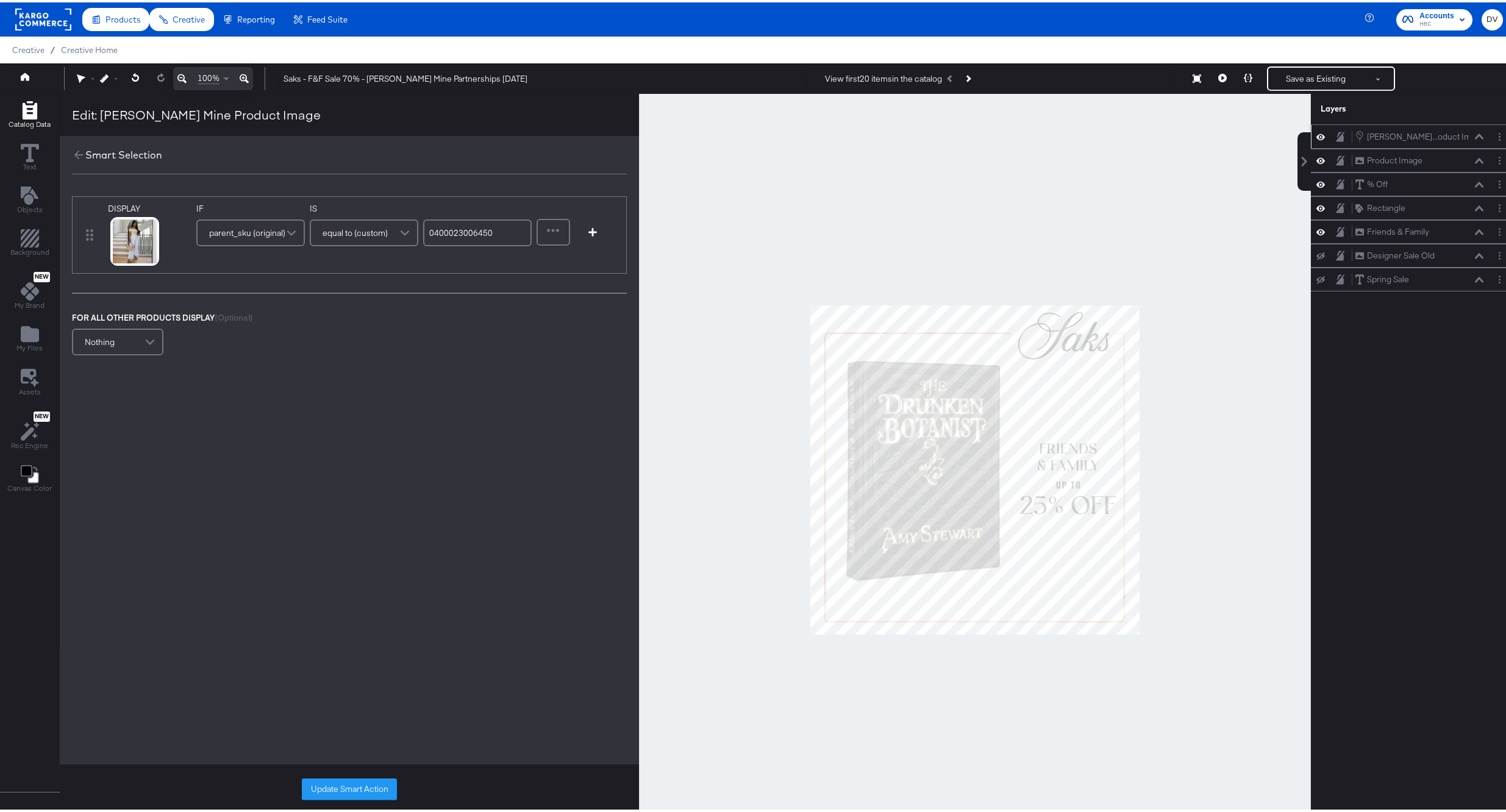
click at [1186, 403] on div at bounding box center [975, 467] width 672 height 751
click at [439, 228] on input "0400023006450" at bounding box center [478, 230] width 108 height 27
click at [117, 256] on icon at bounding box center [119, 254] width 9 height 9
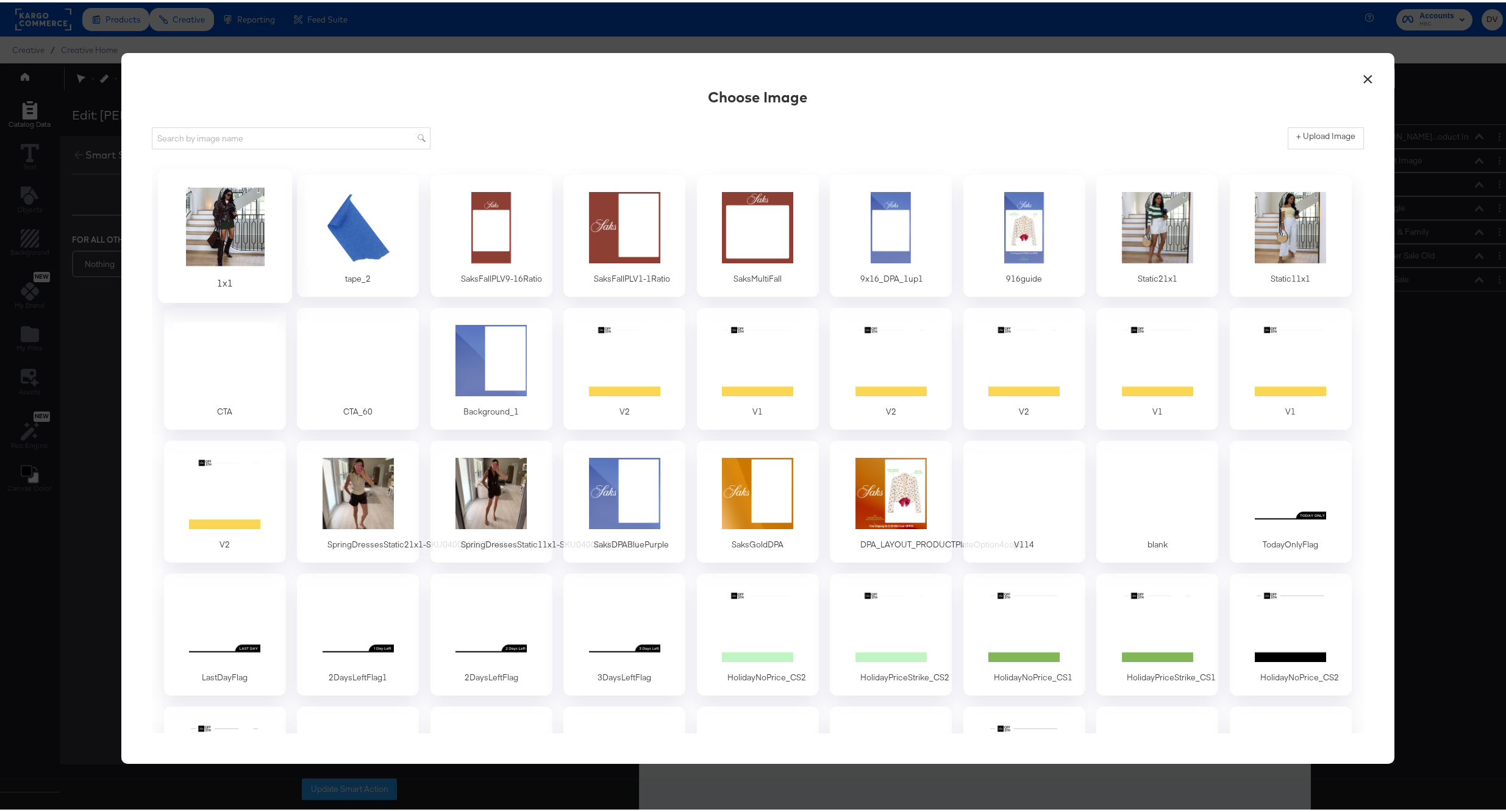
click at [240, 221] on div at bounding box center [225, 224] width 114 height 84
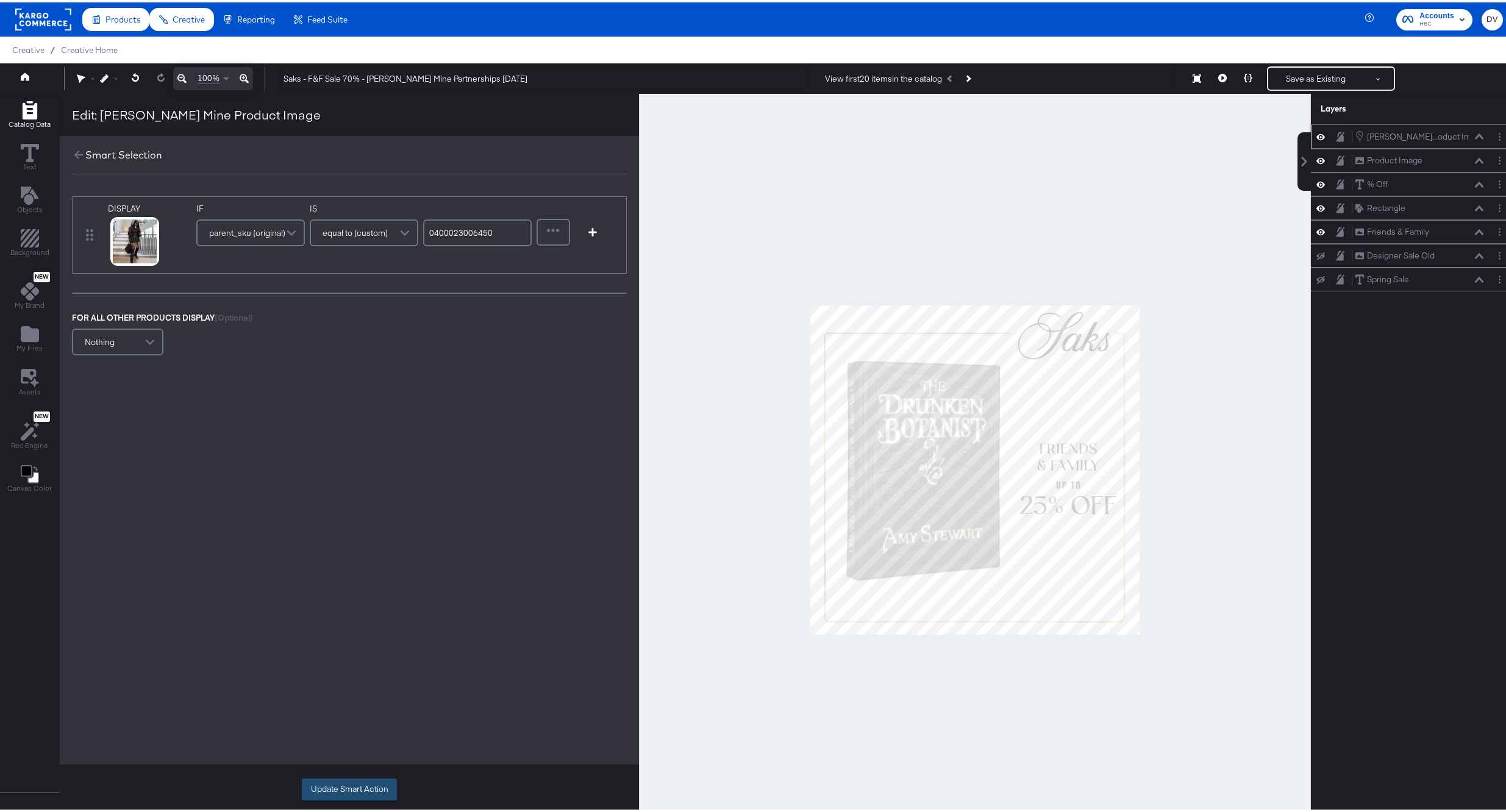
click at [323, 794] on button "Update Smart Action" at bounding box center [349, 786] width 95 height 22
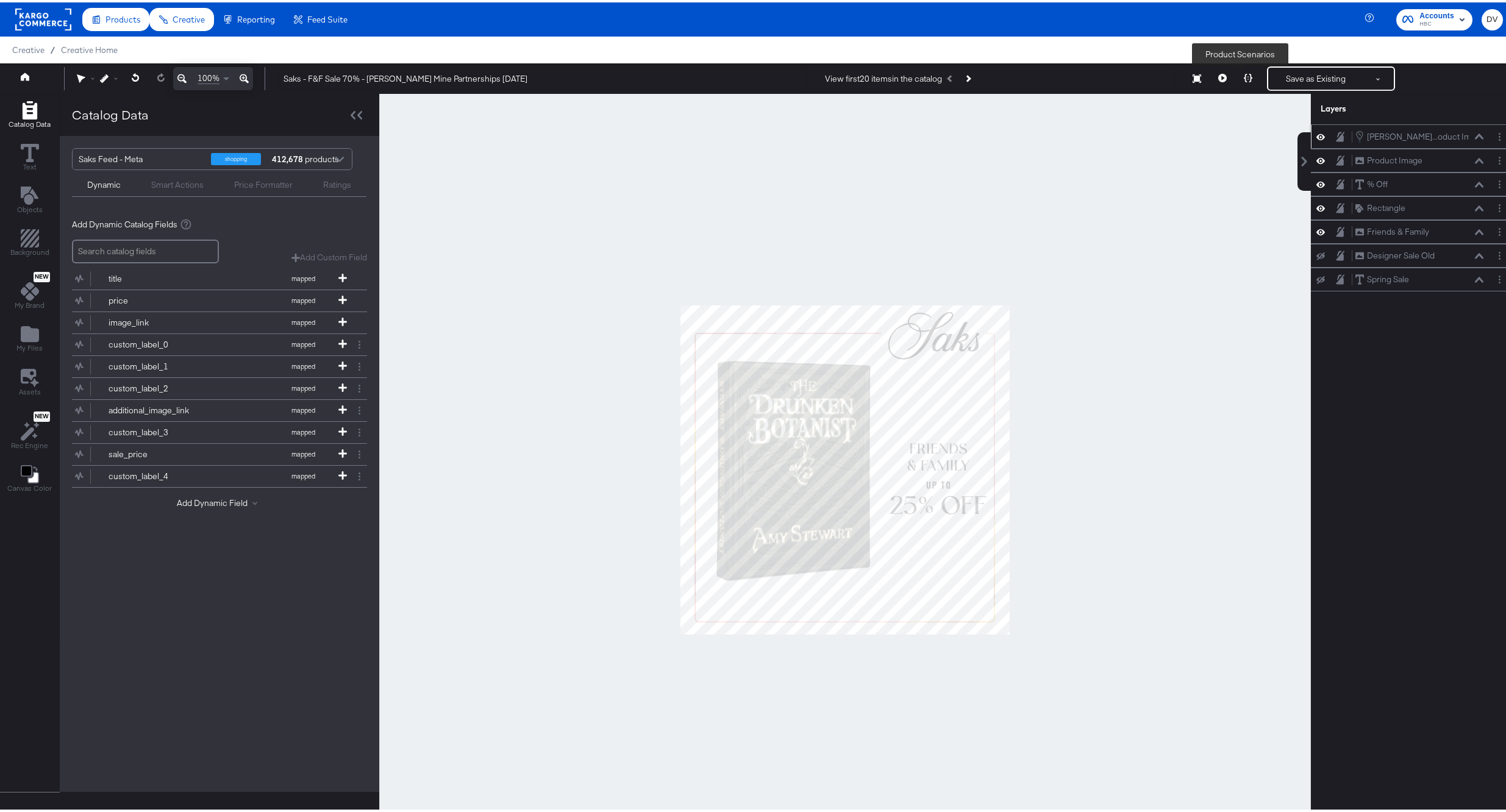
click at [1246, 77] on button at bounding box center [1248, 76] width 26 height 25
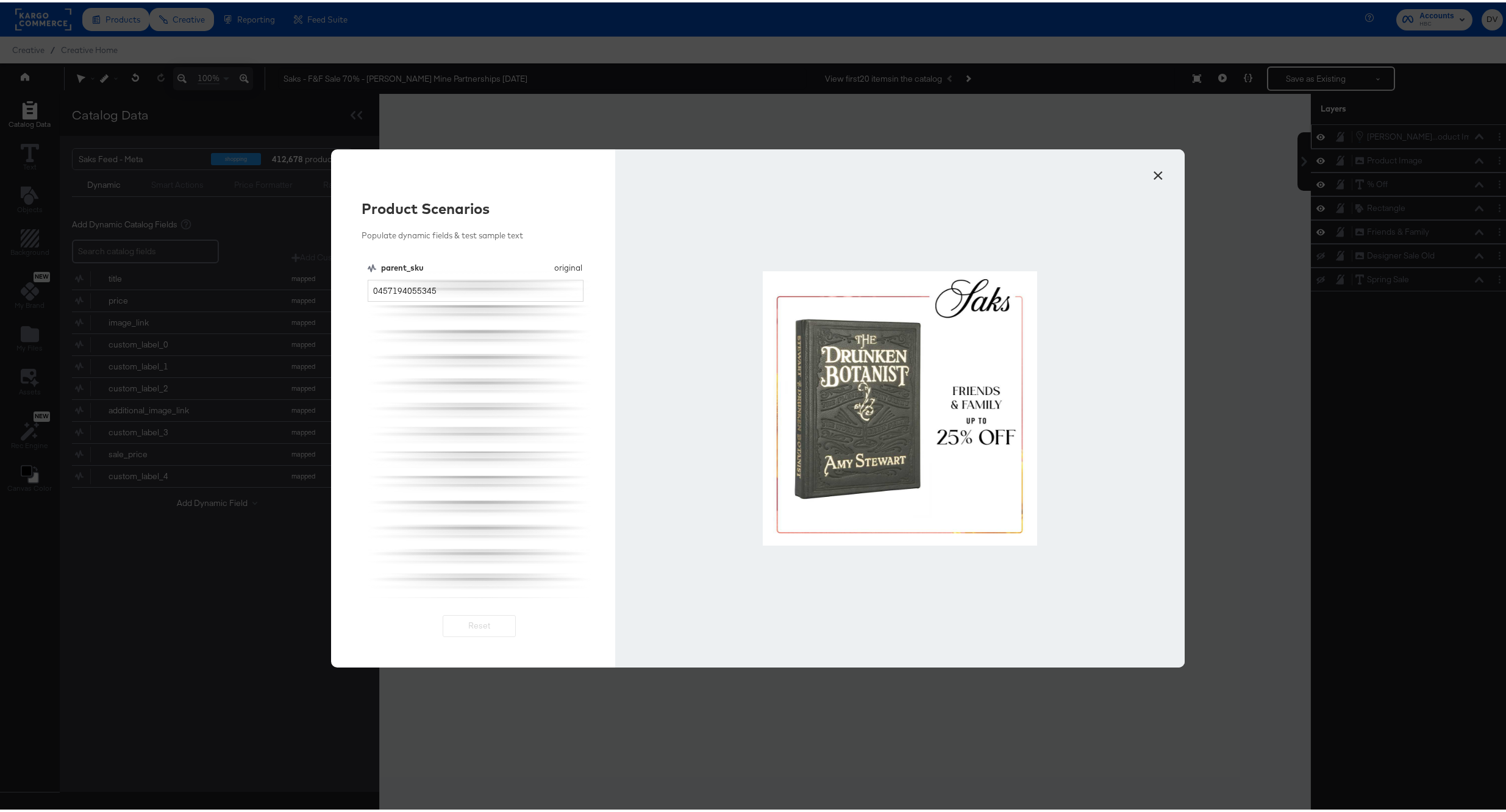
click at [487, 300] on div "parent_sku original parent_sku 0457194055345" at bounding box center [479, 427] width 224 height 336
click at [481, 286] on input "0457194055345" at bounding box center [477, 289] width 217 height 23
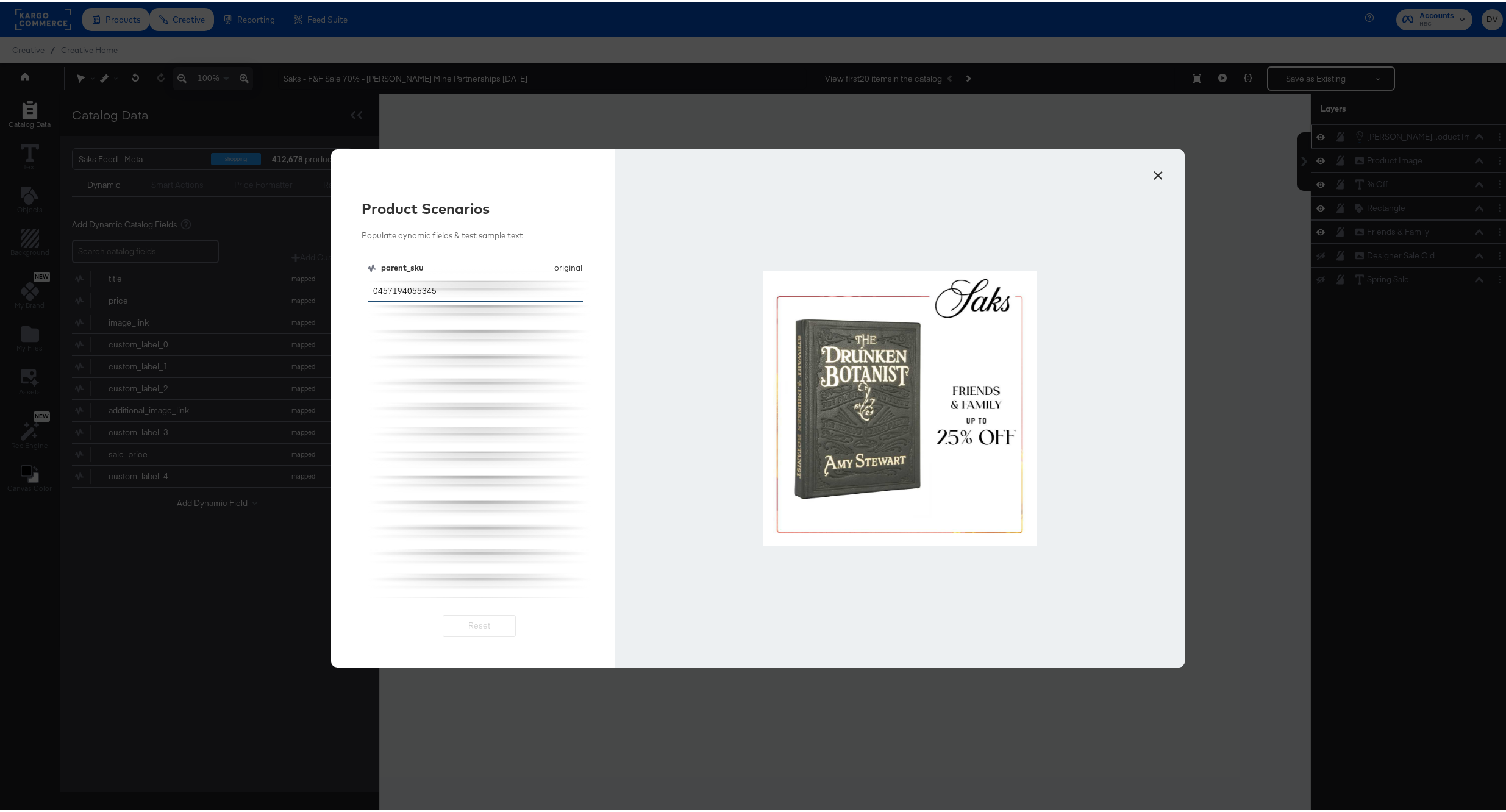
click at [481, 286] on input "0457194055345" at bounding box center [477, 289] width 217 height 23
type input "0400023006450"
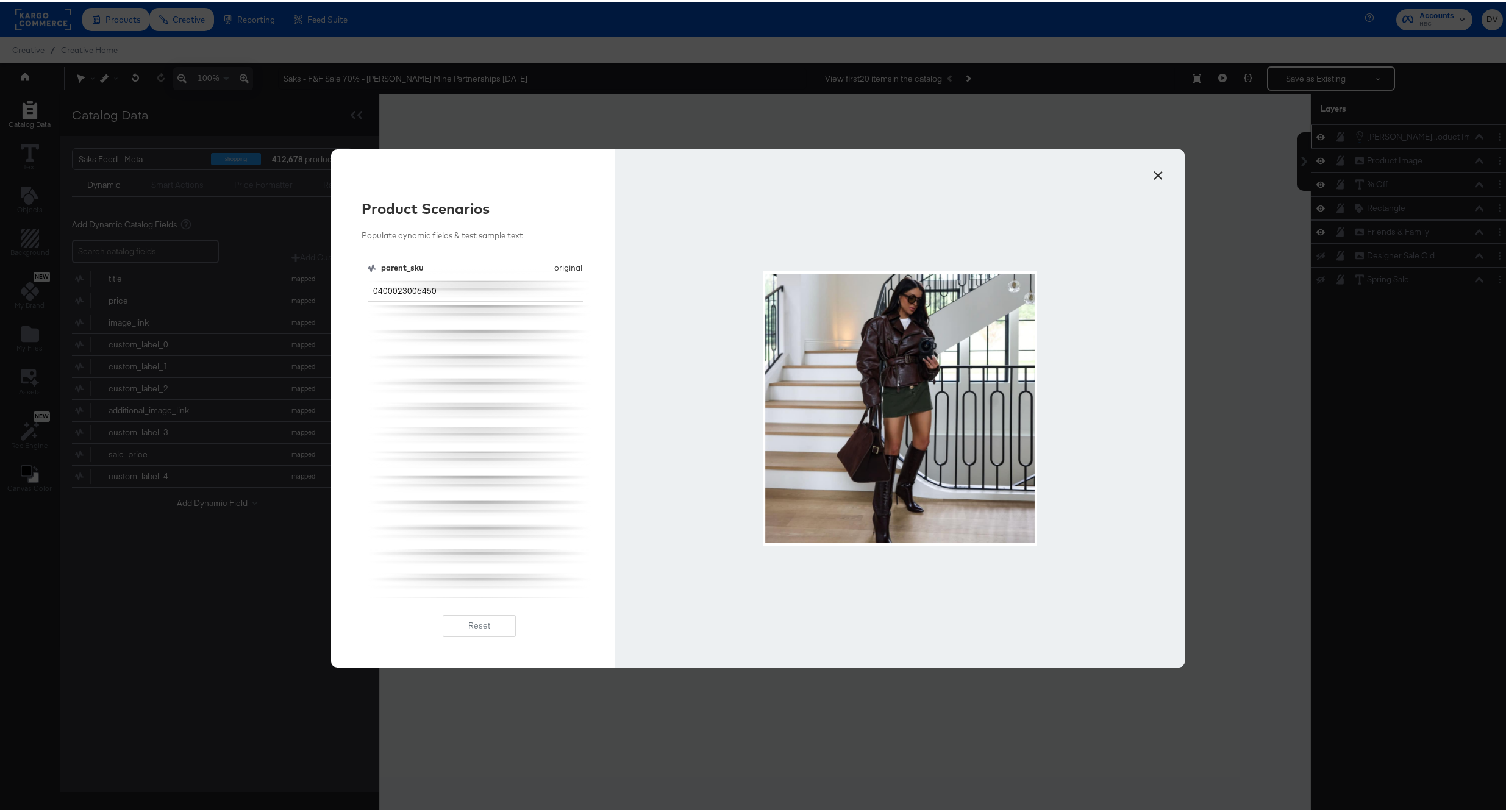
click at [1147, 175] on button "×" at bounding box center [1158, 169] width 22 height 22
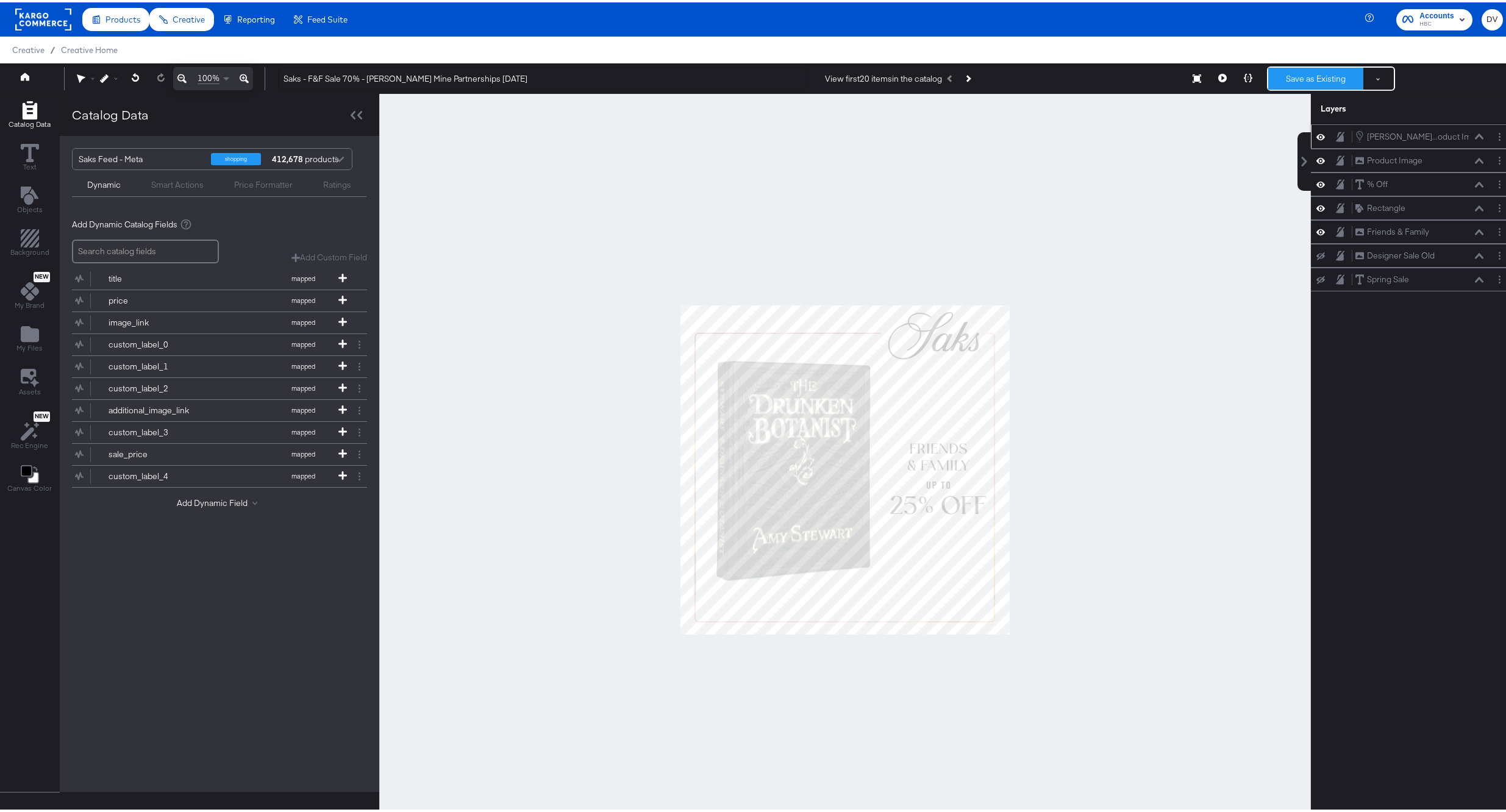
click at [1284, 81] on button "Save as Existing" at bounding box center [1316, 76] width 95 height 22
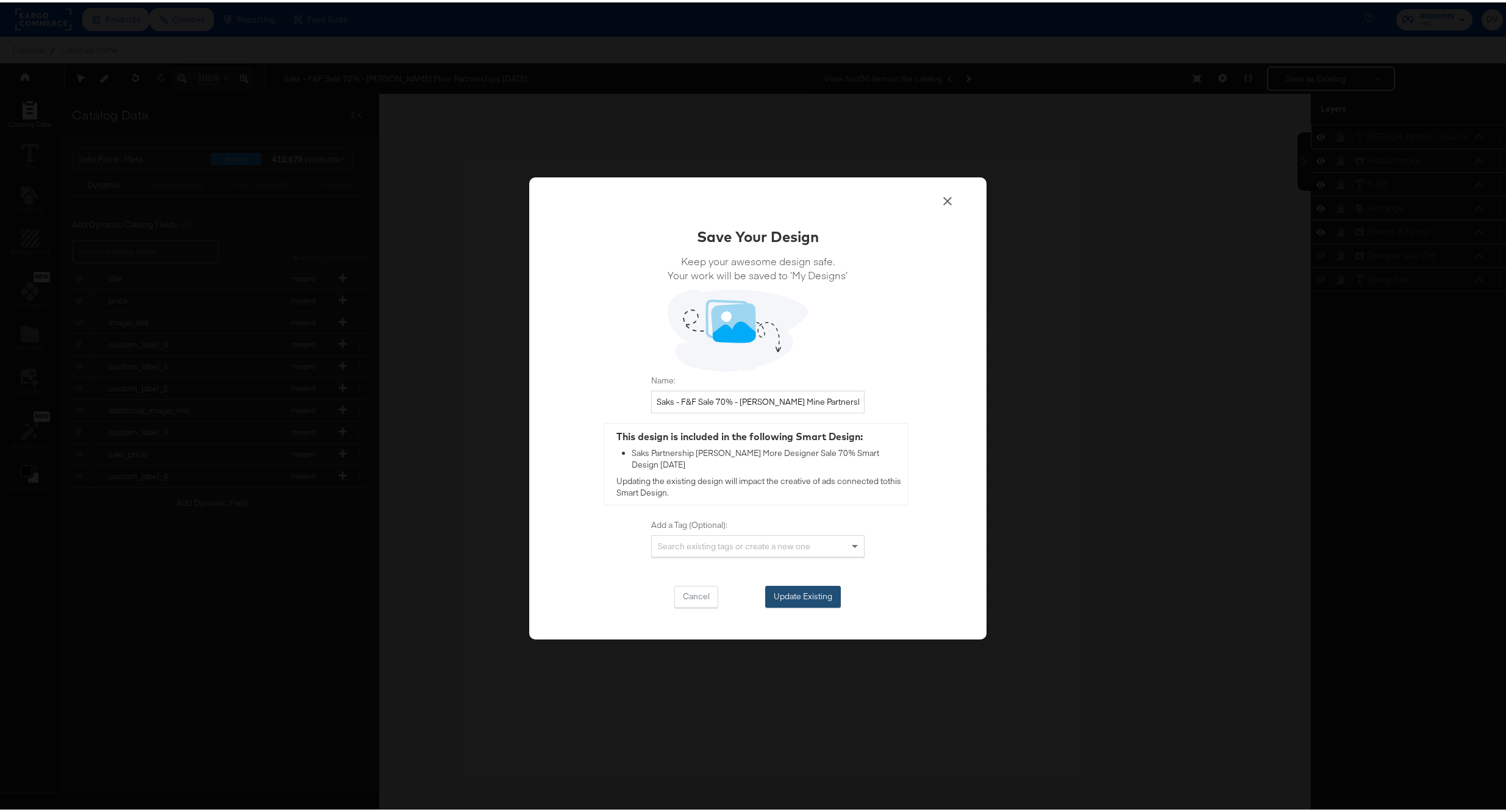
click at [812, 592] on button "Update Existing" at bounding box center [803, 593] width 75 height 22
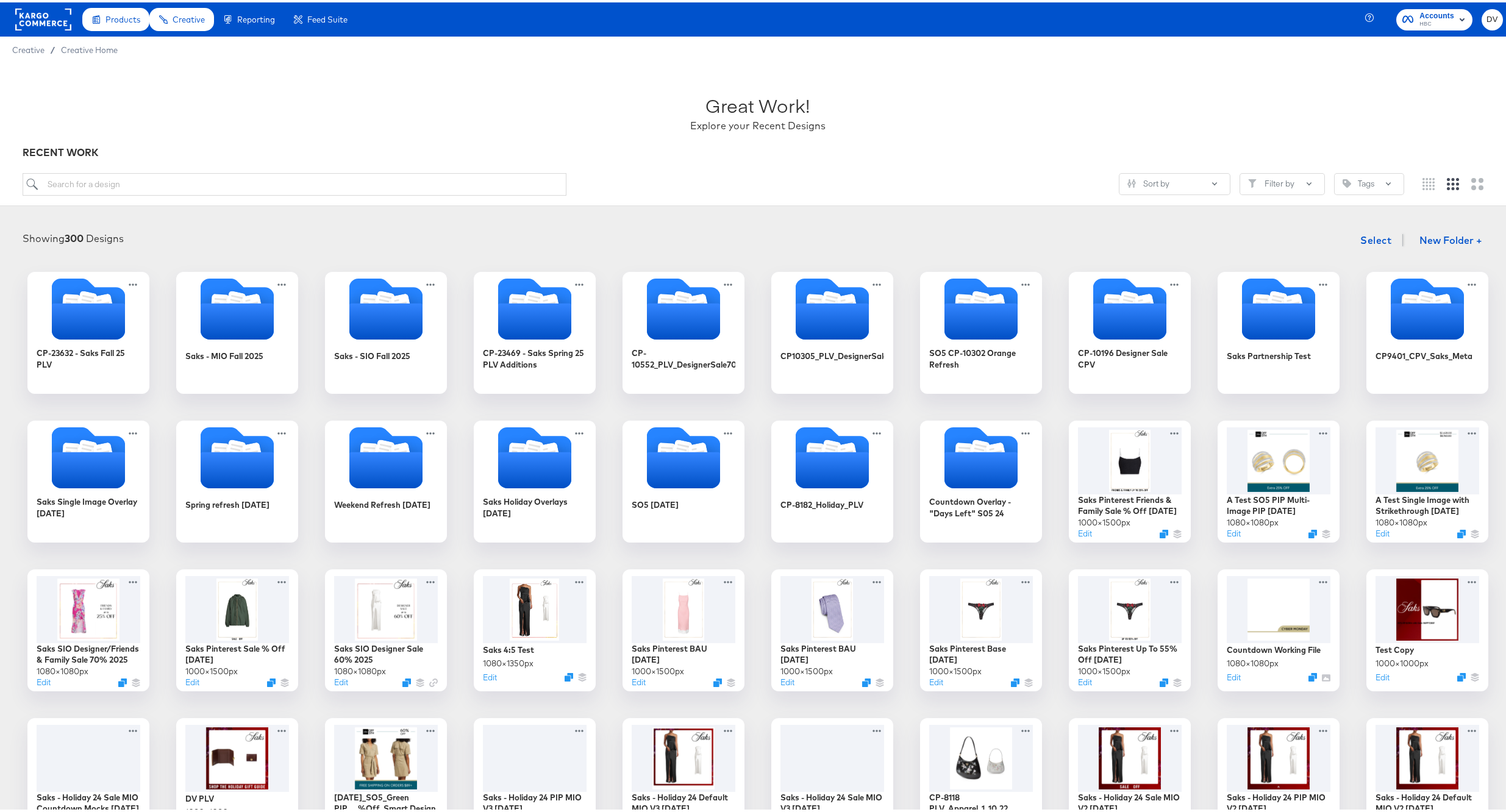
click at [62, 21] on rect at bounding box center [43, 16] width 56 height 22
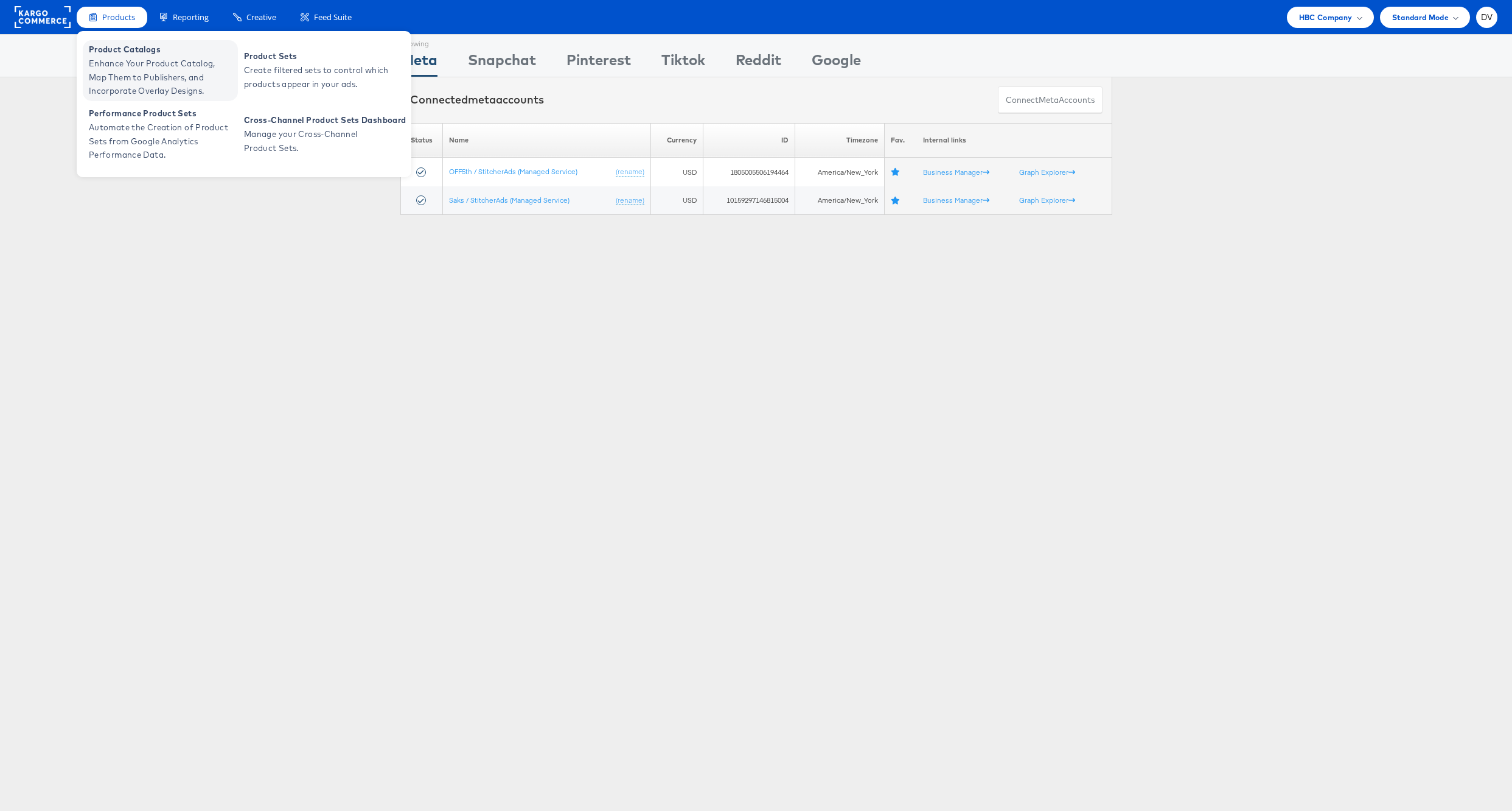
click at [103, 61] on span "Enhance Your Product Catalog, Map Them to Publishers, and Incorporate Overlay D…" at bounding box center [162, 78] width 146 height 42
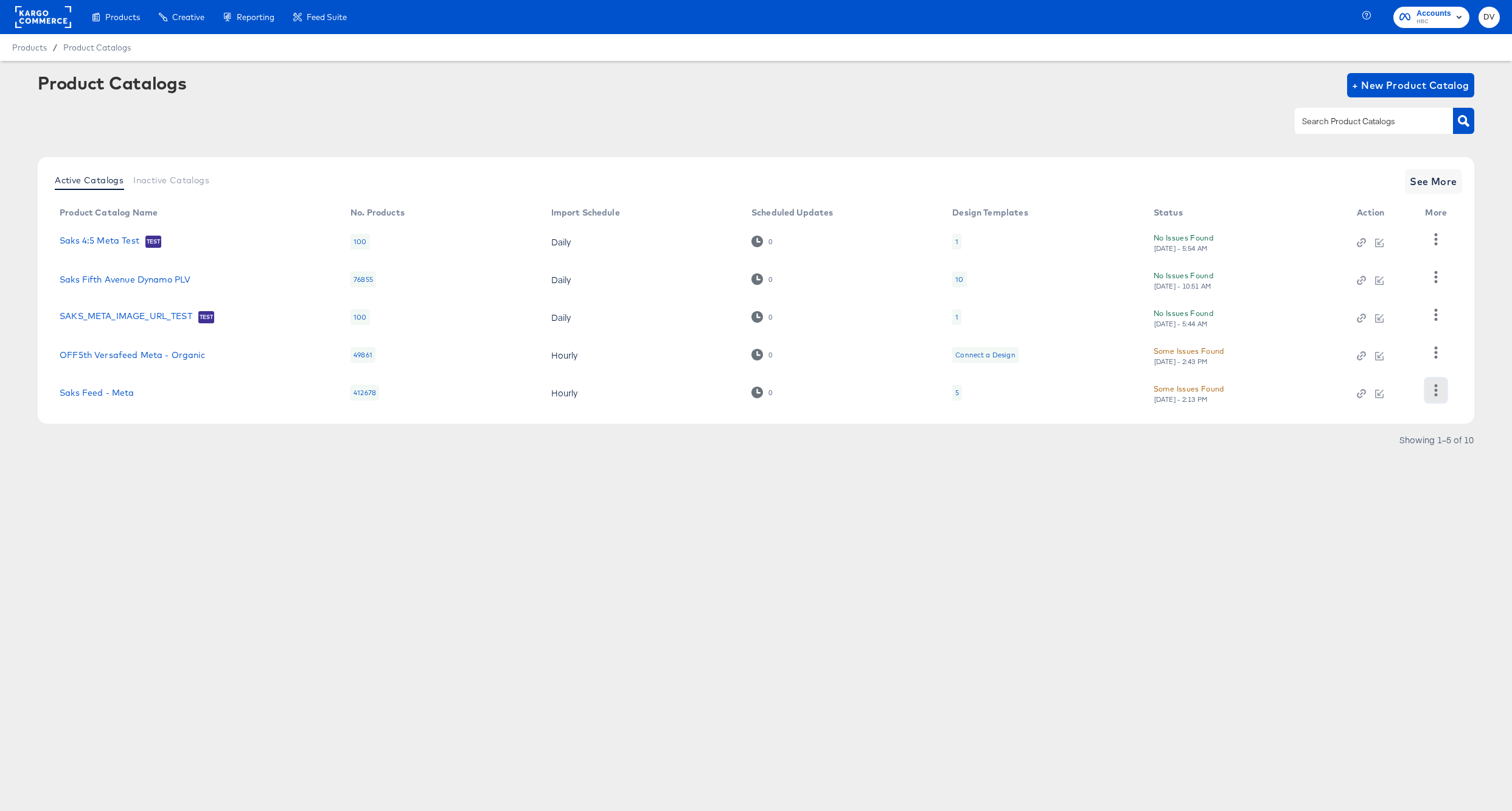
click at [1431, 389] on icon "button" at bounding box center [1435, 389] width 11 height 11
click at [957, 597] on div "Products Creative Reporting Feed Suite Accounts HBC DV Products / Product Catal…" at bounding box center [756, 406] width 1512 height 811
click at [1434, 393] on icon "button" at bounding box center [1435, 389] width 11 height 11
click at [1378, 309] on div "Business Manager" at bounding box center [1386, 310] width 121 height 20
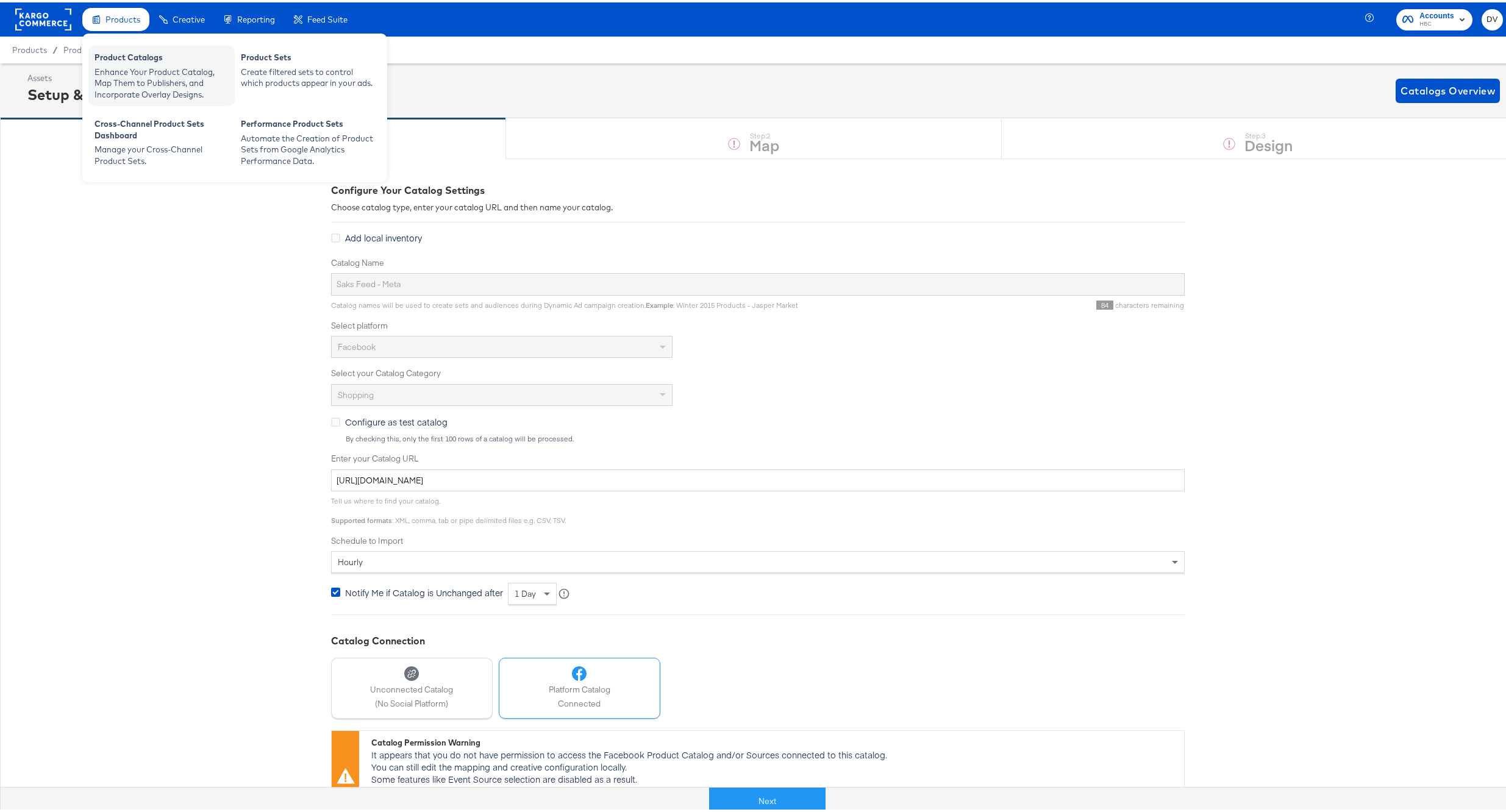
click at [142, 72] on div "Enhance Your Product Catalog, Map Them to Publishers, and Incorporate Overlay D…" at bounding box center [161, 81] width 134 height 34
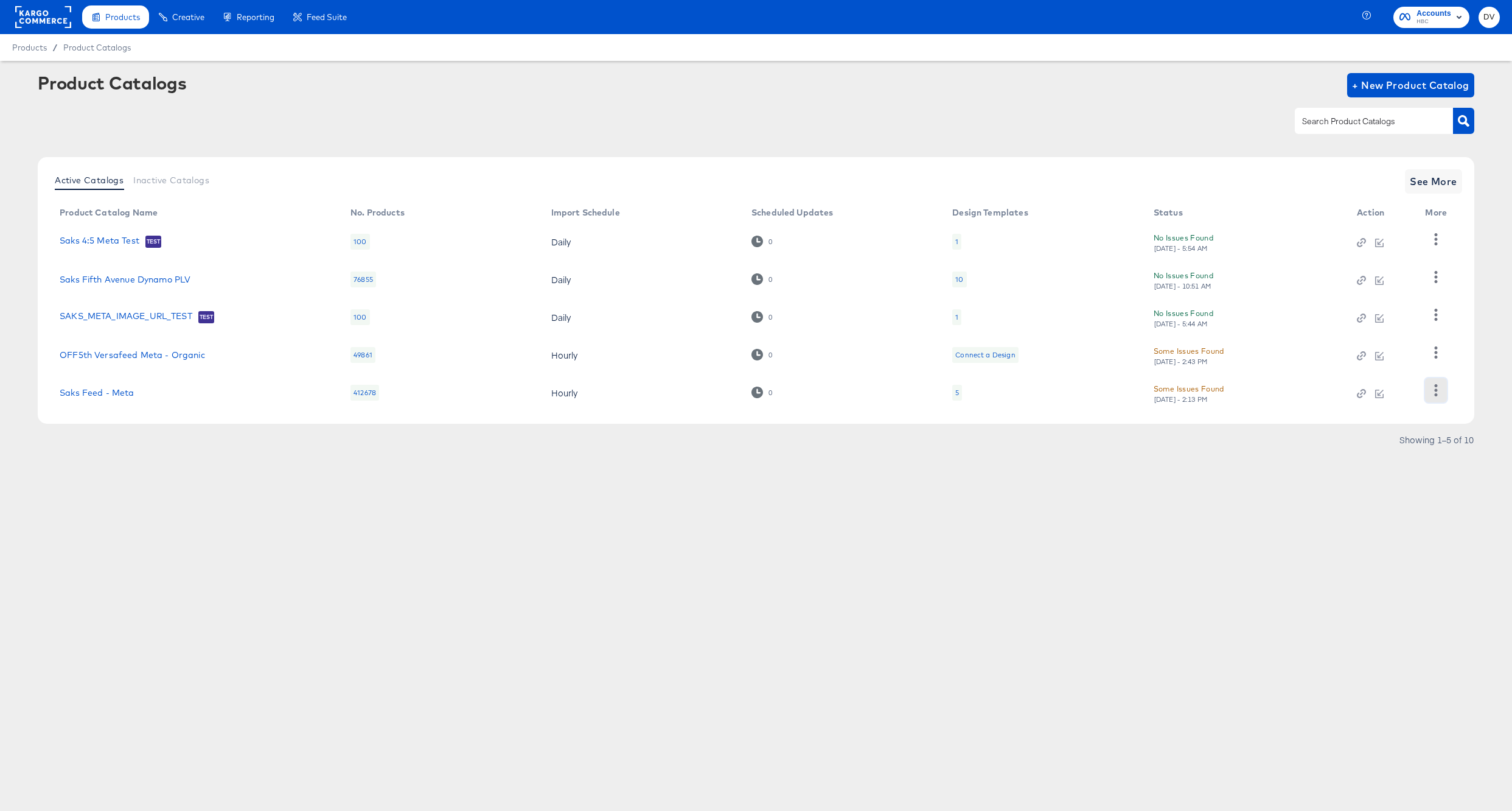
click at [1433, 394] on icon "button" at bounding box center [1435, 389] width 11 height 11
click at [1389, 314] on div "Business Manager" at bounding box center [1386, 310] width 121 height 20
click at [820, 562] on div "Products Creative Reporting Feed Suite Accounts HBC DV Products / Product Catal…" at bounding box center [756, 406] width 1512 height 811
click at [1436, 394] on icon "button" at bounding box center [1436, 389] width 3 height 11
click at [1371, 296] on div "HUD Checks (Internal)" at bounding box center [1386, 291] width 121 height 20
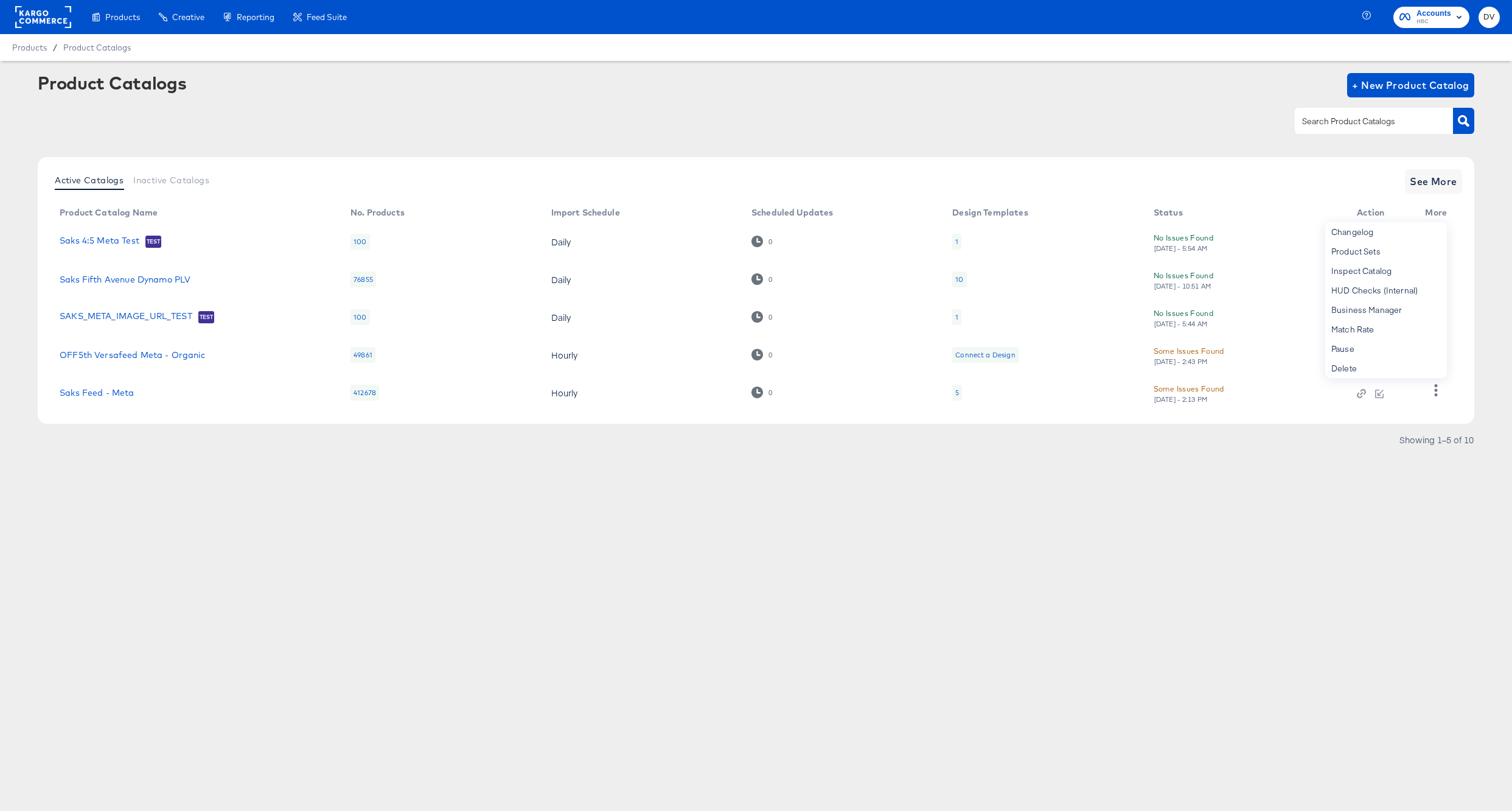
click at [538, 513] on div "Products Creative Reporting Feed Suite Accounts HBC DV Products / Product Catal…" at bounding box center [756, 406] width 1512 height 811
click at [123, 396] on link "Saks Feed - Meta" at bounding box center [97, 392] width 74 height 9
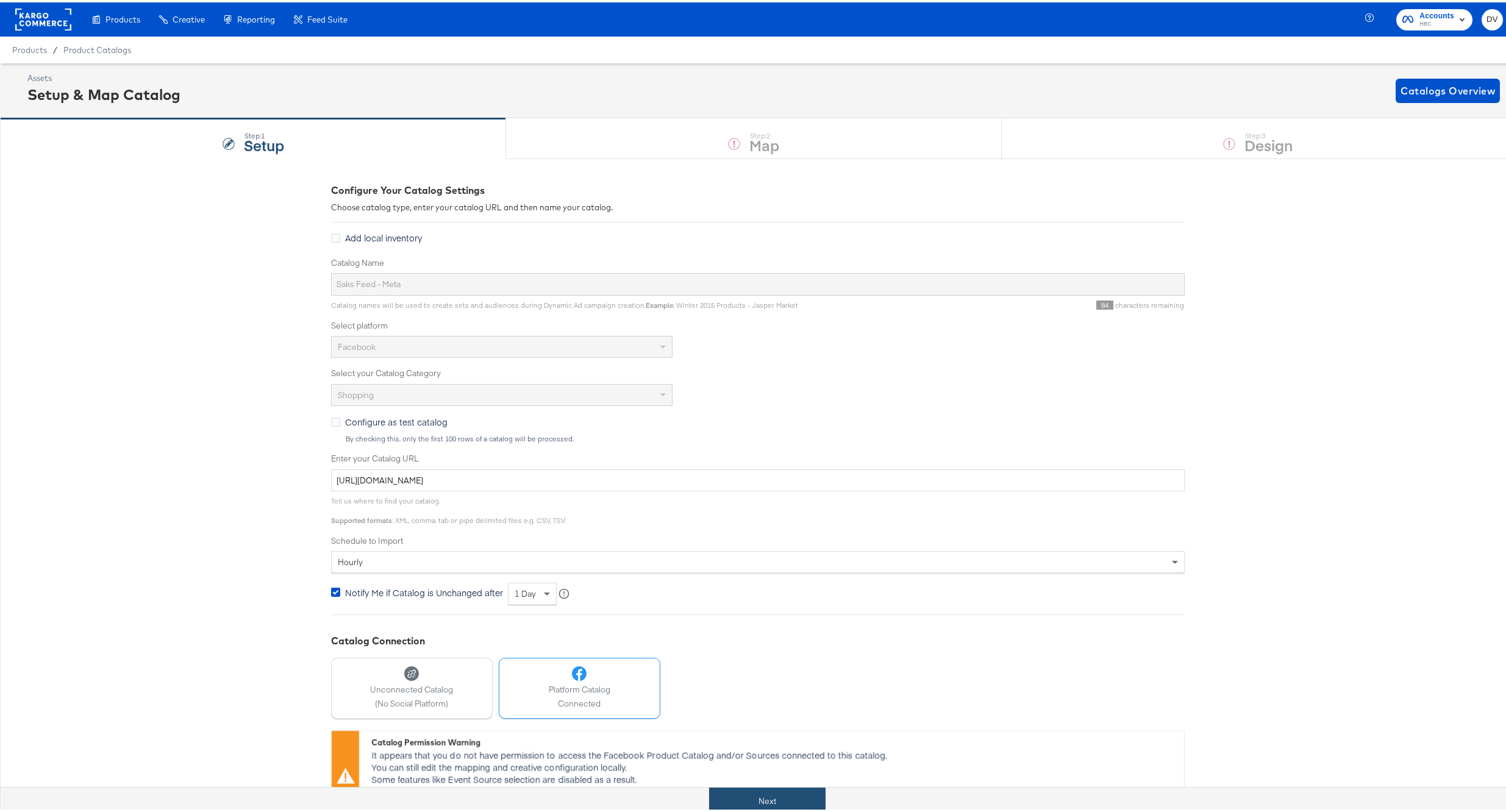
click at [735, 804] on button "Next" at bounding box center [768, 799] width 116 height 28
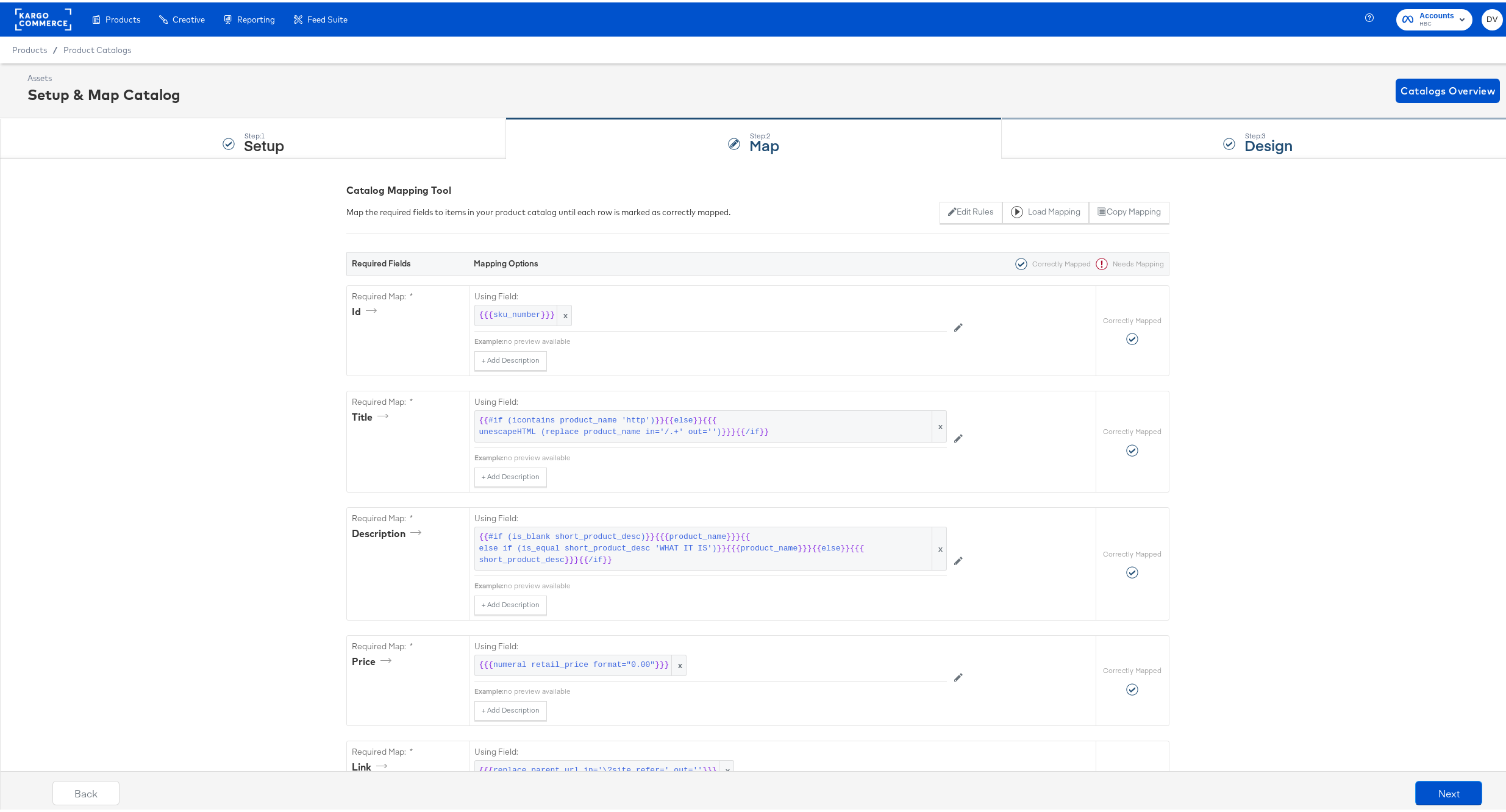
click at [1093, 155] on div "Step: 3 Design" at bounding box center [1259, 136] width 514 height 40
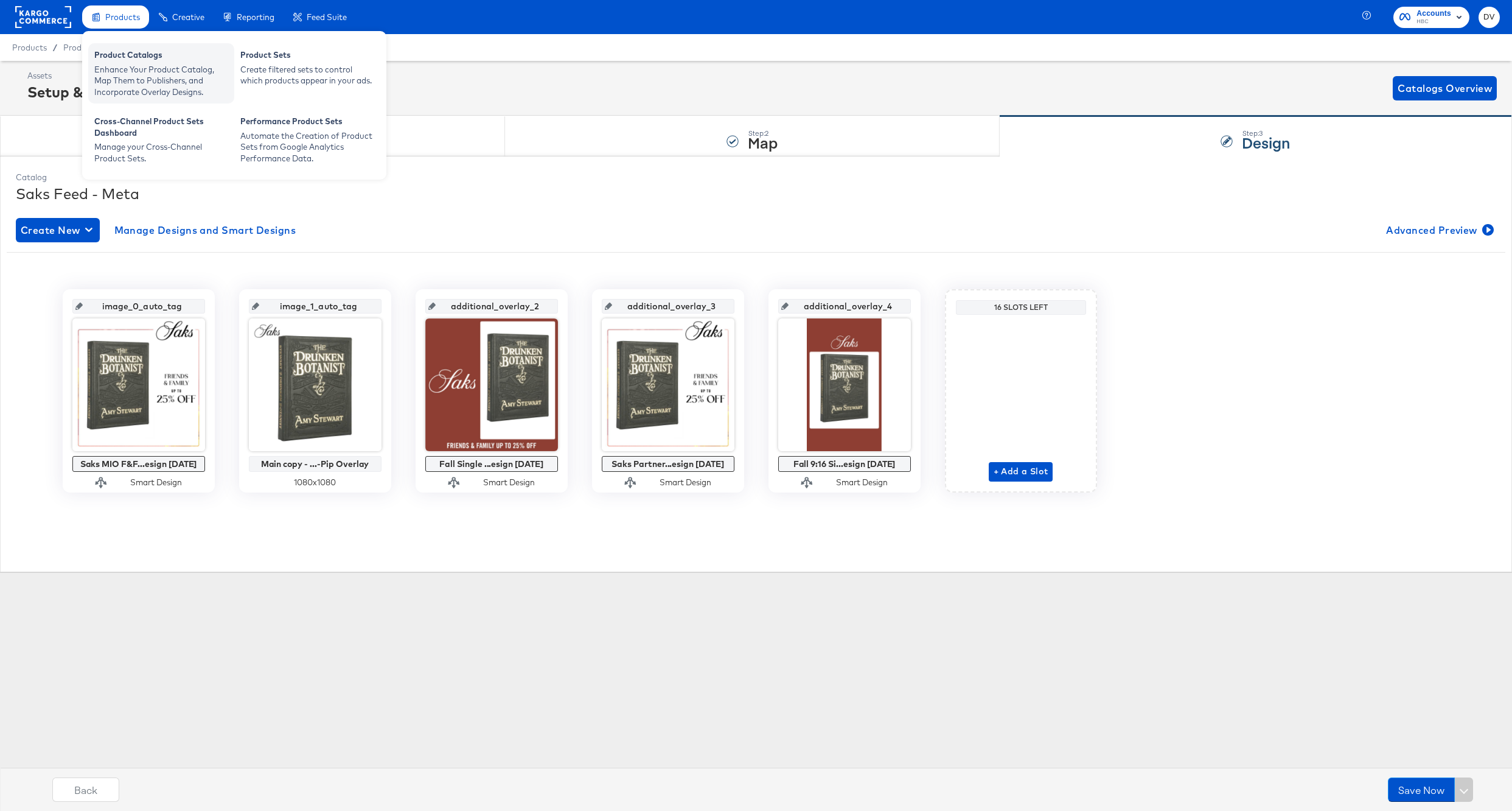
click at [130, 70] on div "Enhance Your Product Catalog, Map Them to Publishers, and Incorporate Overlay D…" at bounding box center [160, 81] width 134 height 34
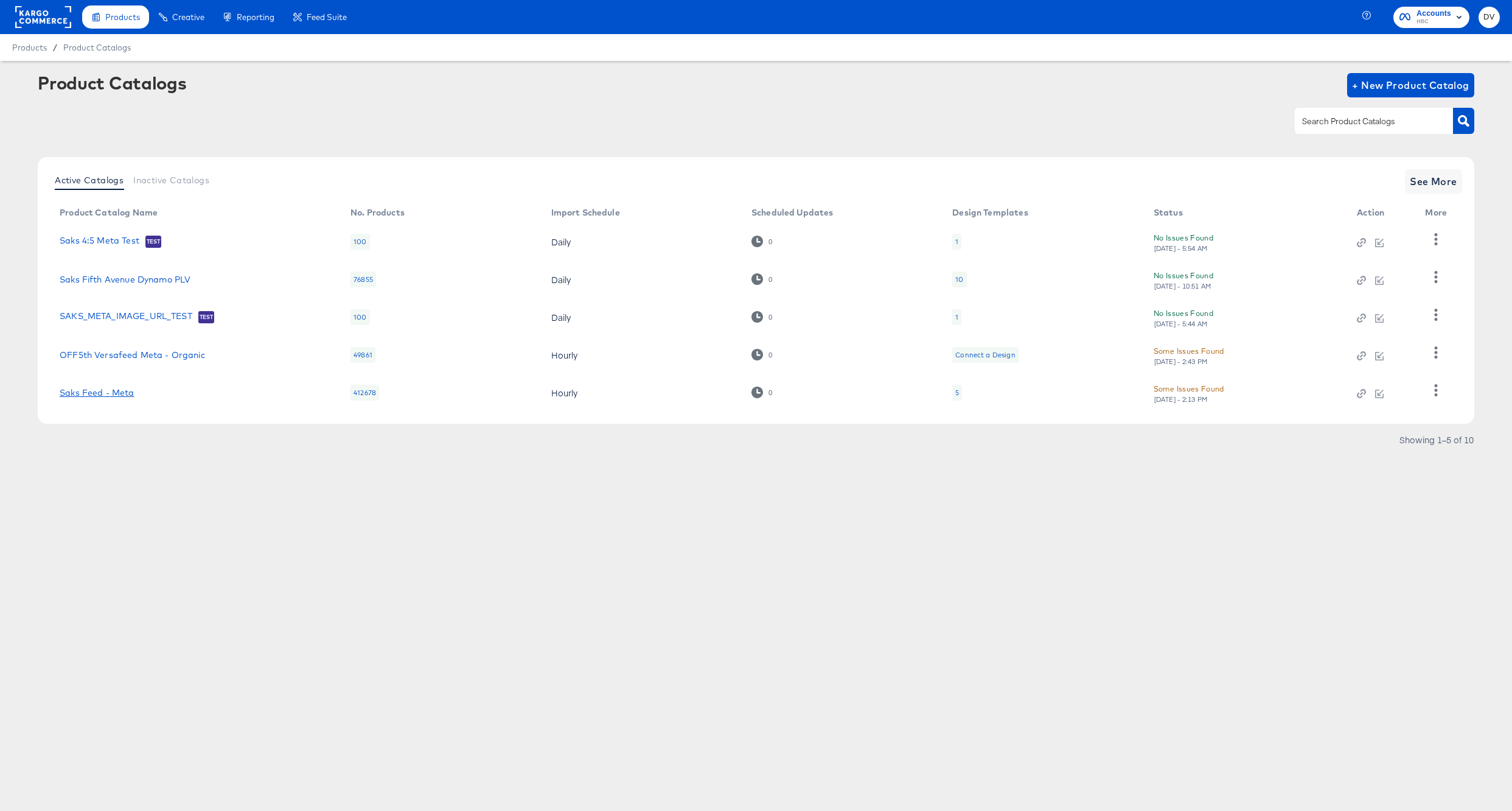
click at [125, 394] on link "Saks Feed - Meta" at bounding box center [97, 392] width 74 height 9
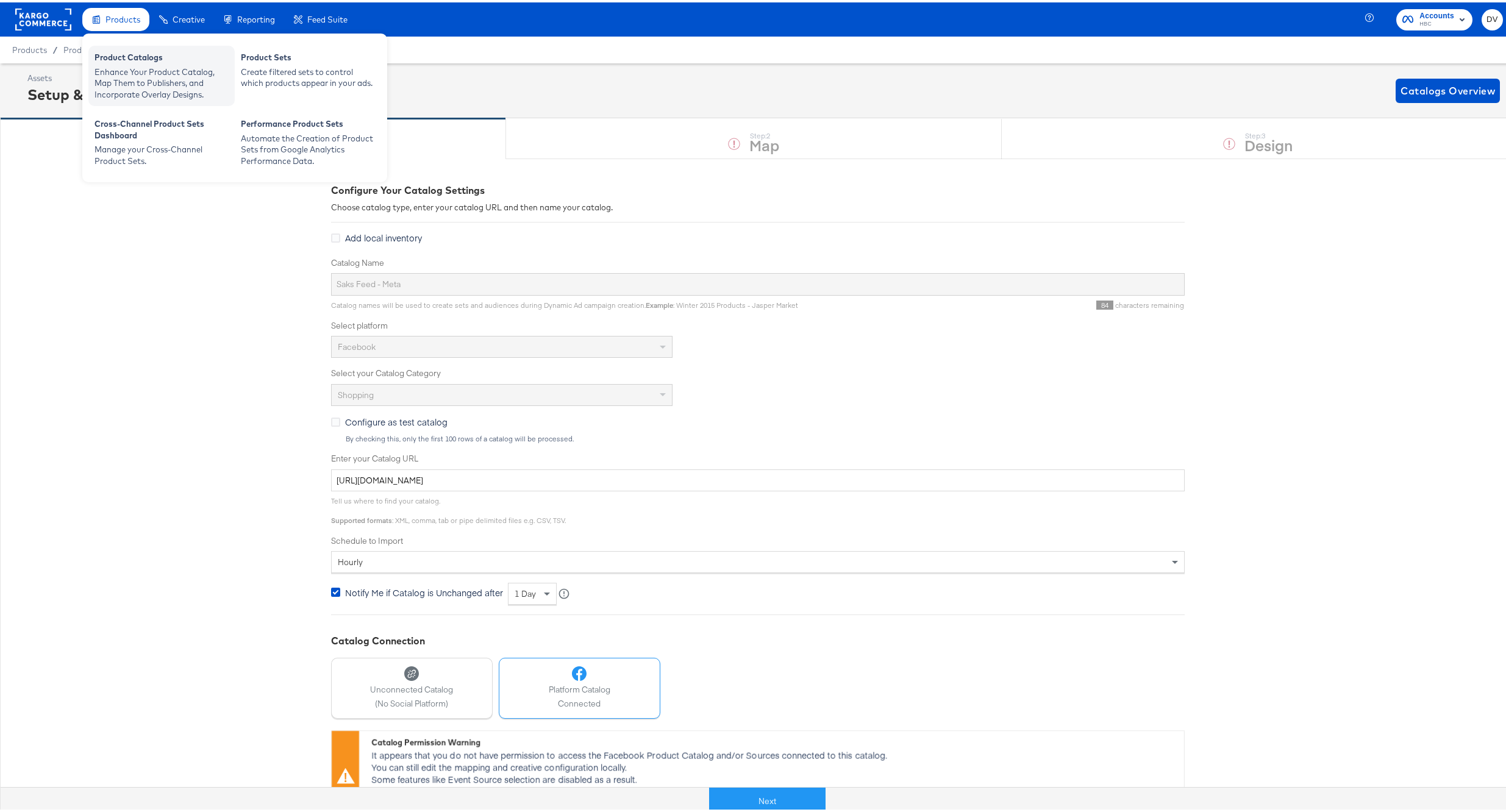
click at [130, 57] on div "Product Catalogs" at bounding box center [161, 56] width 134 height 14
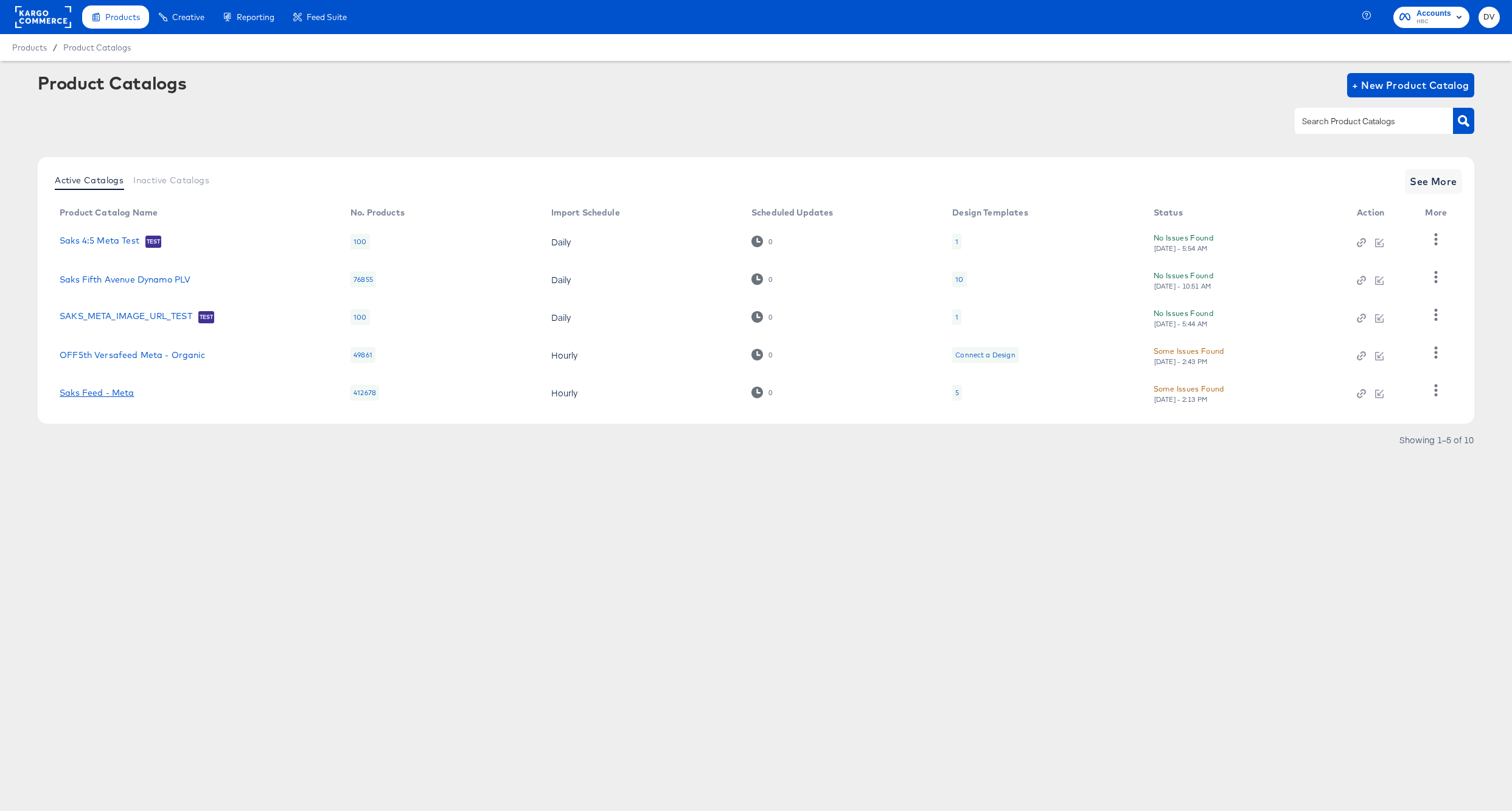
click at [104, 392] on link "Saks Feed - Meta" at bounding box center [97, 392] width 74 height 9
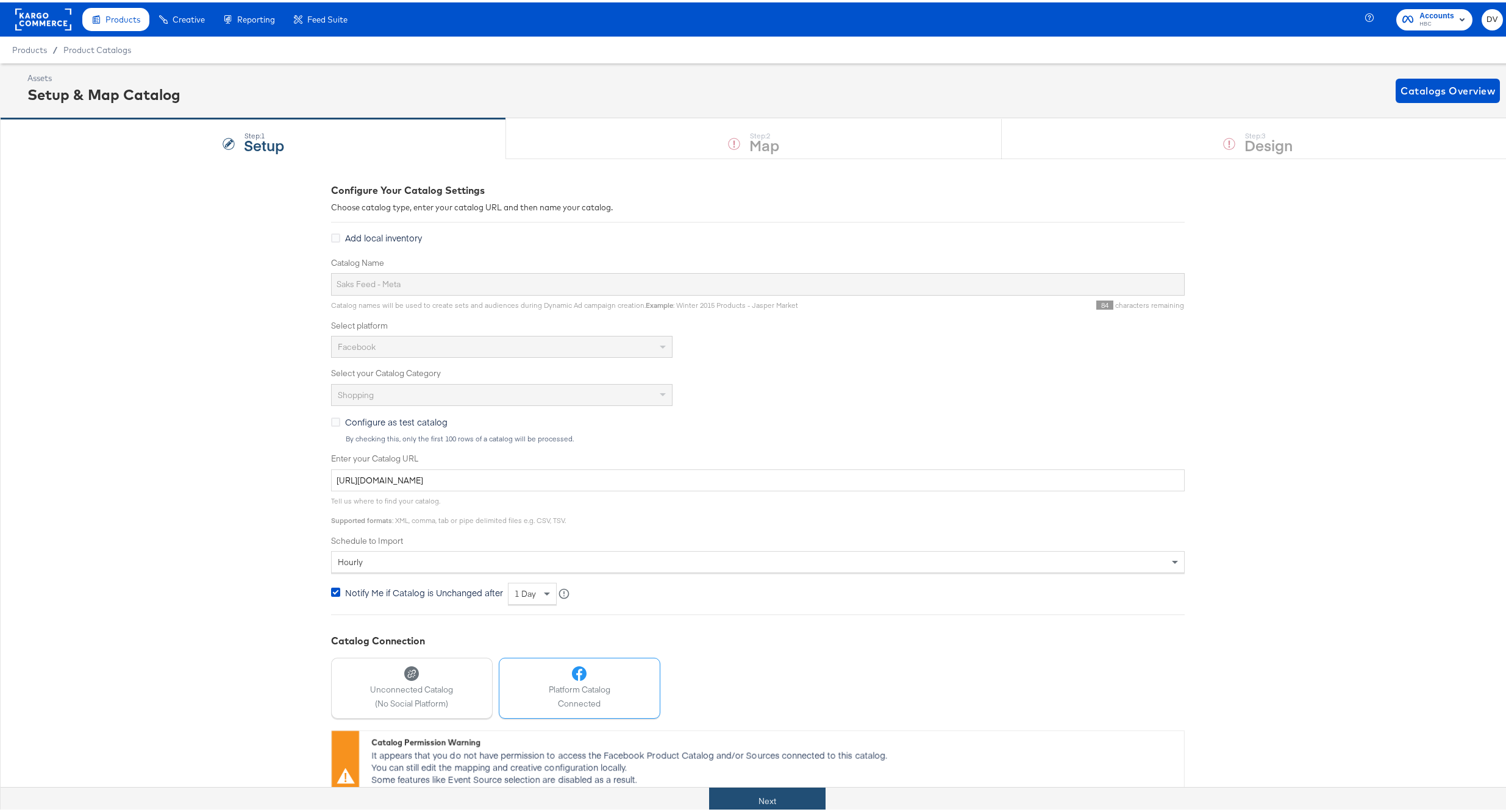
click at [773, 798] on button "Next" at bounding box center [768, 799] width 116 height 28
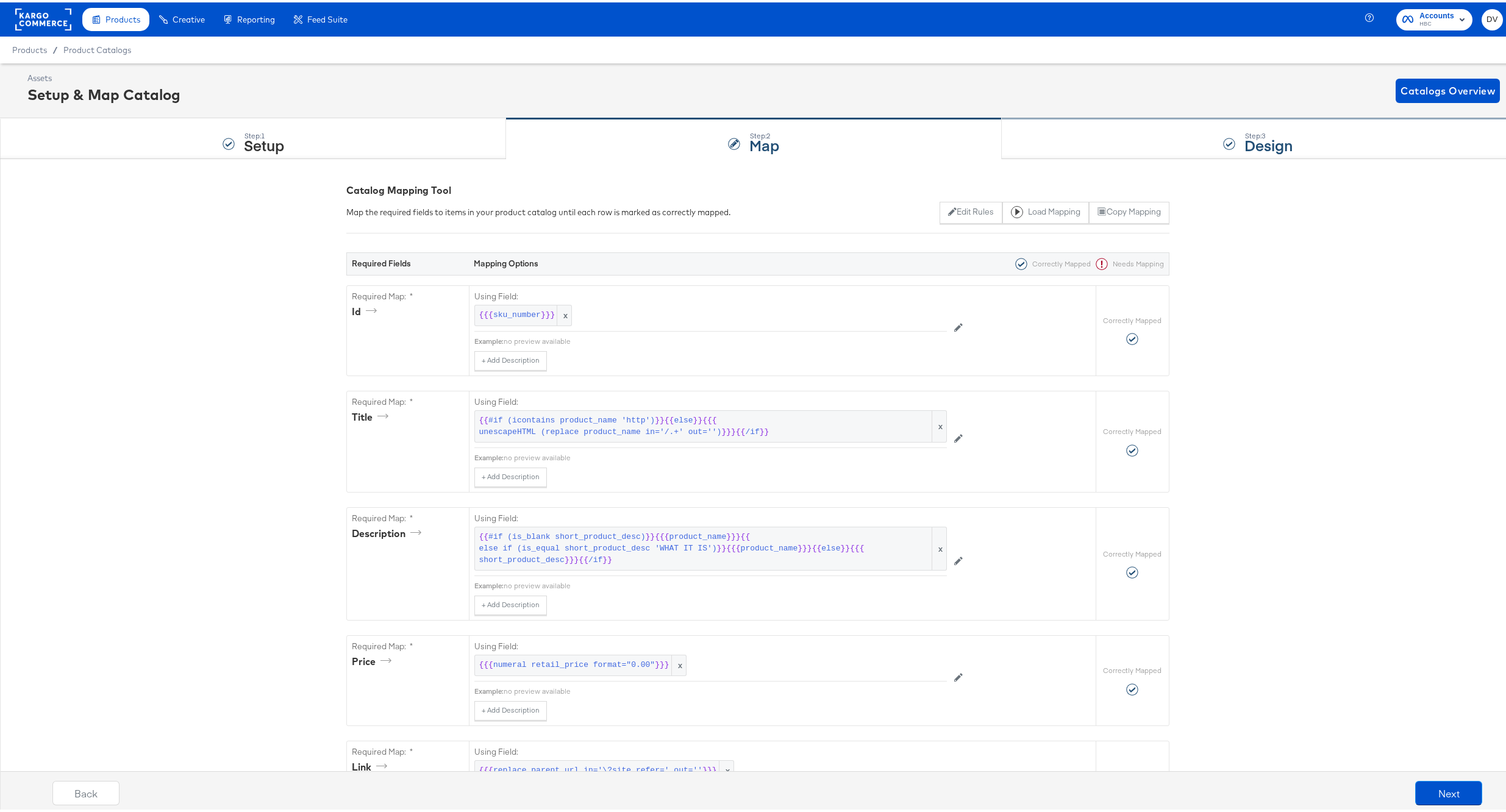
click at [1085, 139] on div "Step: 3 Design" at bounding box center [1259, 136] width 514 height 40
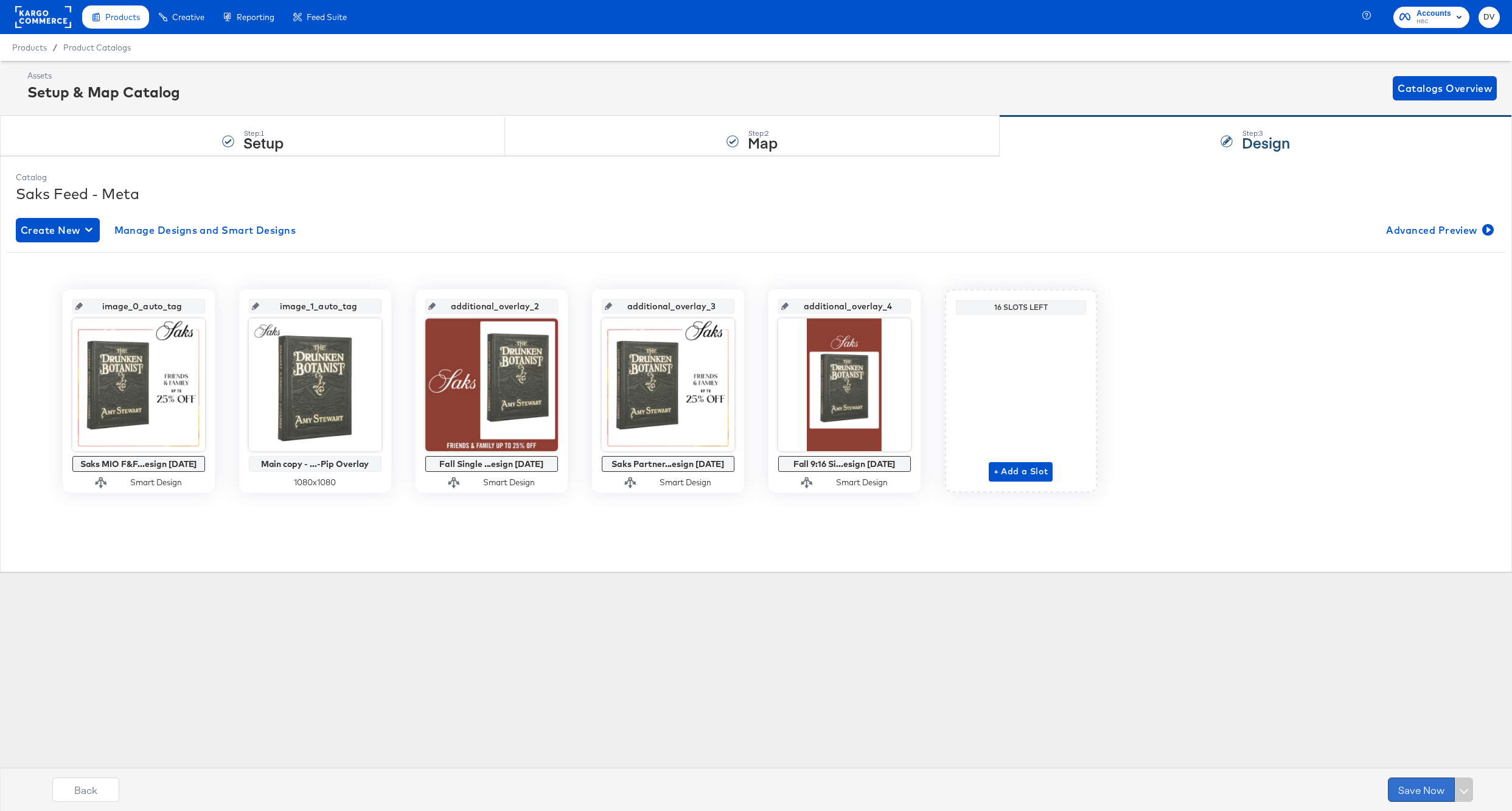
click at [1423, 791] on button "Save Now" at bounding box center [1421, 790] width 67 height 25
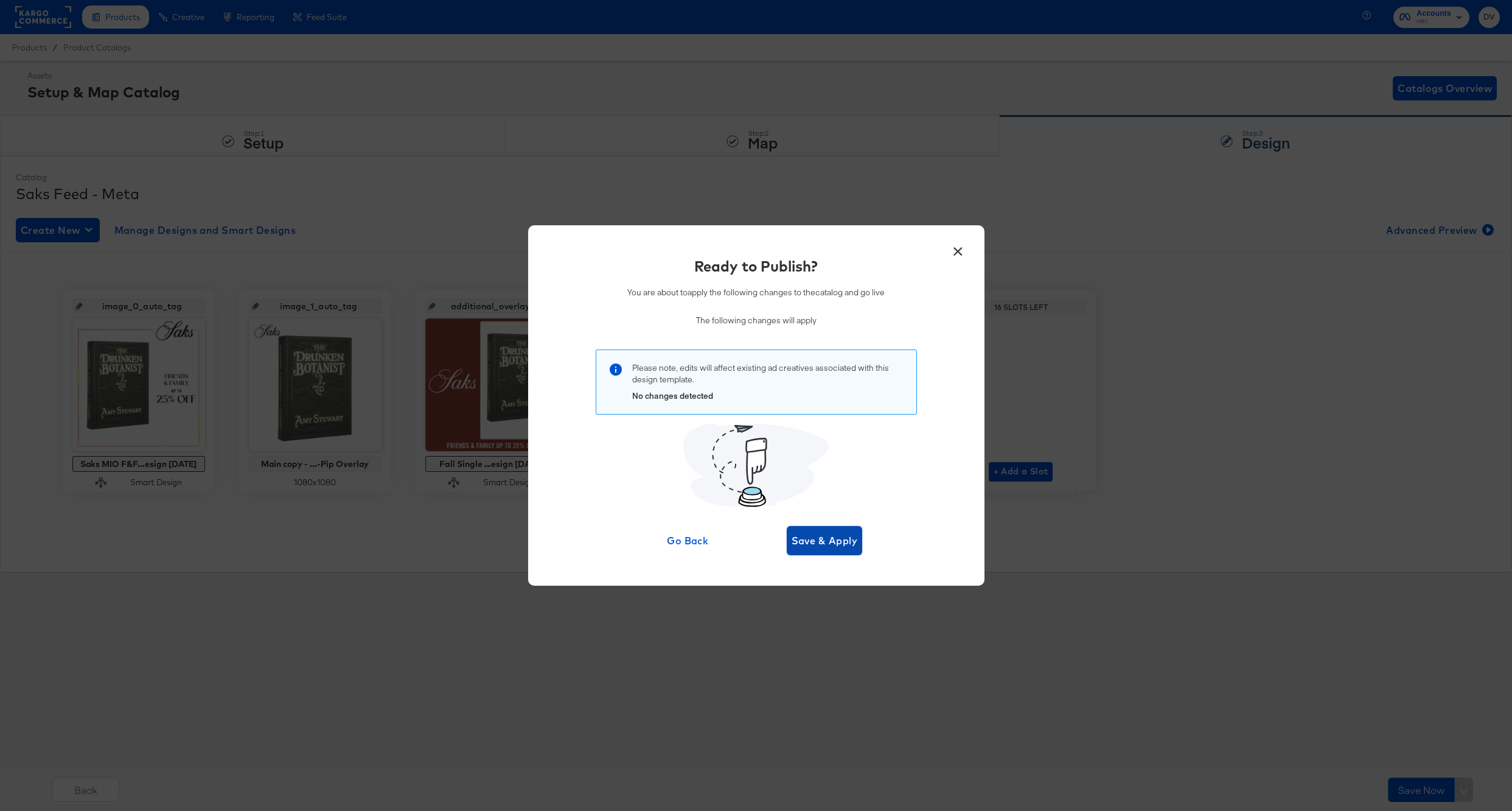
click at [819, 537] on span "Save & Apply" at bounding box center [825, 540] width 66 height 17
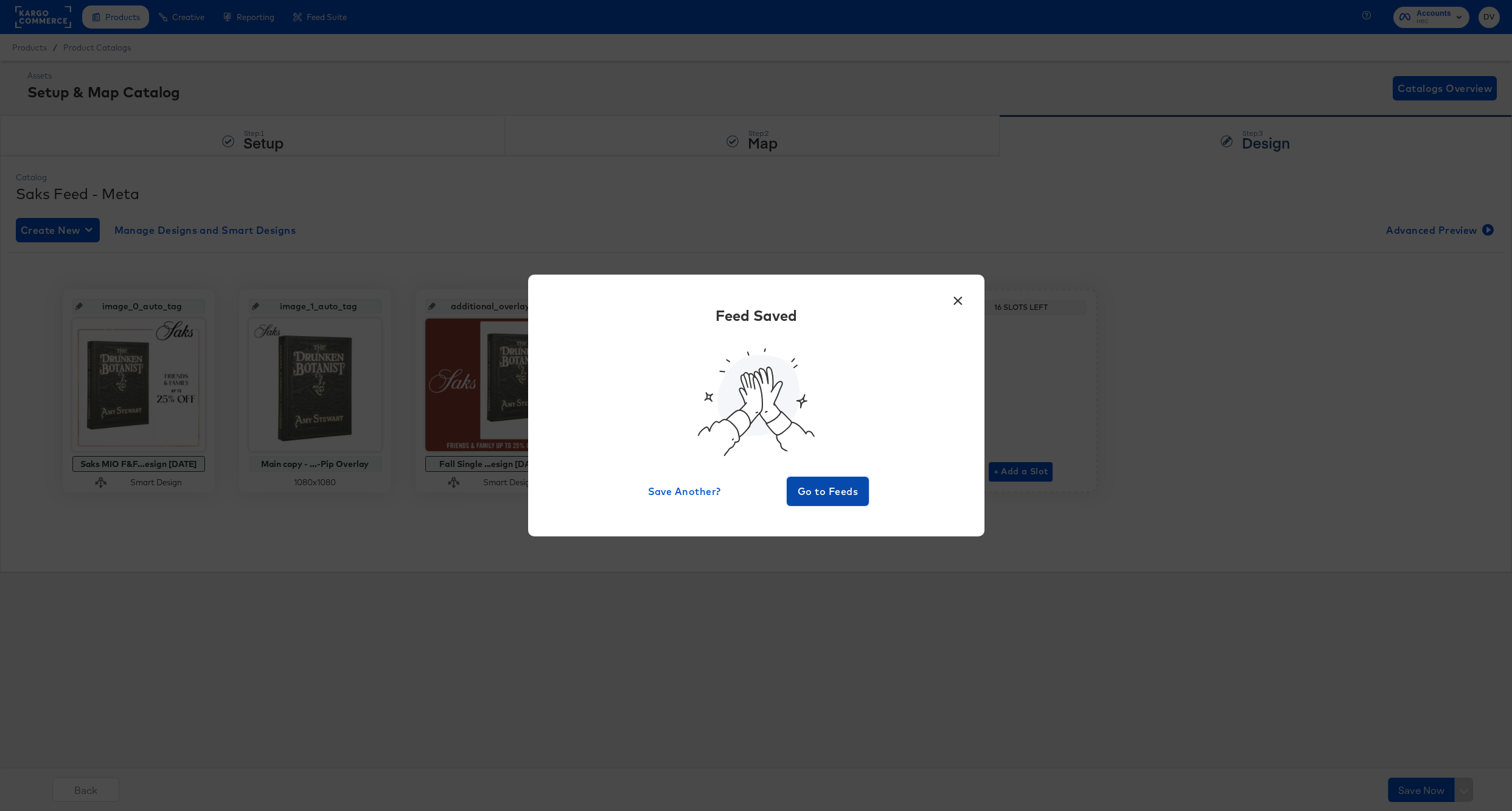
click at [816, 498] on span "Go to Feeds" at bounding box center [828, 491] width 73 height 17
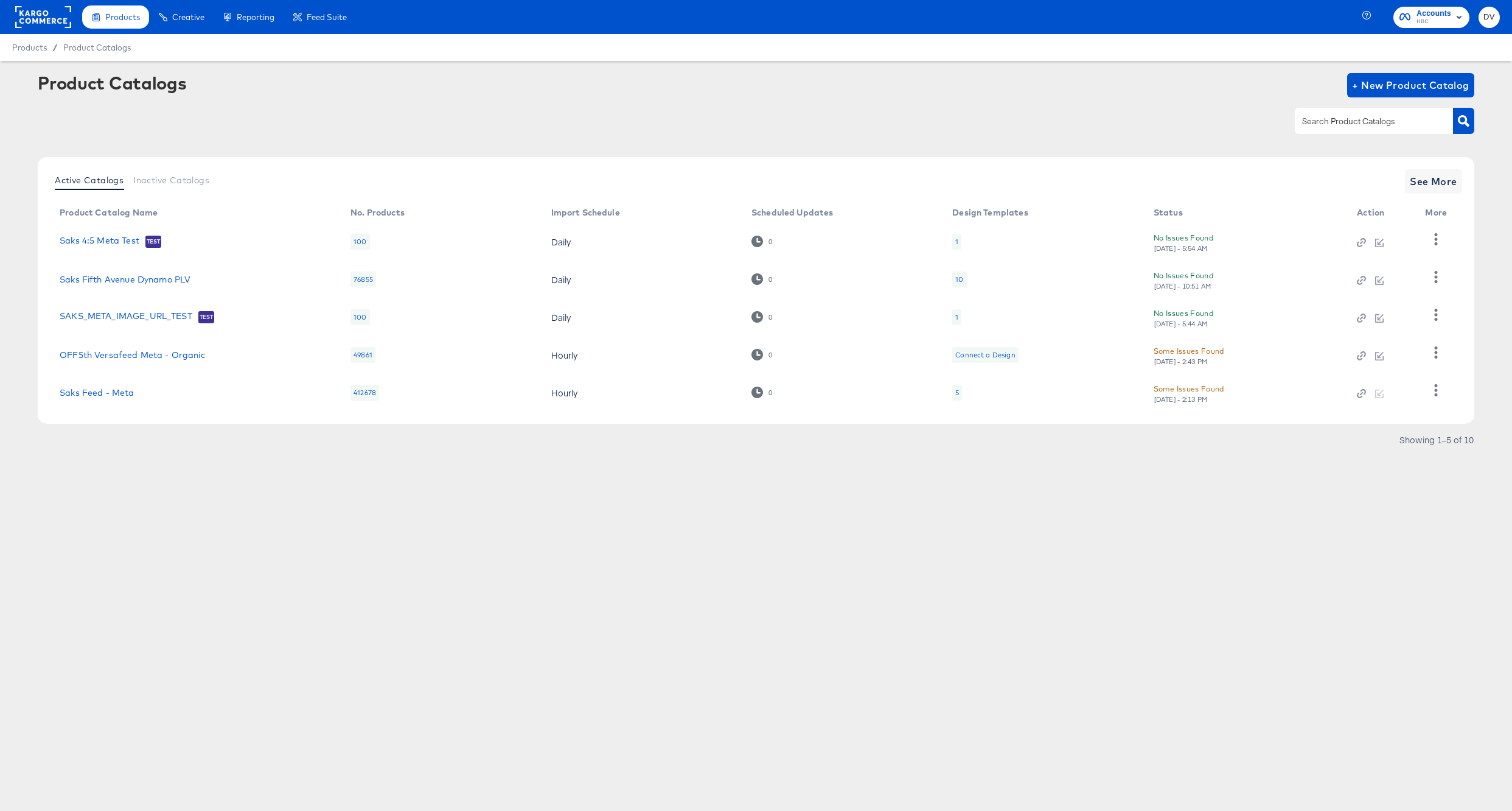
click at [51, 9] on rect at bounding box center [43, 16] width 56 height 22
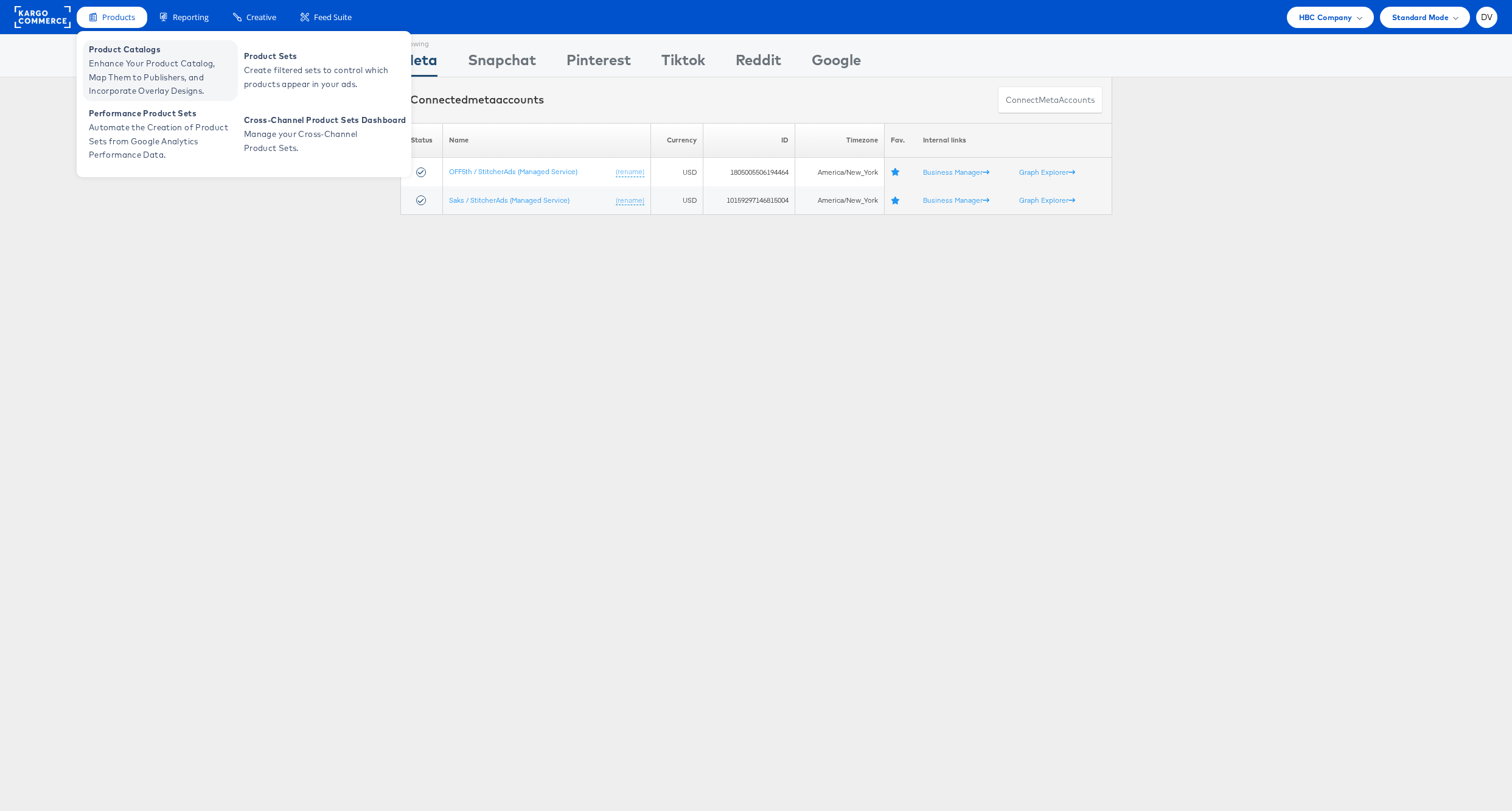
click at [116, 59] on span "Enhance Your Product Catalog, Map Them to Publishers, and Incorporate Overlay D…" at bounding box center [162, 78] width 146 height 42
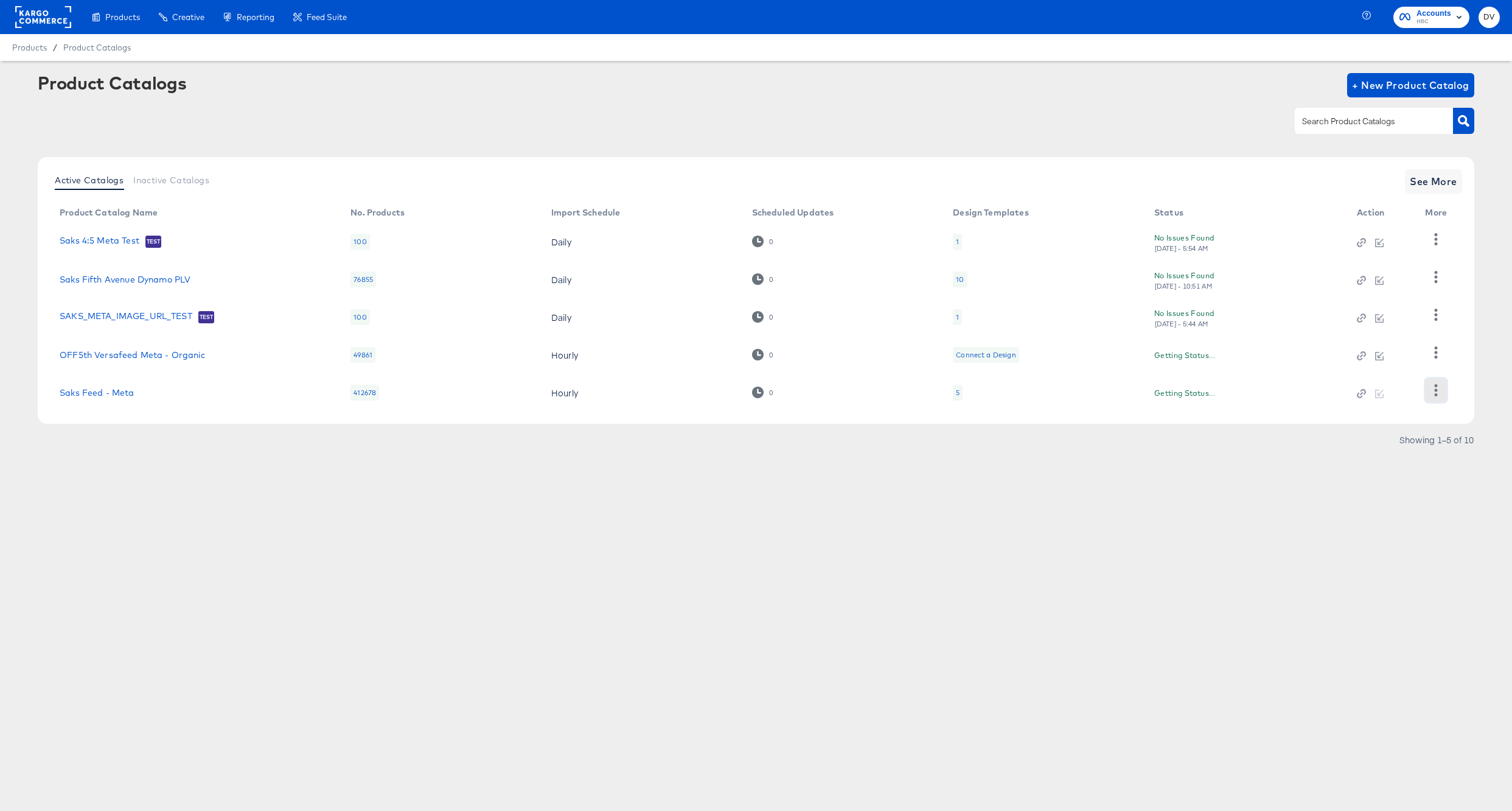
click at [1434, 383] on button "button" at bounding box center [1435, 390] width 21 height 25
click at [1369, 295] on div "HUD Checks (Internal)" at bounding box center [1386, 291] width 121 height 20
